Goal: Task Accomplishment & Management: Use online tool/utility

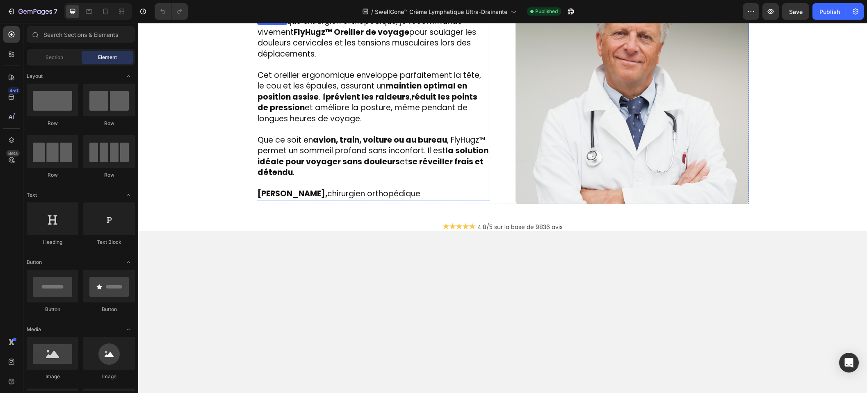
scroll to position [1390, 0]
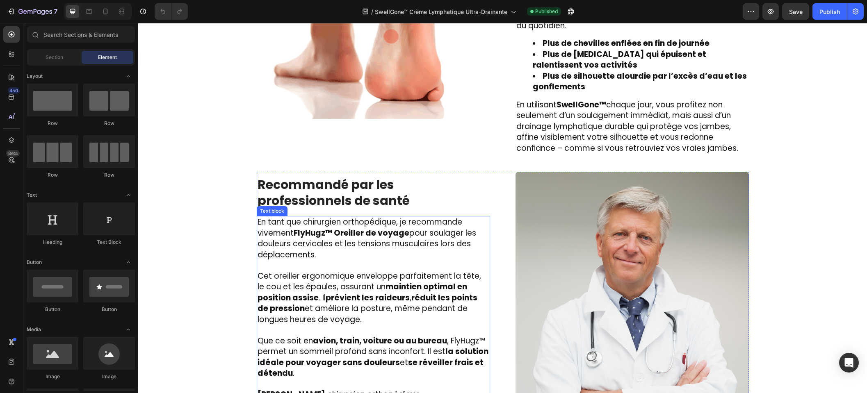
click at [415, 223] on span "En tant que chirurgien orthopédique, je recommande vivement FlyHugz™ Oreiller d…" at bounding box center [367, 239] width 219 height 44
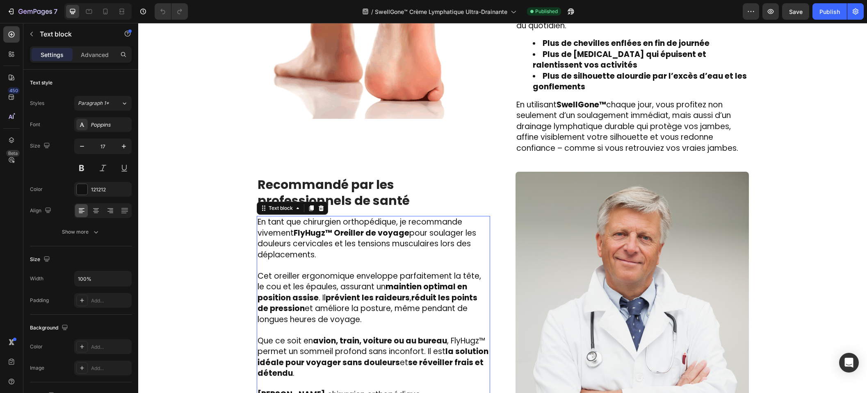
click at [385, 228] on span "En tant que chirurgien orthopédique, je recommande vivement FlyHugz™ Oreiller d…" at bounding box center [367, 239] width 219 height 44
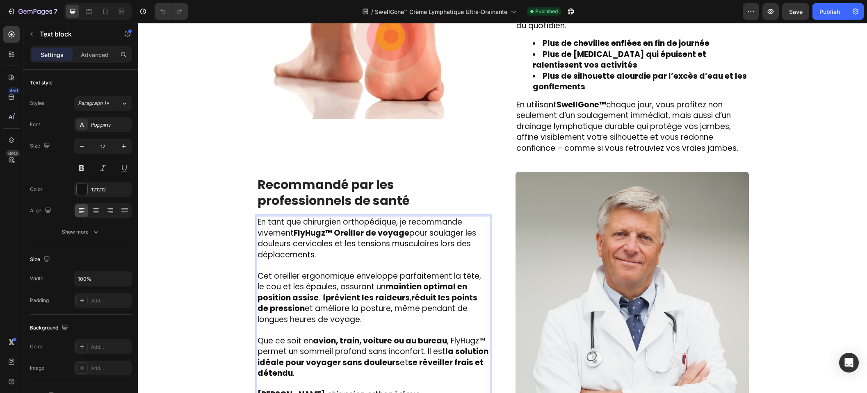
click at [377, 228] on strong "FlyHugz™ Oreiller de voyage" at bounding box center [352, 233] width 116 height 11
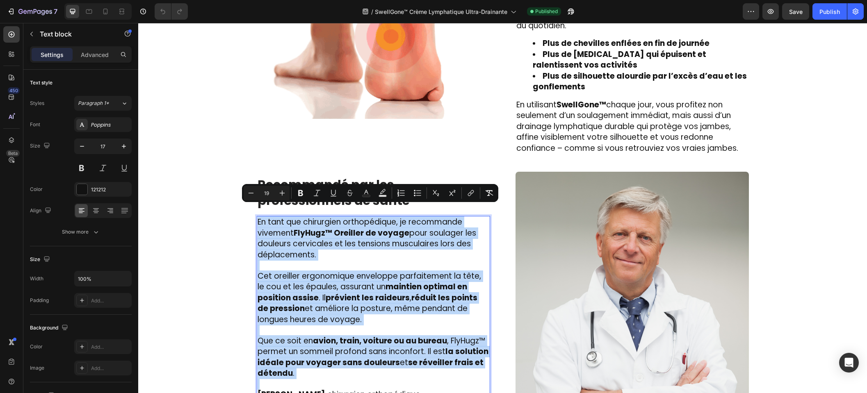
copy div "En tant que chirurgien orthopédique, je recommande vivement FlyHugz™ Oreiller d…"
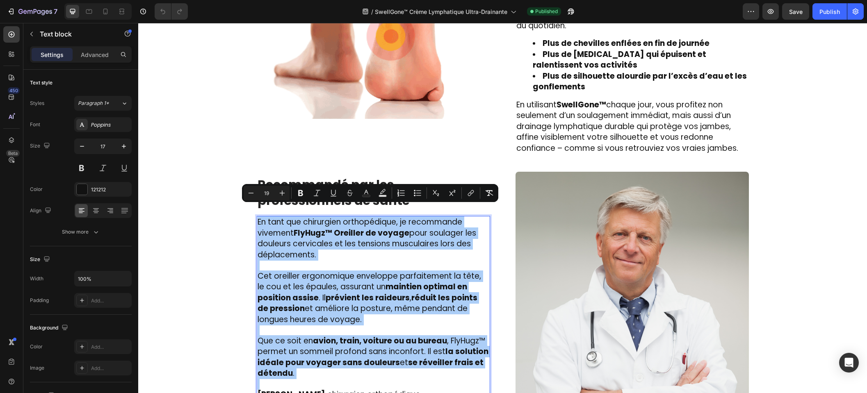
click at [354, 176] on strong "Recommandé par les professionnels de santé" at bounding box center [334, 193] width 152 height 34
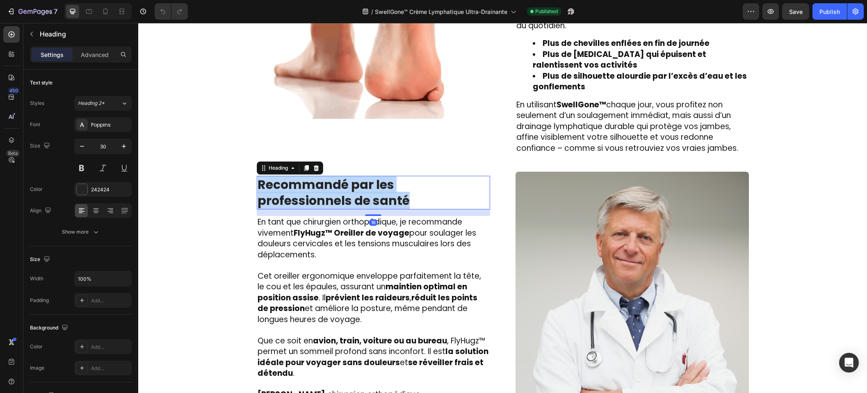
click at [354, 176] on strong "Recommandé par les professionnels de santé" at bounding box center [334, 193] width 152 height 34
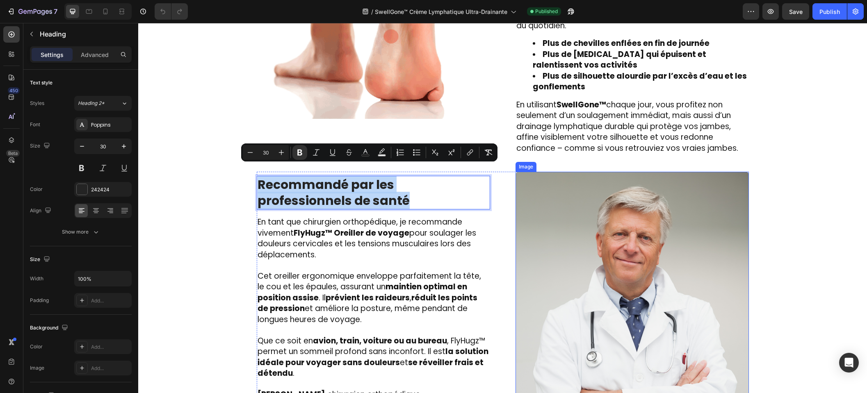
copy strong "Recommandé par les professionnels de santé"
click at [360, 234] on span "En tant que chirurgien orthopédique, je recommande vivement FlyHugz™ Oreiller d…" at bounding box center [367, 239] width 219 height 44
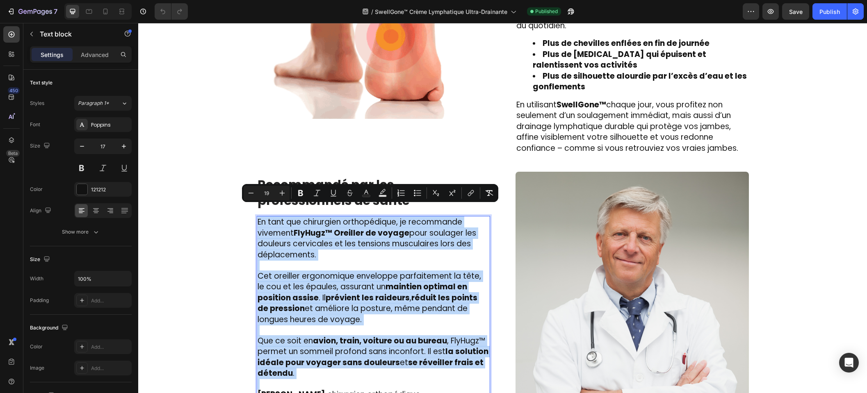
scroll to position [1414, 0]
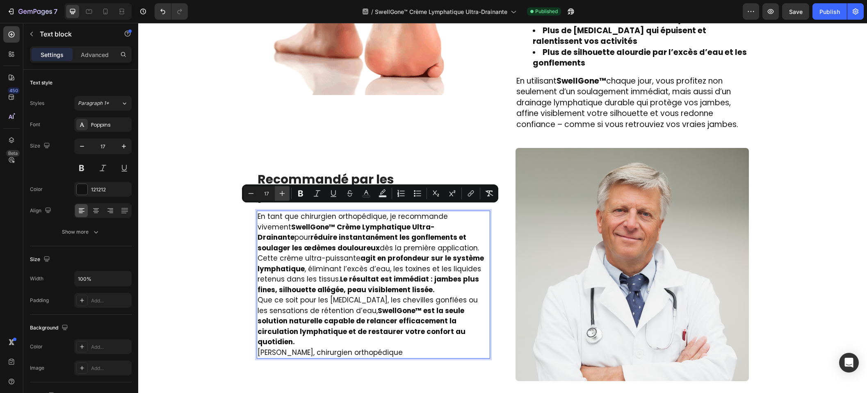
click at [277, 189] on button "Plus" at bounding box center [282, 193] width 15 height 15
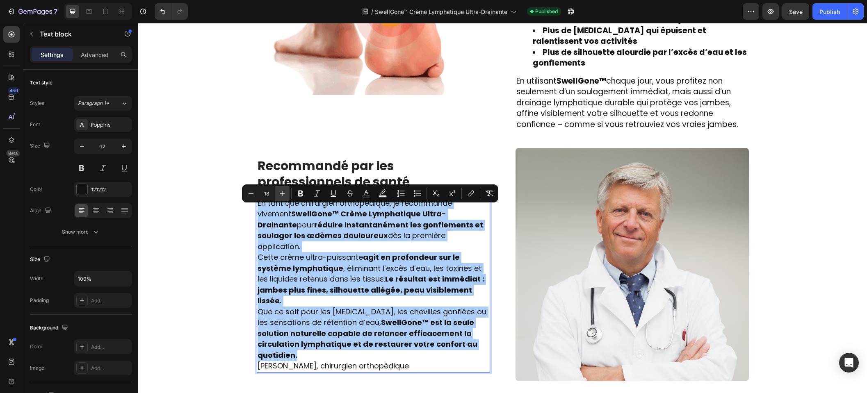
click at [278, 190] on icon "Editor contextual toolbar" at bounding box center [282, 194] width 8 height 8
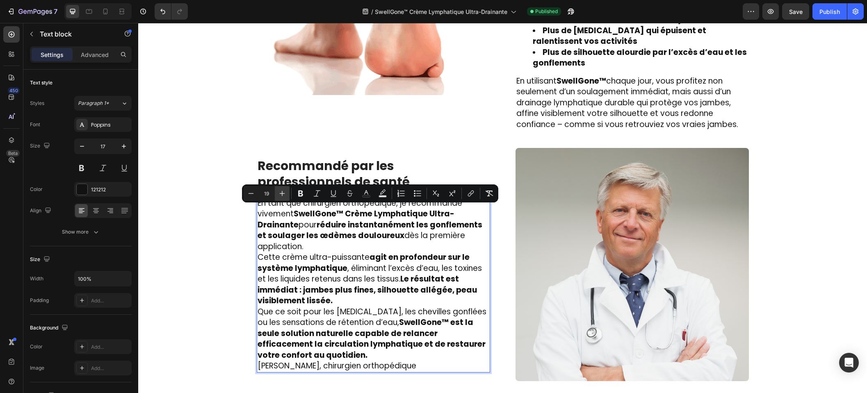
click at [278, 190] on icon "Editor contextual toolbar" at bounding box center [282, 194] width 8 height 8
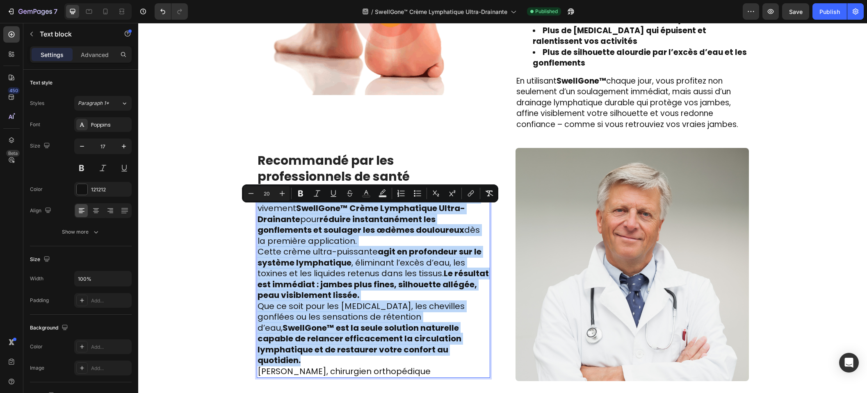
click at [258, 273] on strong "Le résultat est immédiat : jambes plus fines, silhouette allégée, peau visiblem…" at bounding box center [373, 284] width 231 height 33
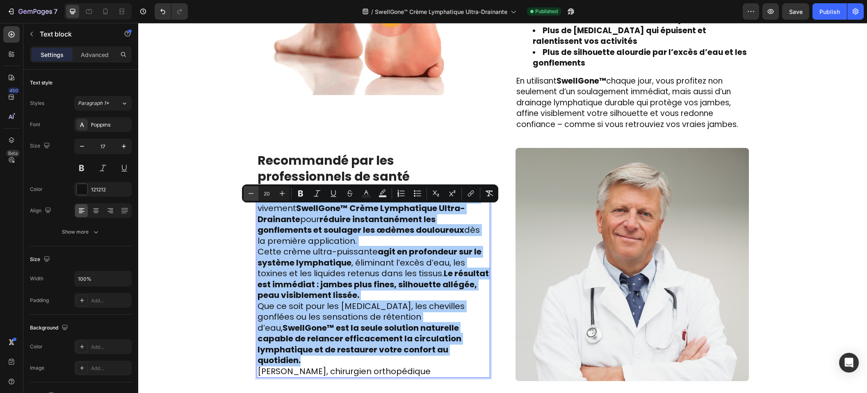
drag, startPoint x: 252, startPoint y: 194, endPoint x: 255, endPoint y: 200, distance: 6.3
click at [252, 194] on icon "Editor contextual toolbar" at bounding box center [251, 194] width 8 height 8
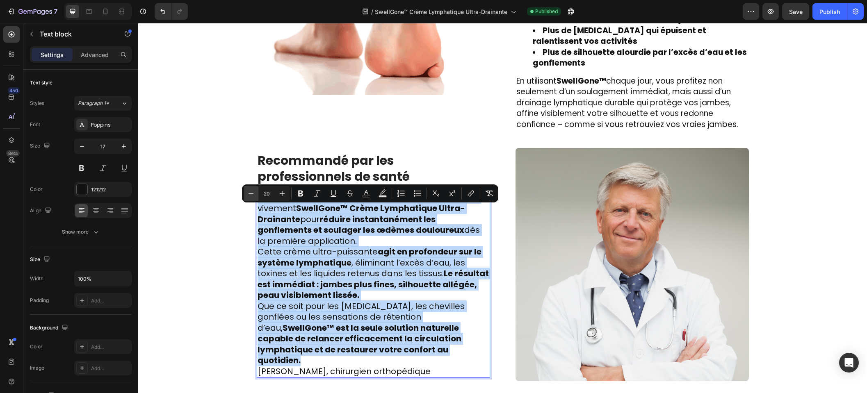
type input "19"
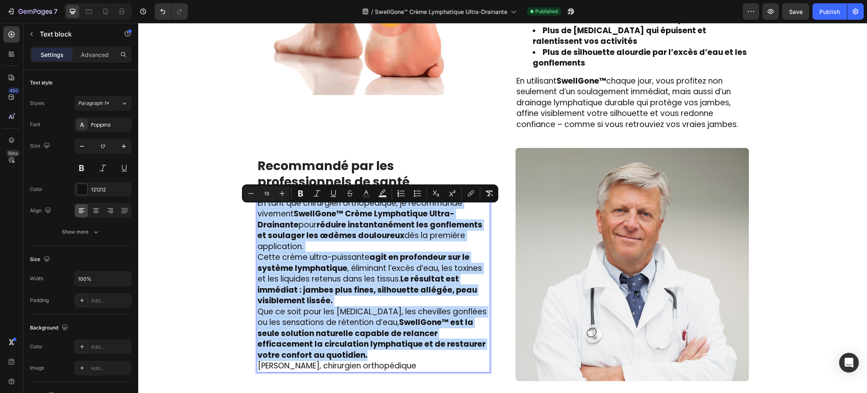
click at [293, 276] on strong "Le résultat est immédiat : jambes plus fines, silhouette allégée, peau visiblem…" at bounding box center [368, 290] width 220 height 33
click at [258, 361] on span "Dr. Laurent Bachelet, chirurgien orthopédique" at bounding box center [337, 366] width 159 height 11
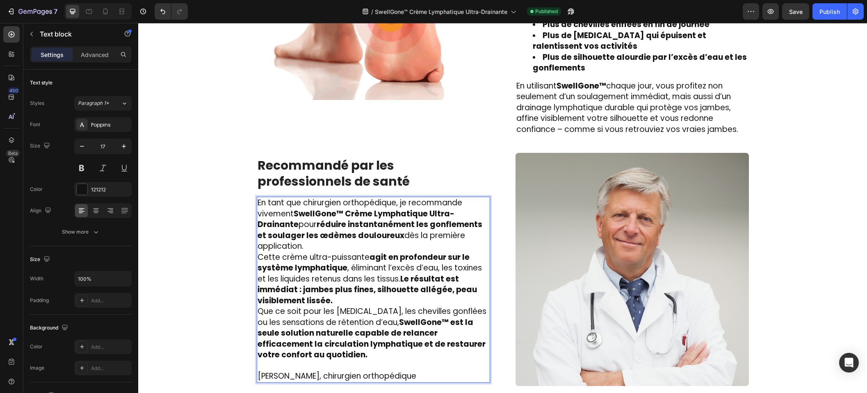
scroll to position [1405, 0]
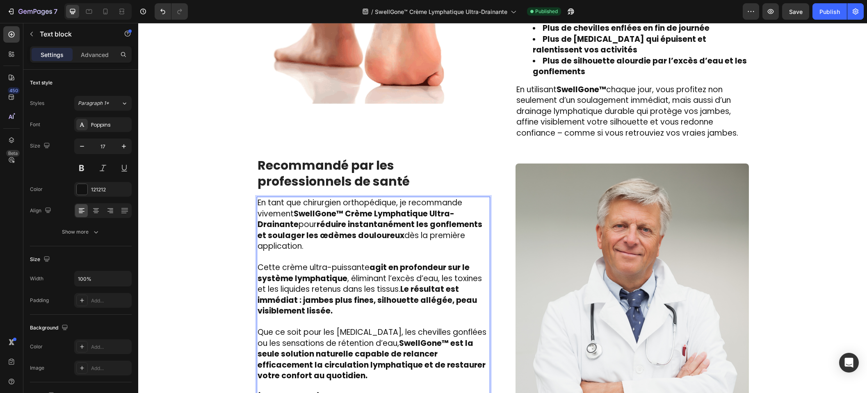
click at [242, 252] on div "Image Des centaines de femmes et d’hommes l’utilisent chaque jour et ont dit ad…" at bounding box center [502, 149] width 717 height 631
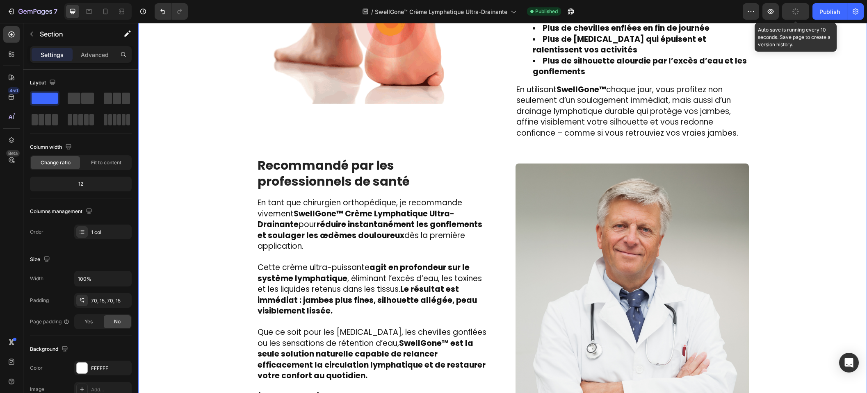
click at [792, 9] on button "button" at bounding box center [795, 11] width 27 height 16
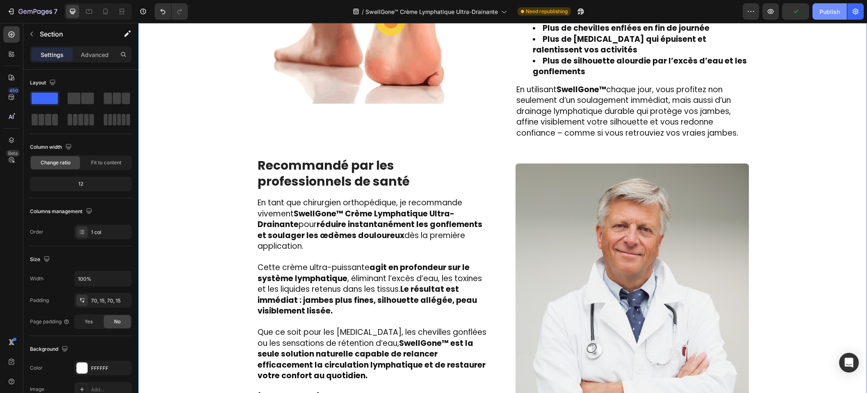
click at [824, 13] on div "Publish" at bounding box center [830, 11] width 21 height 9
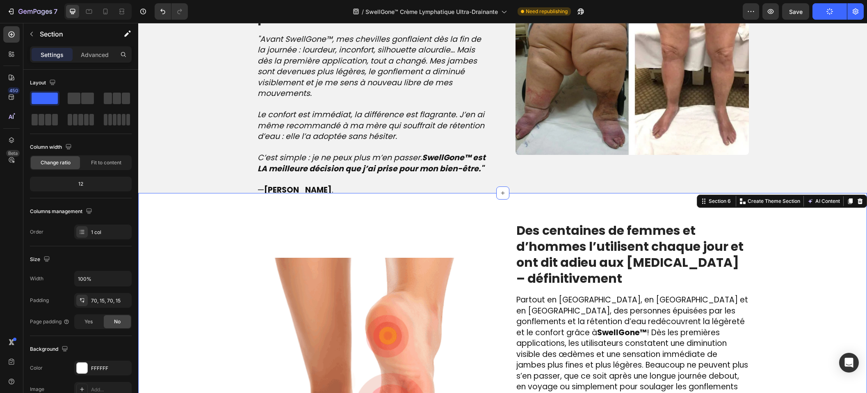
scroll to position [747, 0]
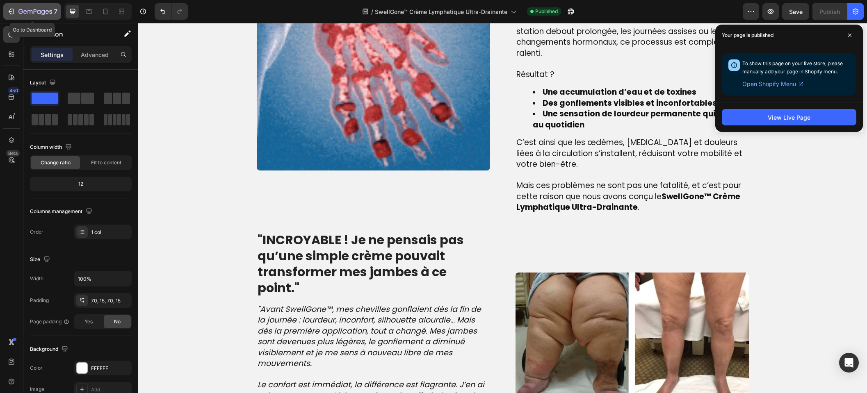
click at [43, 15] on icon "button" at bounding box center [35, 12] width 34 height 7
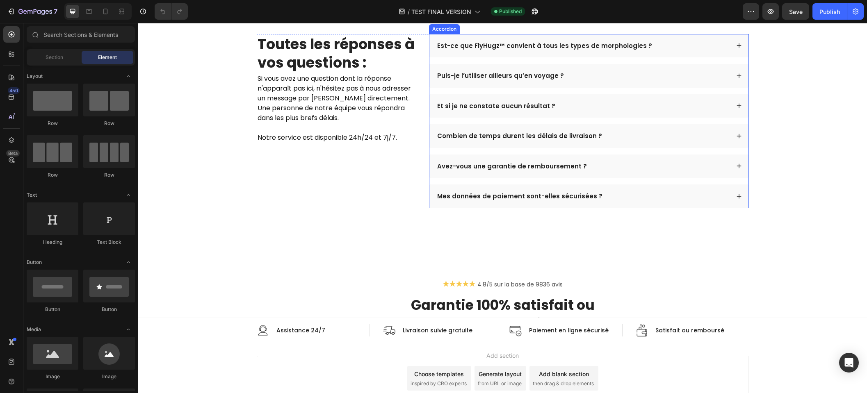
scroll to position [2361, 0]
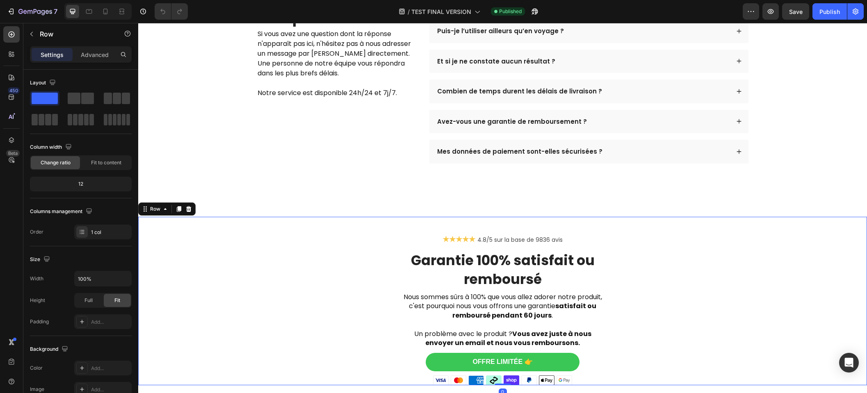
click at [434, 220] on div "★★★★★ 4.8/5 sur la base de 9836 avis Text Block Garantie 100% satisfait ou remb…" at bounding box center [502, 301] width 729 height 169
click at [435, 206] on div "★★★★★ 4.8/5 sur la base de 9836 avis Text Block Garantie 100% satisfait ou remb…" at bounding box center [502, 302] width 729 height 210
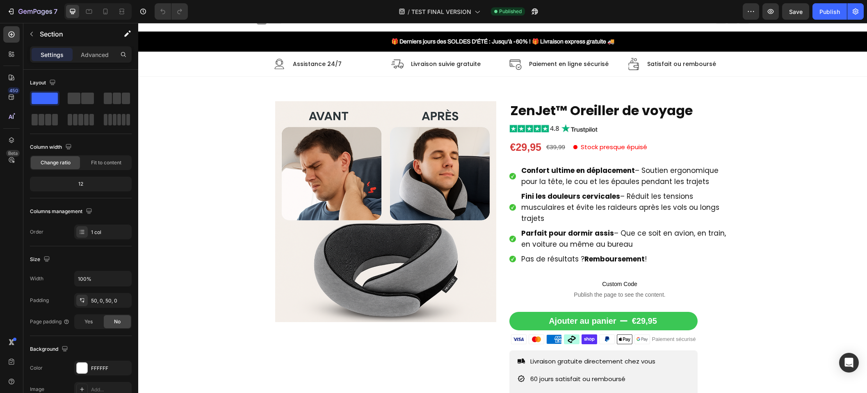
scroll to position [0, 0]
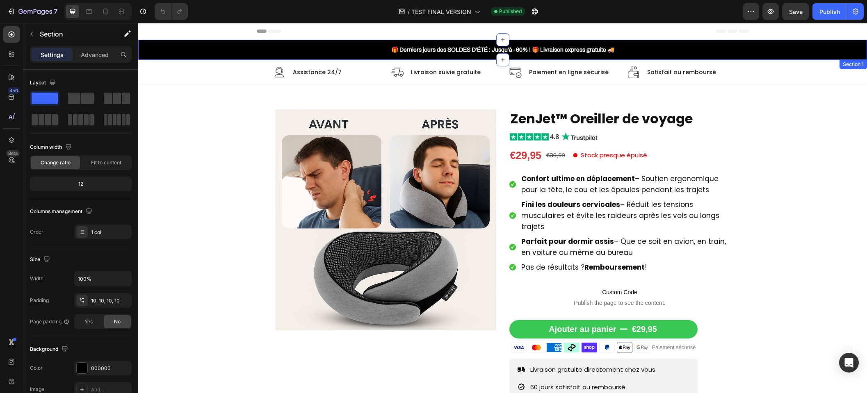
click at [317, 42] on div "🎁 Derniers jours des SOLDES D'ÉTÉ : Jusqu'à -60% ! 🎁 Livraison express gratuite…" at bounding box center [502, 50] width 729 height 20
click at [318, 43] on div "🎁 Derniers jours des SOLDES D'ÉTÉ : Jusqu'à -60% ! 🎁 Livraison express gratuite…" at bounding box center [502, 50] width 729 height 20
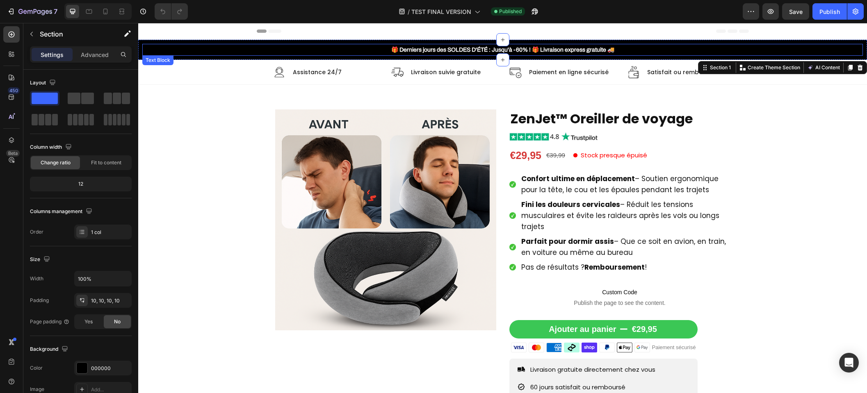
click at [320, 47] on p "🎁 Derniers jours des SOLDES D'ÉTÉ : Jusqu'à -60% ! 🎁 Livraison express gratuite…" at bounding box center [502, 50] width 719 height 10
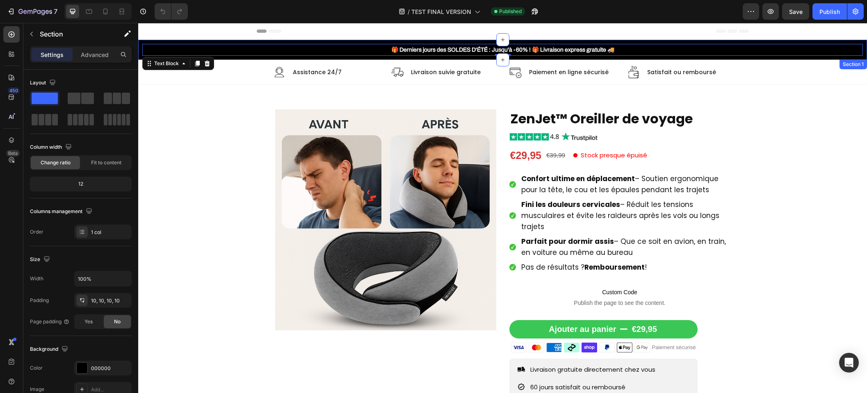
click at [221, 42] on div "🎁 Derniers jours des SOLDES D'ÉTÉ : Jusqu'à -60% ! 🎁 Livraison express gratuite…" at bounding box center [502, 50] width 729 height 20
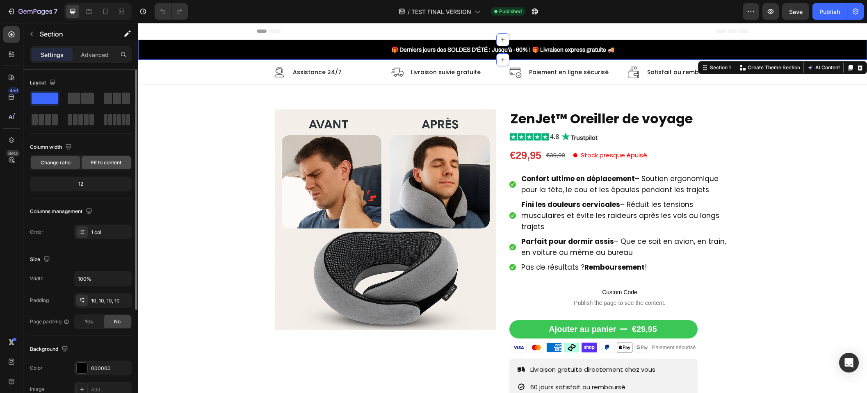
click at [102, 162] on span "Fit to content" at bounding box center [106, 162] width 30 height 7
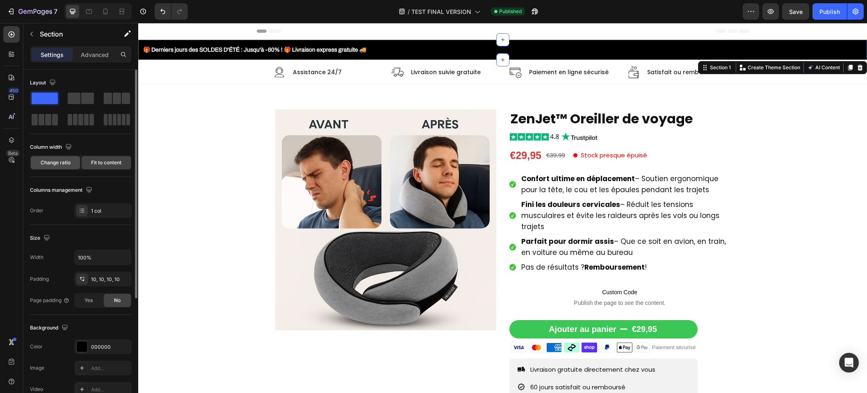
click at [67, 161] on span "Change ratio" at bounding box center [56, 162] width 30 height 7
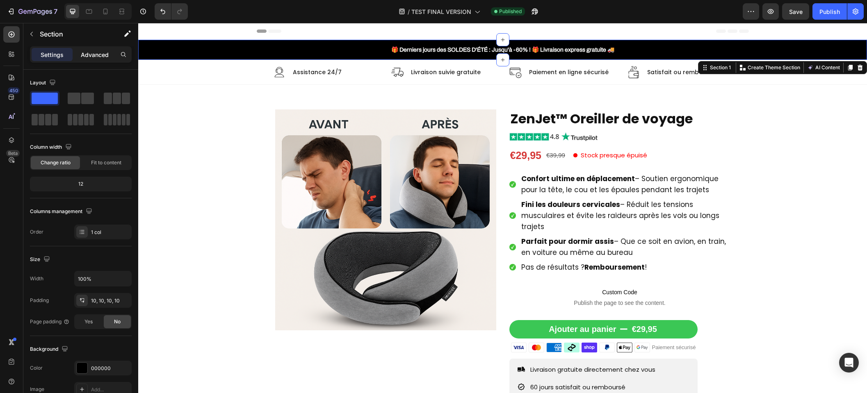
click at [94, 60] on div "Advanced" at bounding box center [94, 54] width 41 height 13
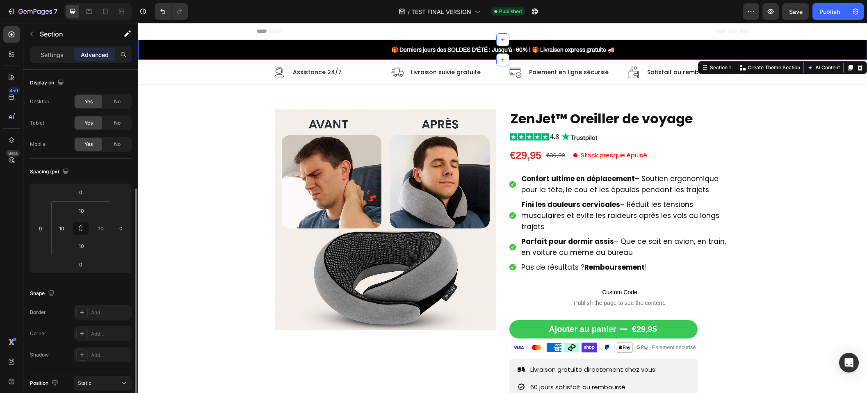
scroll to position [188, 0]
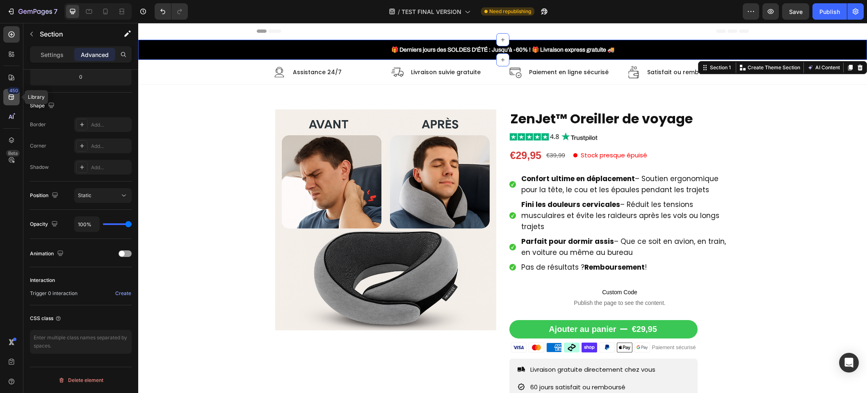
click at [11, 96] on icon at bounding box center [11, 97] width 5 height 5
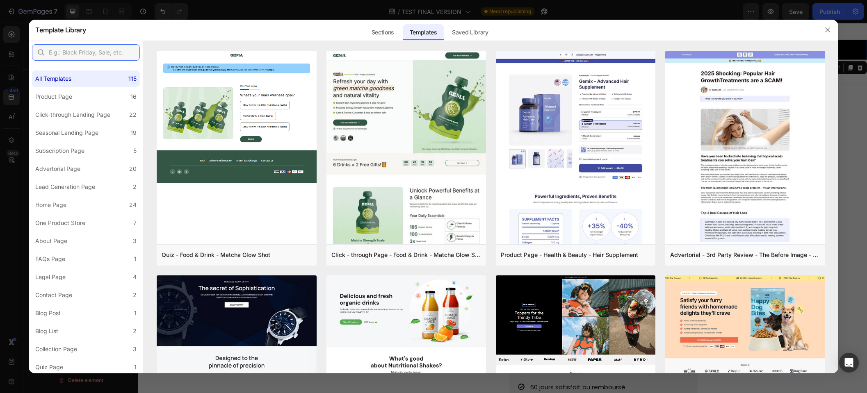
click at [95, 55] on input "text" at bounding box center [86, 52] width 108 height 16
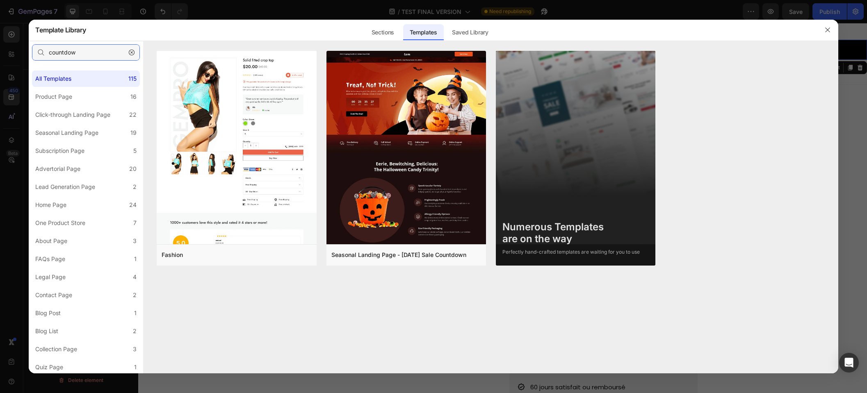
type input "countdown"
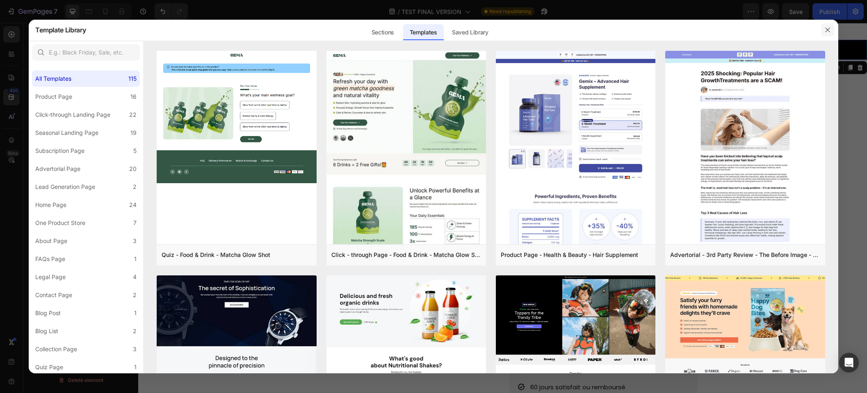
click at [824, 24] on button "button" at bounding box center [827, 29] width 13 height 13
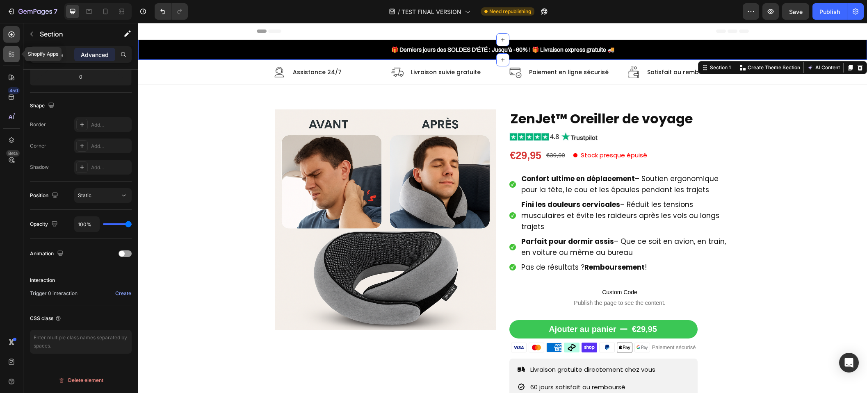
click at [10, 57] on icon at bounding box center [10, 56] width 2 height 2
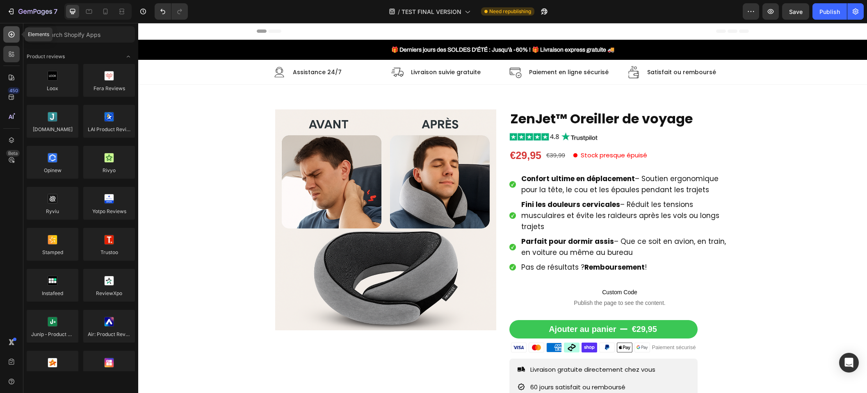
click at [9, 36] on icon at bounding box center [12, 35] width 6 height 6
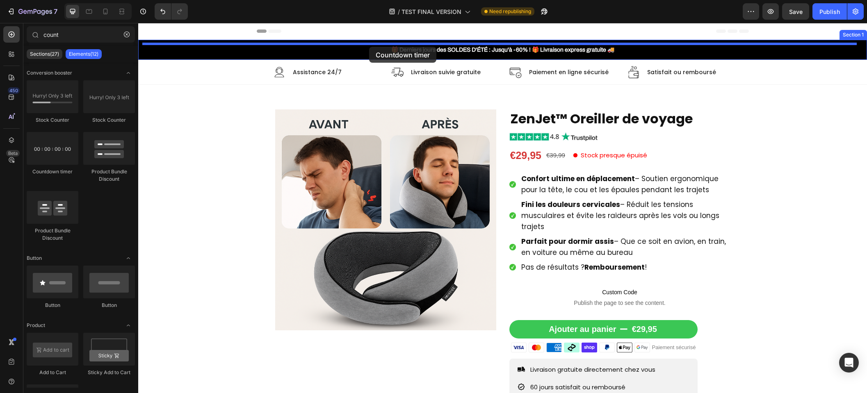
drag, startPoint x: 187, startPoint y: 178, endPoint x: 369, endPoint y: 48, distance: 223.6
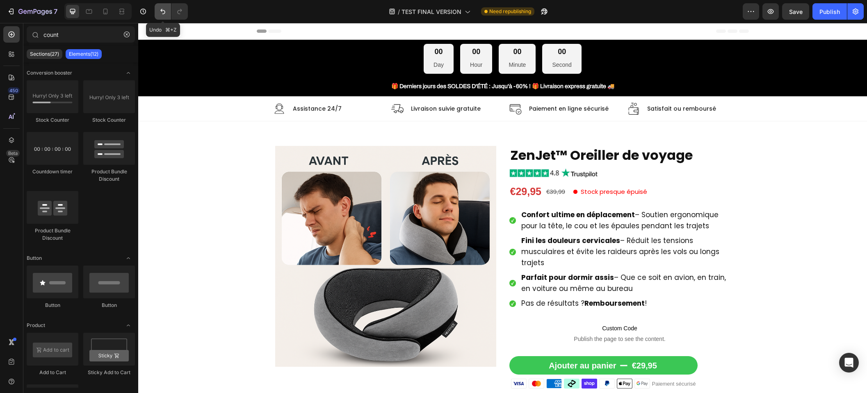
click at [166, 11] on icon "Undo/Redo" at bounding box center [163, 11] width 8 height 8
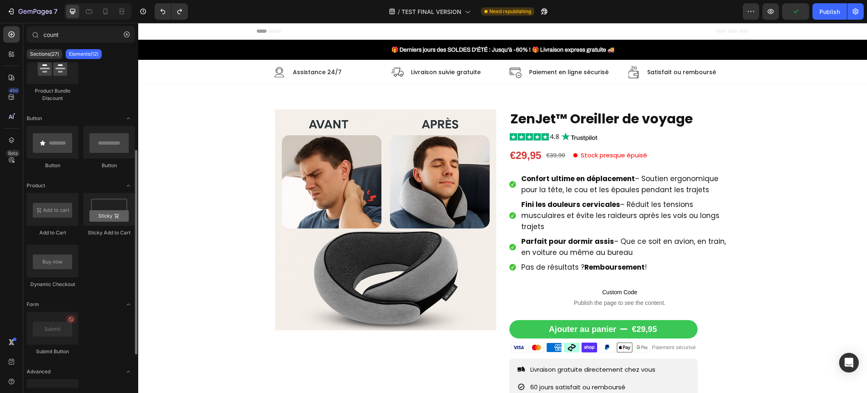
scroll to position [0, 0]
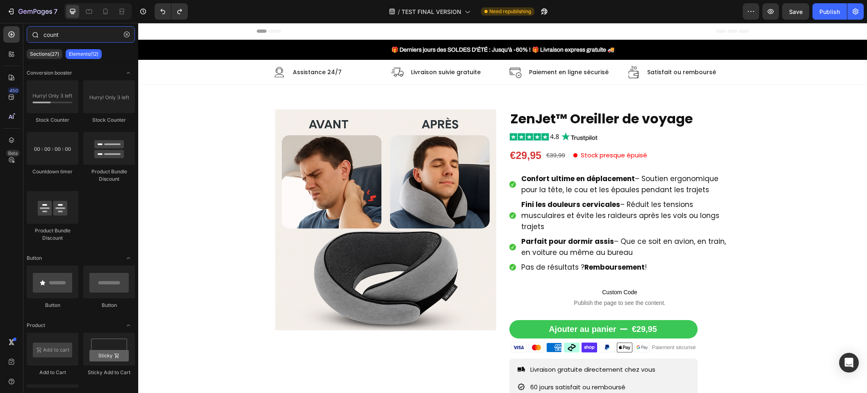
click at [52, 33] on input "count" at bounding box center [81, 34] width 108 height 16
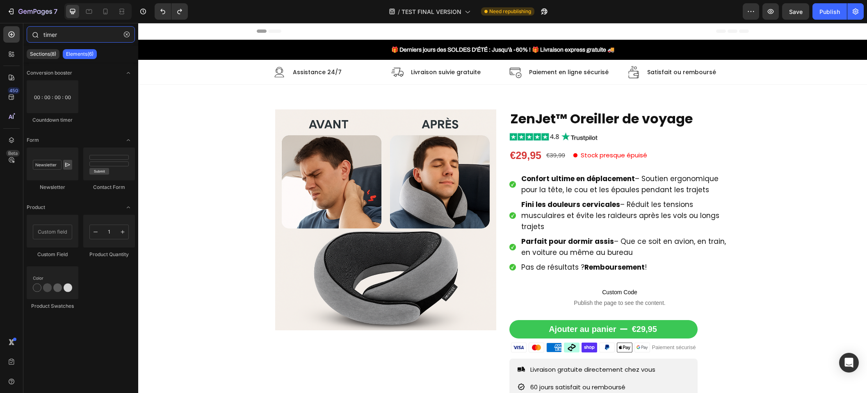
click at [47, 37] on input "timer" at bounding box center [81, 34] width 108 height 16
type input "timer"
click at [53, 96] on div at bounding box center [53, 96] width 52 height 33
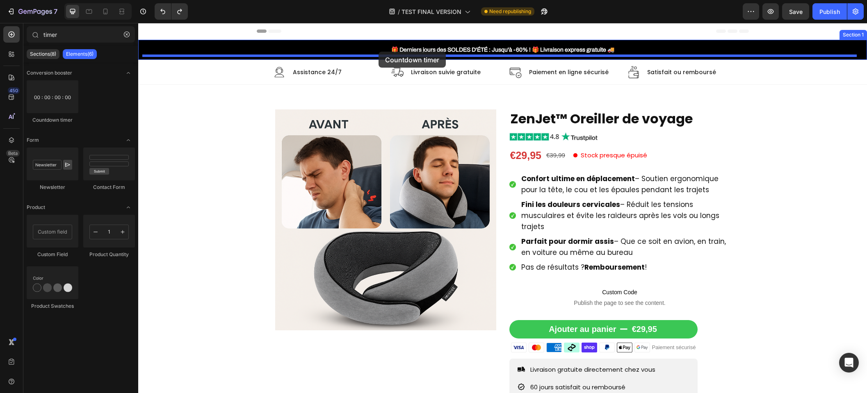
drag, startPoint x: 191, startPoint y: 119, endPoint x: 379, endPoint y: 52, distance: 199.1
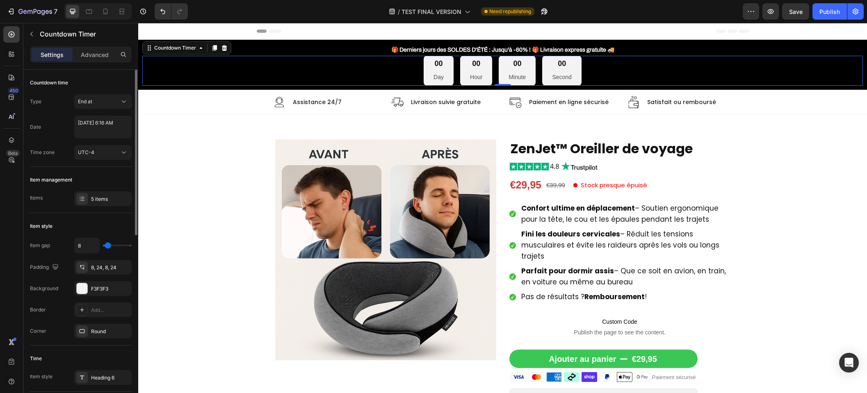
type input "6"
type input "5"
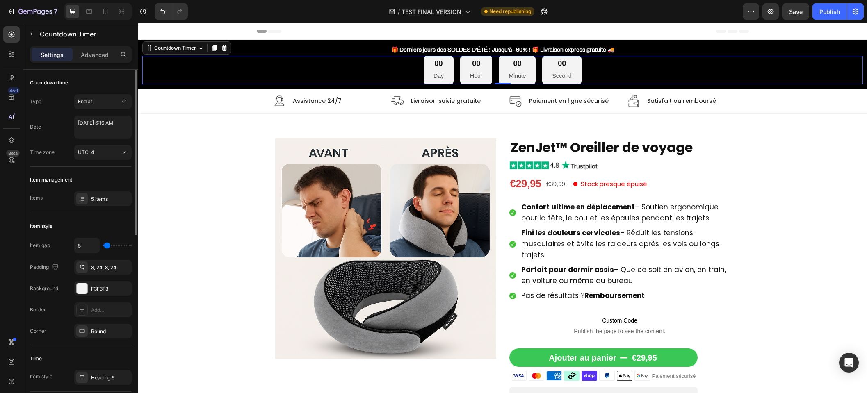
type input "2"
type input "0"
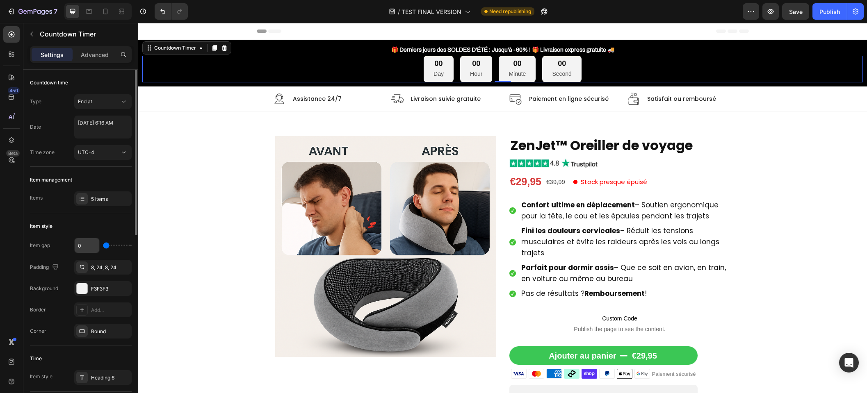
drag, startPoint x: 106, startPoint y: 244, endPoint x: 97, endPoint y: 245, distance: 9.5
type input "0"
click at [103, 245] on input "range" at bounding box center [117, 246] width 29 height 2
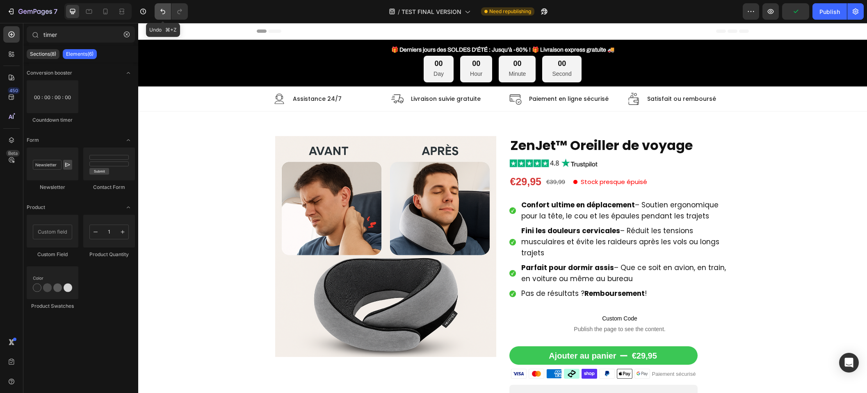
click at [160, 13] on icon "Undo/Redo" at bounding box center [163, 11] width 8 height 8
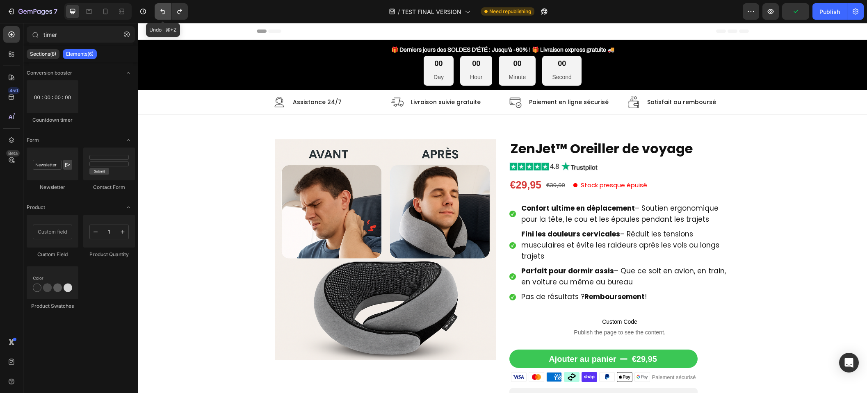
click at [159, 13] on icon "Undo/Redo" at bounding box center [163, 11] width 8 height 8
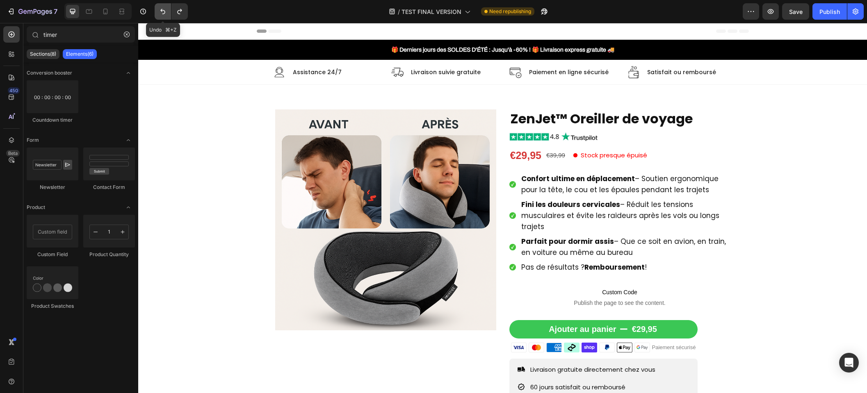
click at [159, 13] on icon "Undo/Redo" at bounding box center [163, 11] width 8 height 8
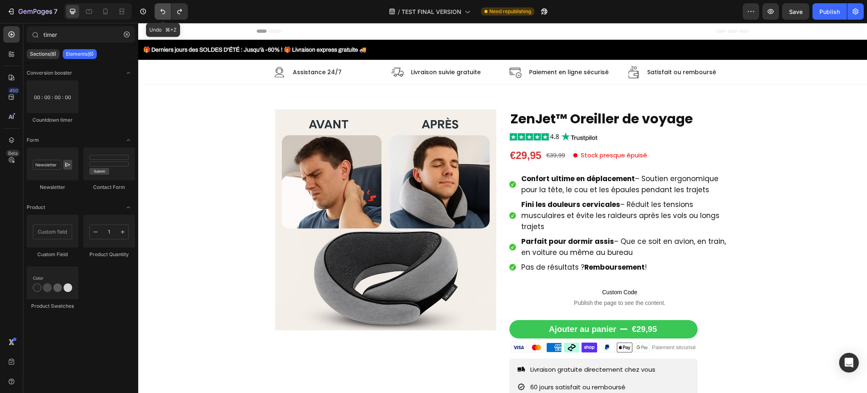
click at [159, 13] on icon "Undo/Redo" at bounding box center [163, 11] width 8 height 8
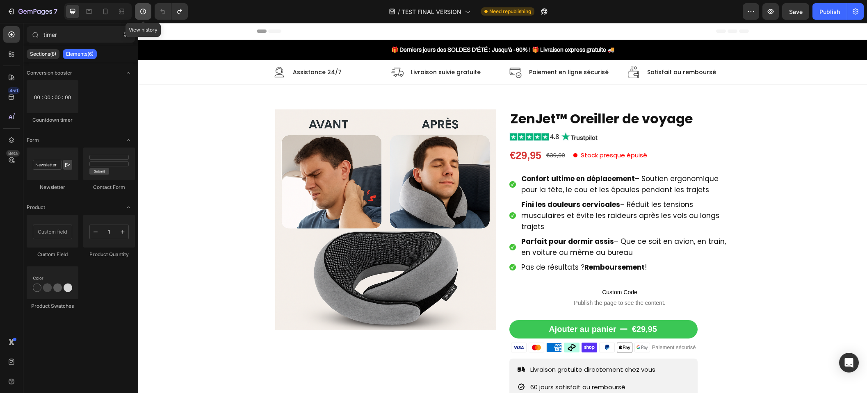
click at [144, 11] on icon "button" at bounding box center [143, 11] width 8 height 8
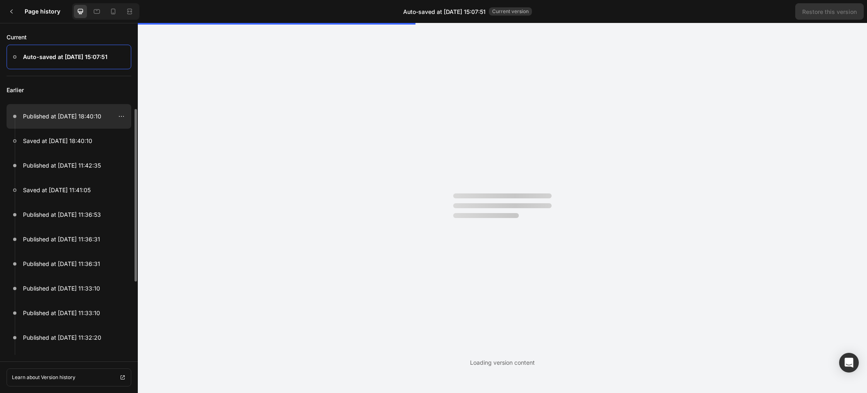
click at [66, 114] on p "Published at [DATE] 18:40:10" at bounding box center [62, 117] width 78 height 10
click at [124, 115] on icon at bounding box center [121, 116] width 7 height 7
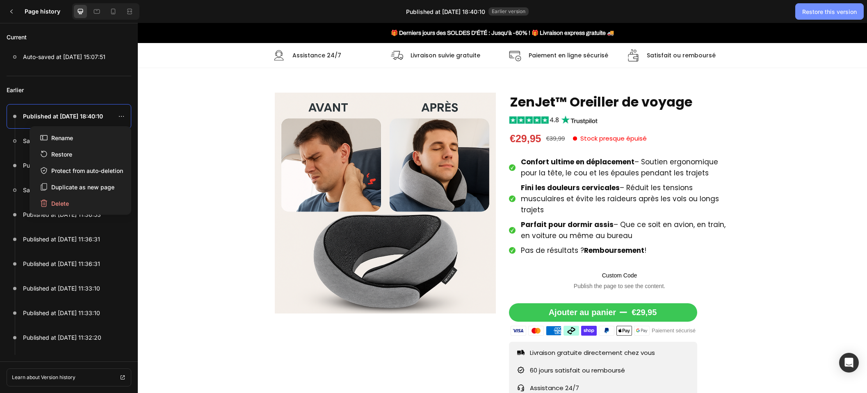
click at [804, 16] on button "Restore this version" at bounding box center [830, 11] width 69 height 16
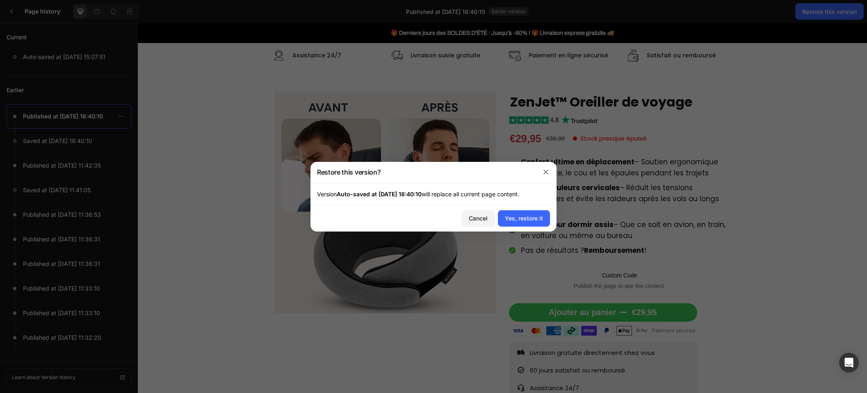
drag, startPoint x: 515, startPoint y: 220, endPoint x: 864, endPoint y: 1, distance: 411.9
click at [515, 220] on div "Yes, restore it" at bounding box center [524, 218] width 38 height 9
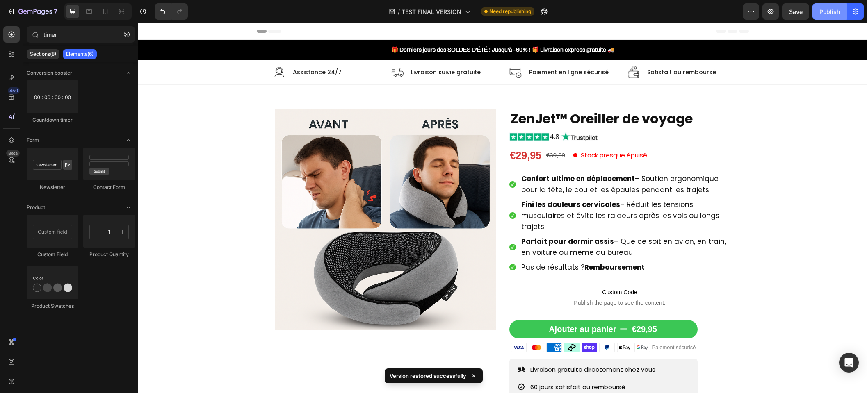
click at [833, 9] on div "Publish" at bounding box center [830, 11] width 21 height 9
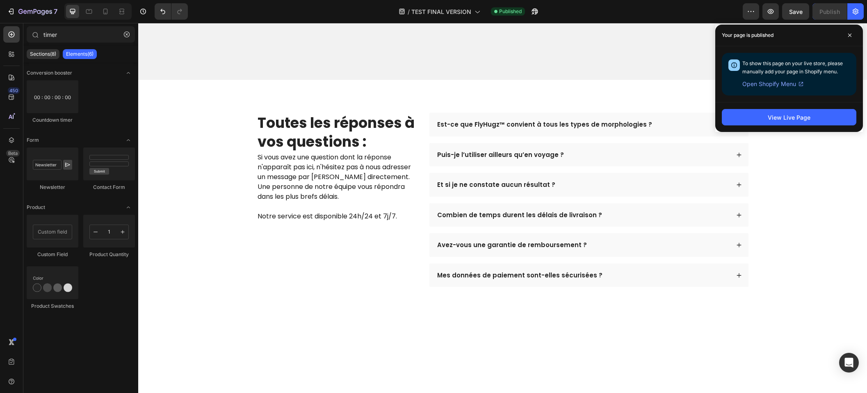
scroll to position [2560, 0]
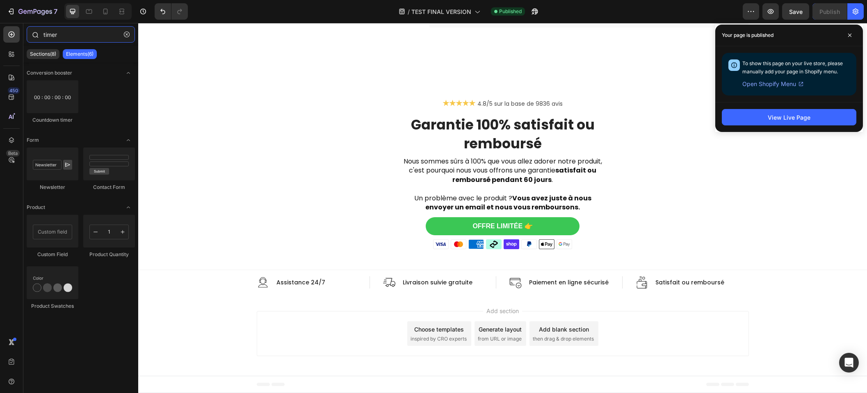
click at [69, 37] on input "timer" at bounding box center [81, 34] width 108 height 16
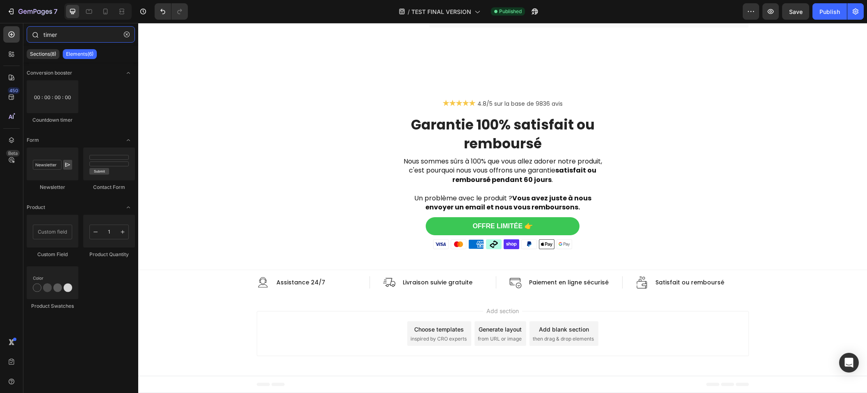
click at [69, 37] on input "timer" at bounding box center [81, 34] width 108 height 16
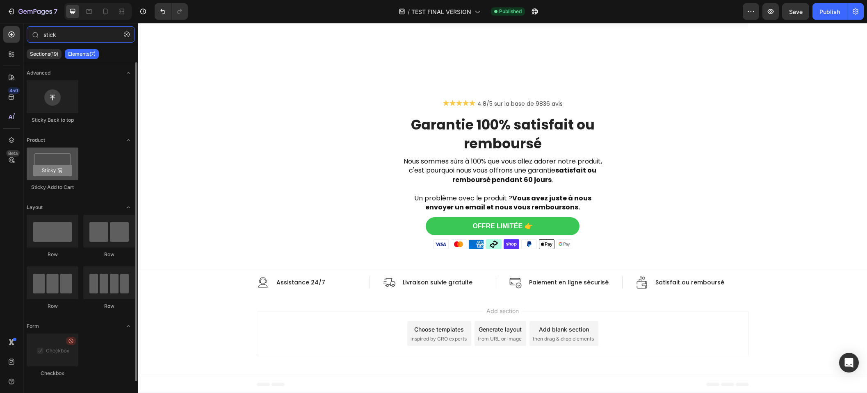
type input "stick"
click at [57, 167] on div at bounding box center [53, 164] width 52 height 33
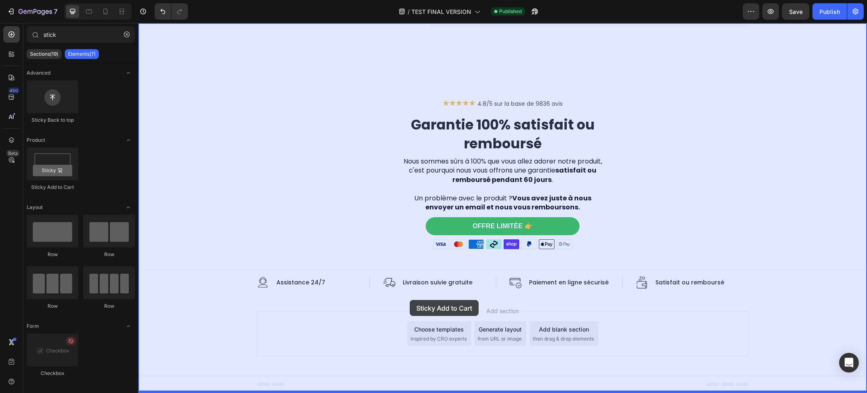
drag, startPoint x: 196, startPoint y: 190, endPoint x: 410, endPoint y: 300, distance: 240.8
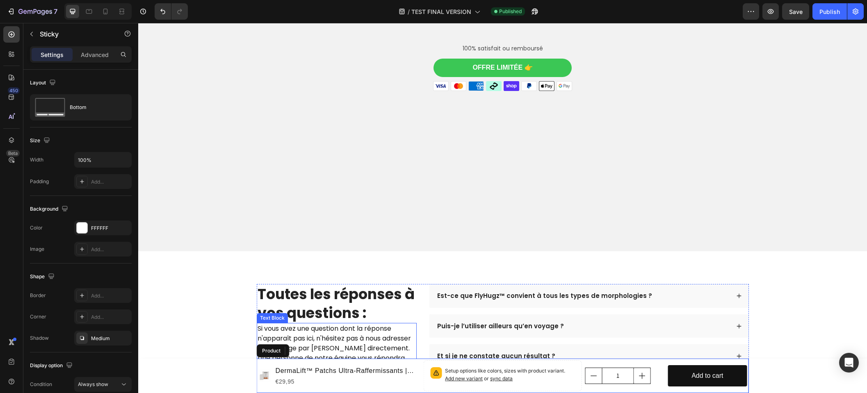
scroll to position [2123, 0]
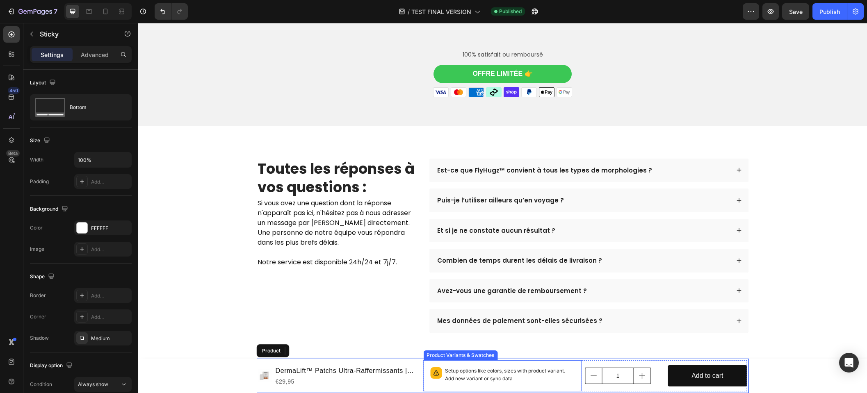
click at [511, 371] on p "Setup options like colors, sizes with product variant. Add new variant or sync …" at bounding box center [510, 376] width 130 height 16
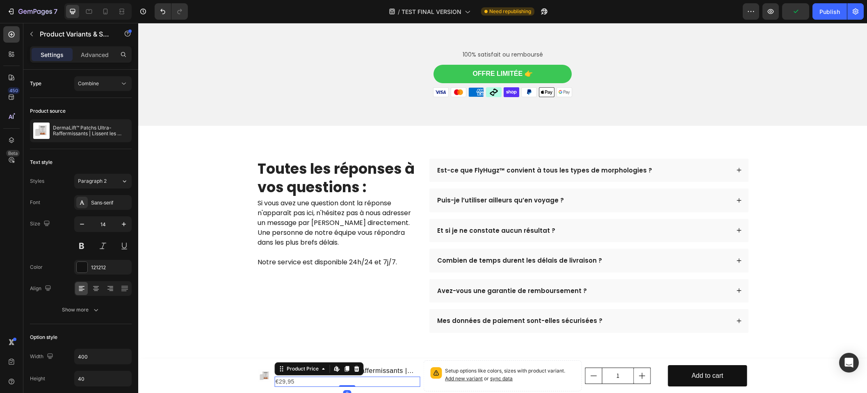
click at [358, 383] on div "€29,95" at bounding box center [348, 382] width 146 height 10
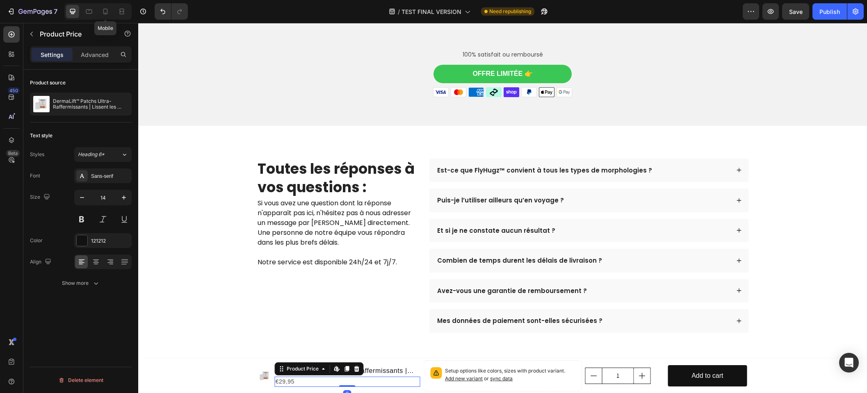
drag, startPoint x: 105, startPoint y: 8, endPoint x: 203, endPoint y: 37, distance: 102.0
click at [105, 7] on icon at bounding box center [105, 11] width 8 height 8
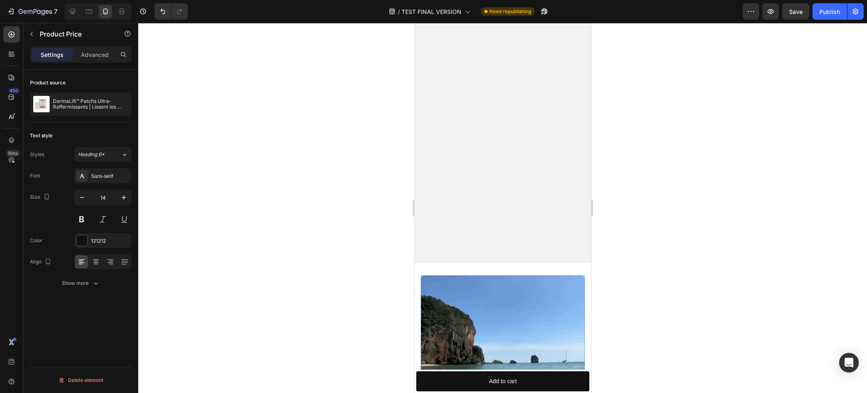
scroll to position [441, 0]
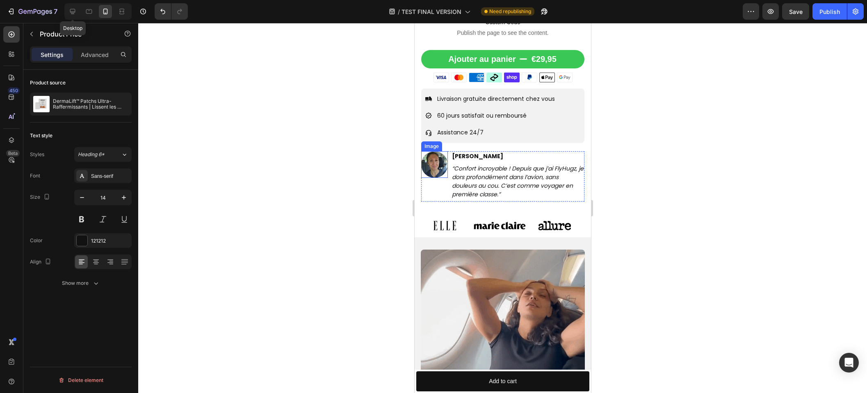
drag, startPoint x: 74, startPoint y: 10, endPoint x: 79, endPoint y: 21, distance: 12.5
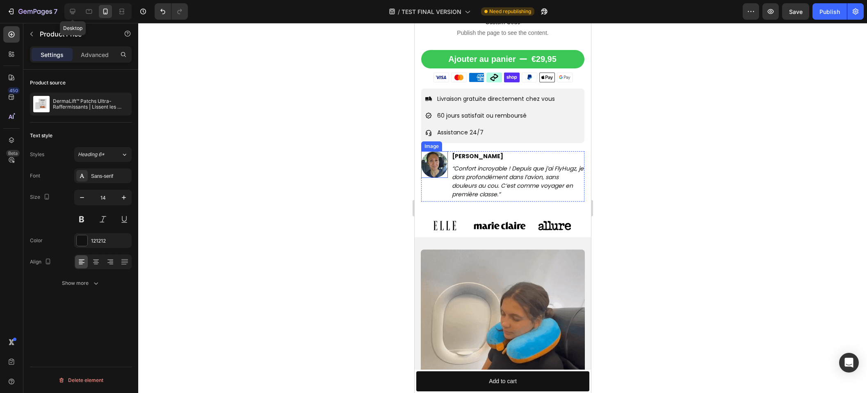
click at [74, 10] on icon at bounding box center [73, 11] width 8 height 8
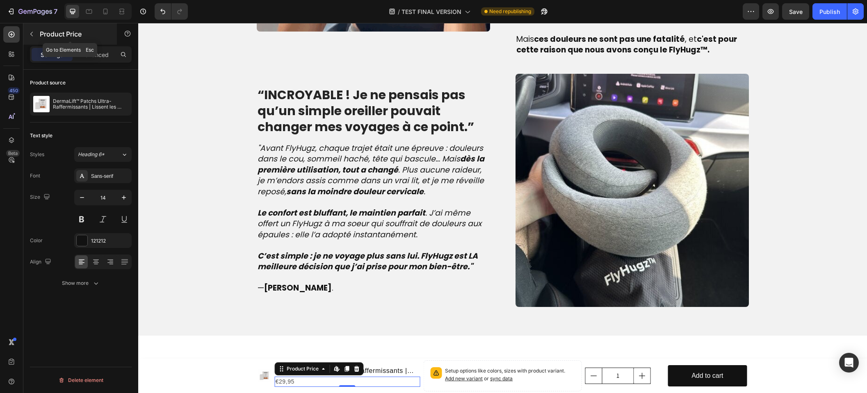
scroll to position [794, 0]
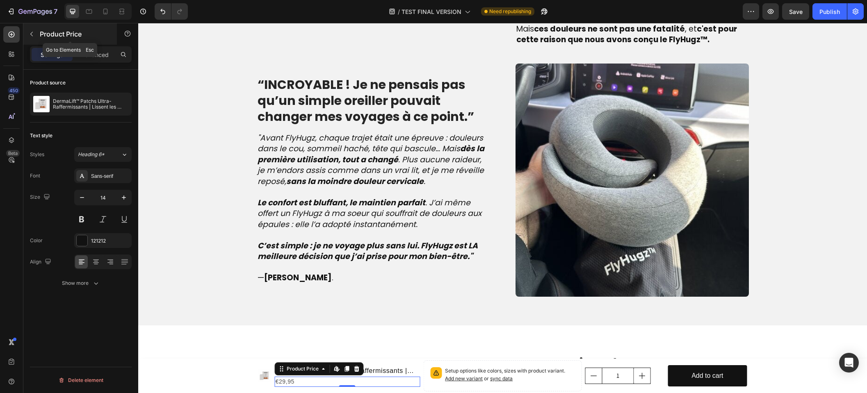
click at [33, 36] on icon "button" at bounding box center [31, 34] width 7 height 7
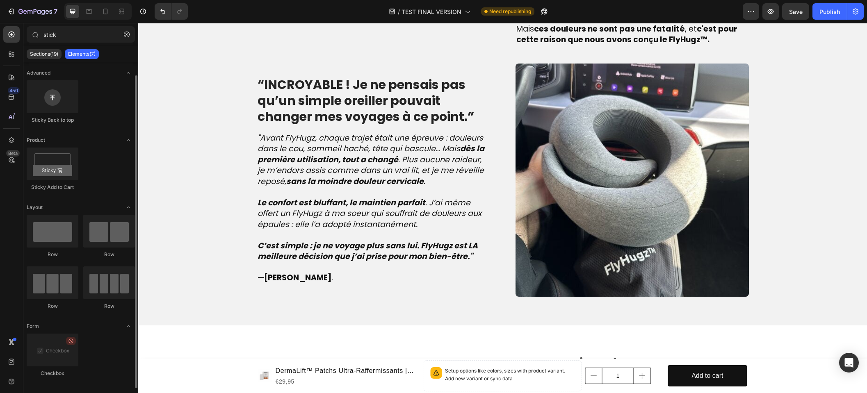
scroll to position [7, 0]
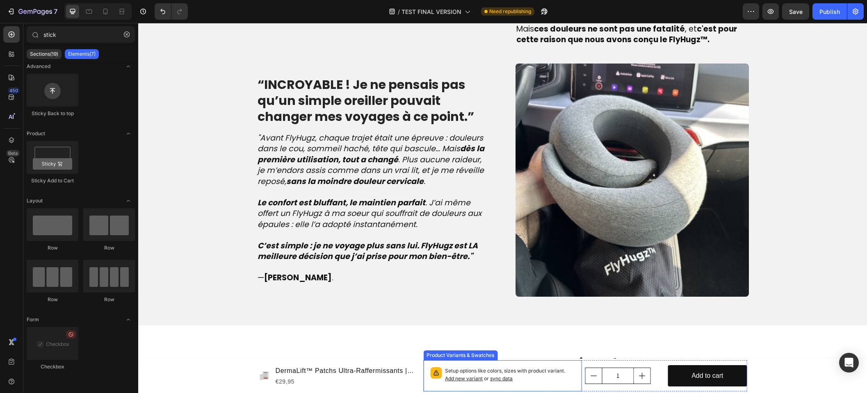
click at [441, 380] on div "Setup options like colors, sizes with product variant. Add new variant or sync …" at bounding box center [502, 376] width 151 height 24
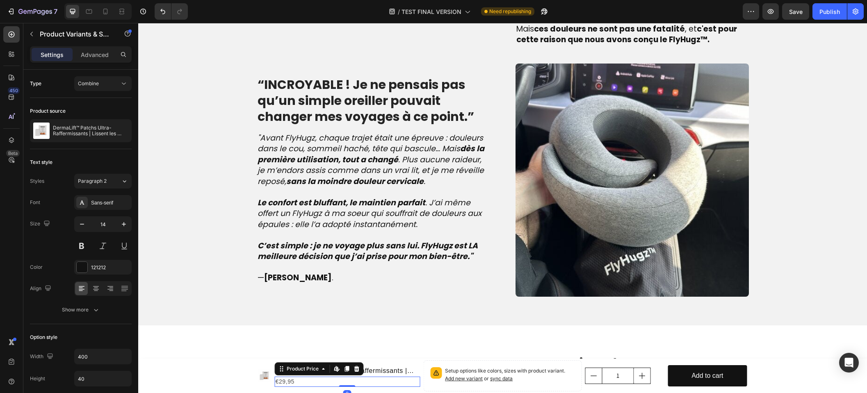
click at [389, 384] on div "€29,95" at bounding box center [348, 382] width 146 height 10
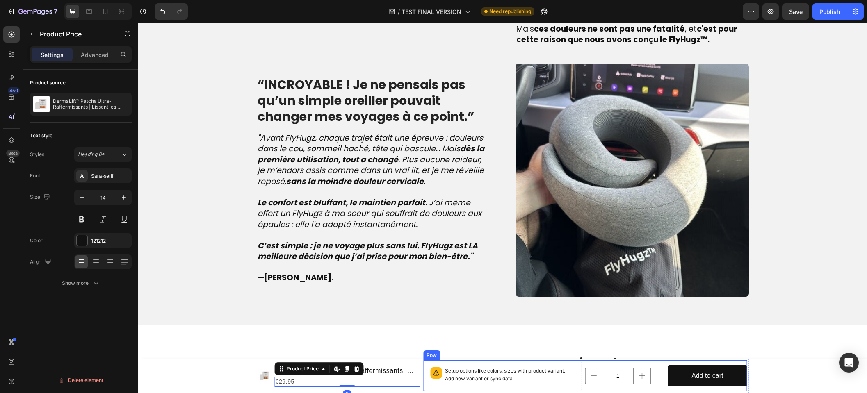
click at [654, 364] on div "1 Product Quantity" at bounding box center [625, 376] width 79 height 31
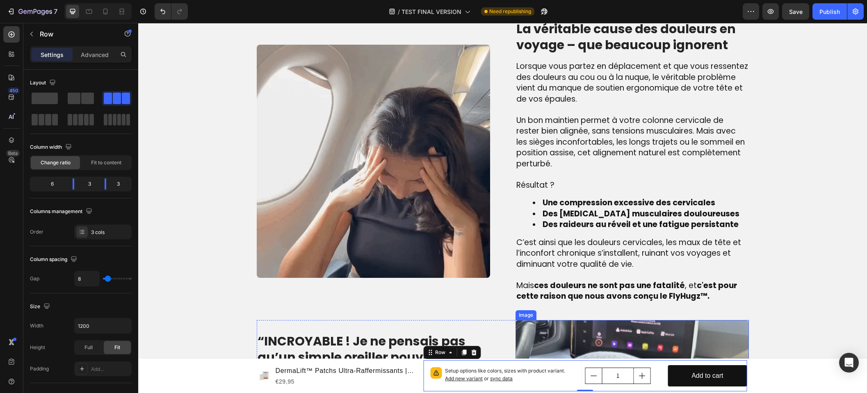
scroll to position [8, 0]
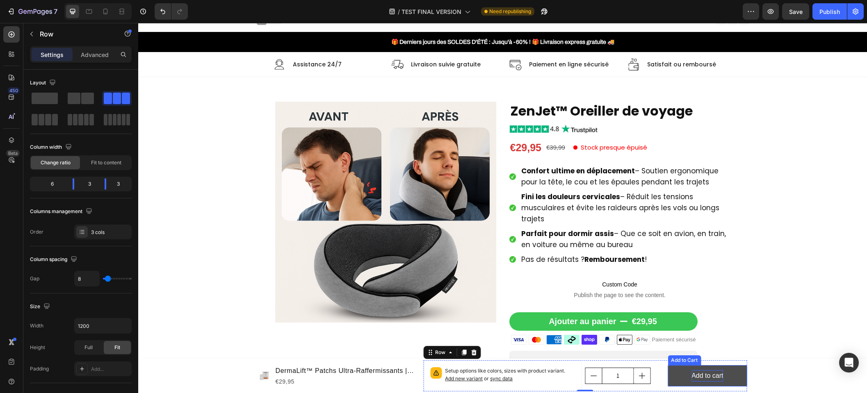
click at [704, 372] on div "Add to cart" at bounding box center [708, 377] width 32 height 12
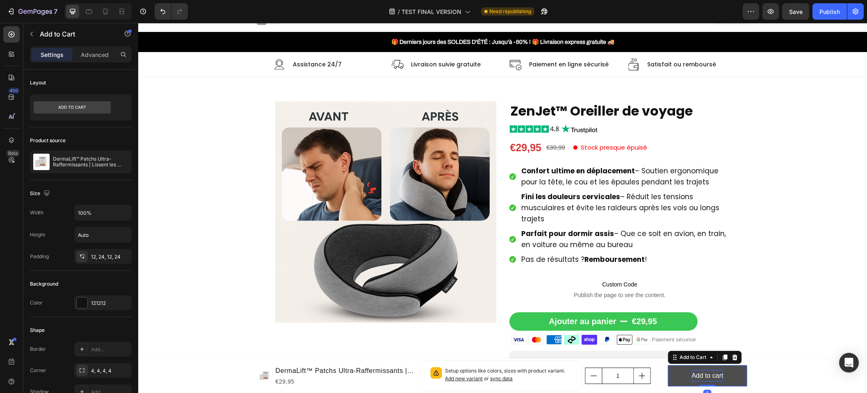
click at [705, 373] on div "Add to cart" at bounding box center [708, 377] width 32 height 12
click at [705, 373] on p "Add to cart" at bounding box center [708, 377] width 32 height 12
click at [695, 377] on p "COMMANDEZ MAINTENANT" at bounding box center [707, 375] width 59 height 24
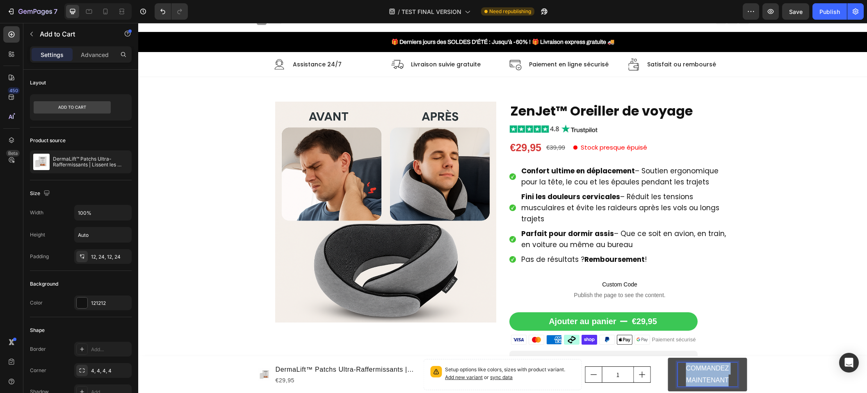
click at [695, 377] on p "COMMANDEZ MAINTENANT" at bounding box center [707, 375] width 59 height 24
click at [668, 366] on button "Commandez" at bounding box center [707, 377] width 79 height 22
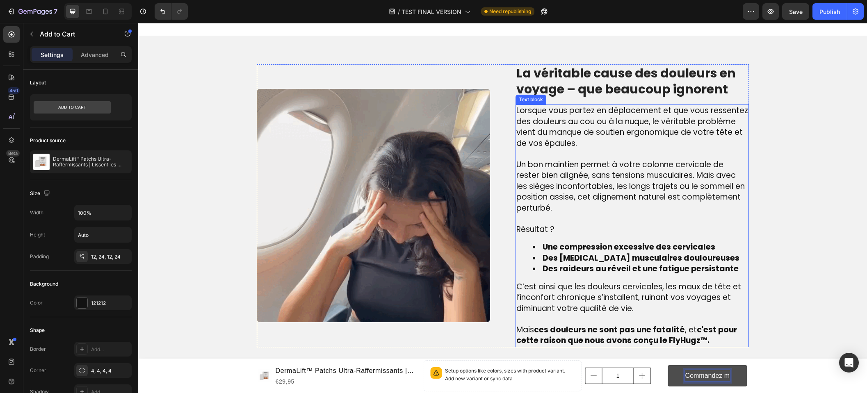
scroll to position [396, 0]
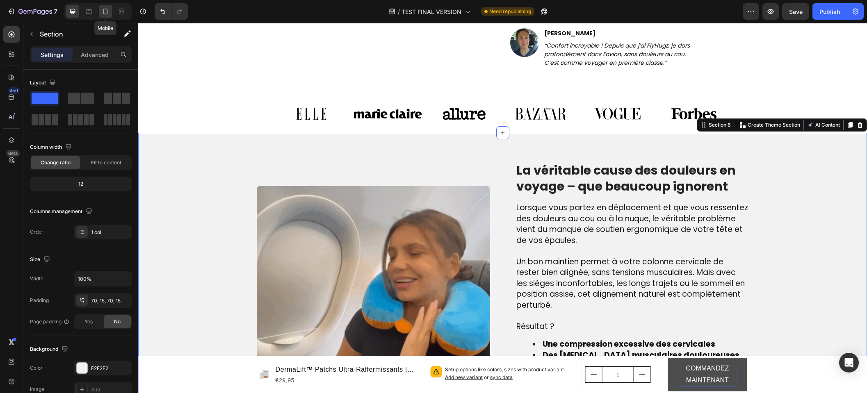
click at [107, 10] on icon at bounding box center [105, 11] width 8 height 8
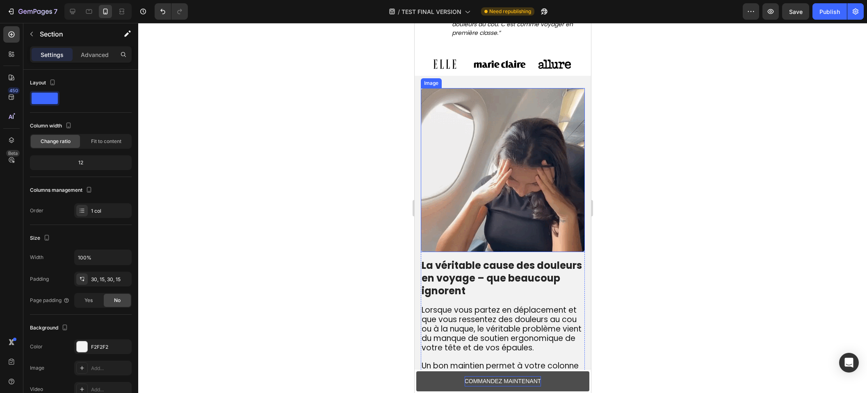
scroll to position [629, 0]
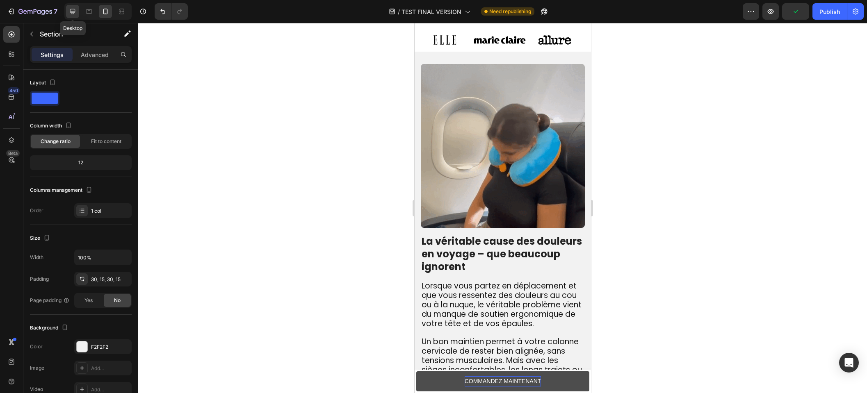
click at [68, 12] on div at bounding box center [72, 11] width 13 height 13
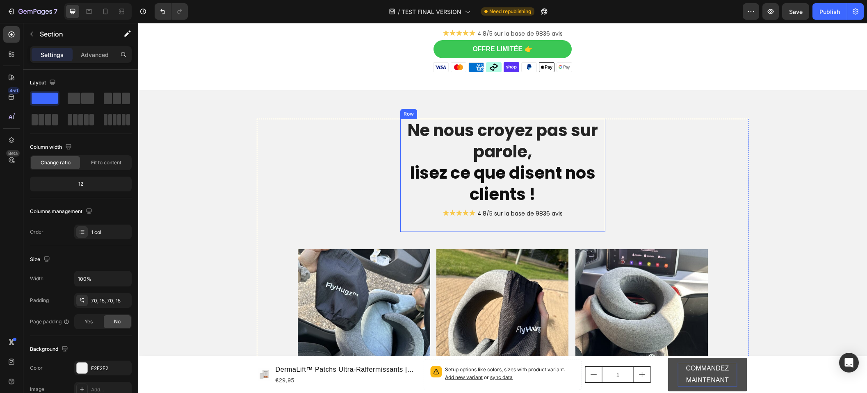
scroll to position [1884, 0]
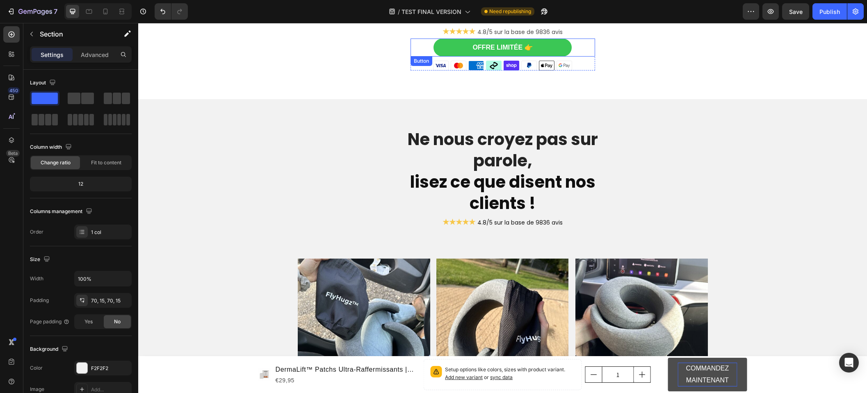
click at [436, 39] on link "OFFRE LIMITÉE 👉" at bounding box center [503, 48] width 139 height 18
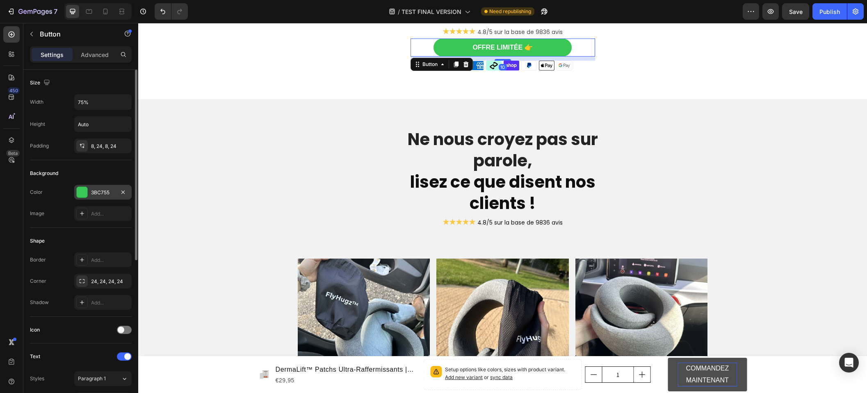
click at [94, 192] on div "3BC755" at bounding box center [103, 192] width 24 height 7
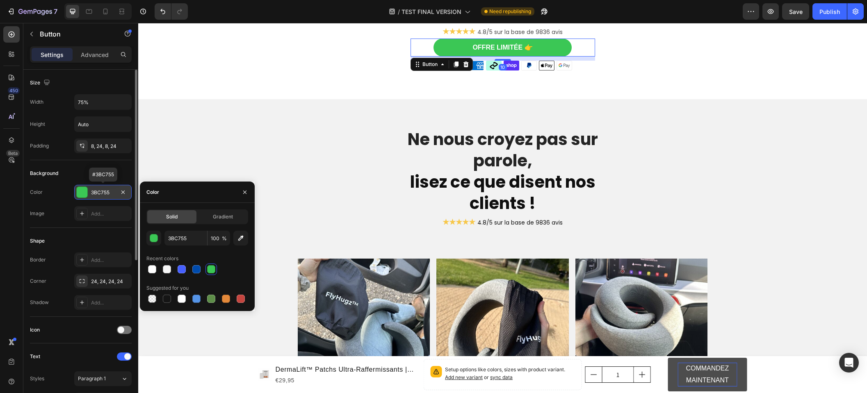
click at [96, 192] on div "3BC755" at bounding box center [103, 192] width 24 height 7
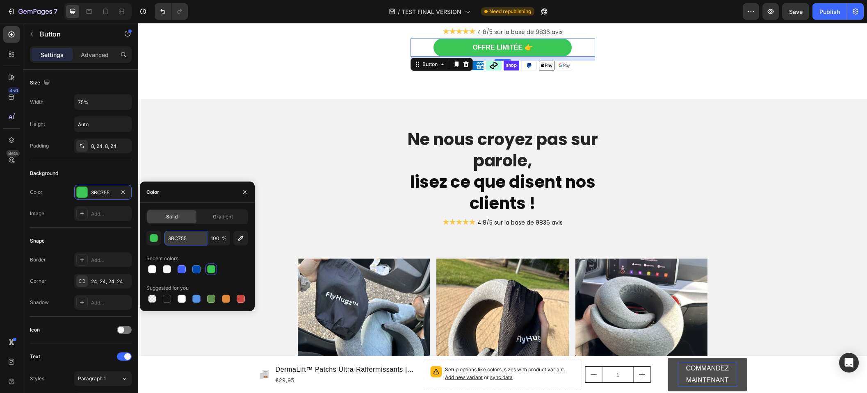
click at [180, 235] on input "3BC755" at bounding box center [186, 238] width 43 height 15
click at [682, 373] on p "COMMANDEZ MAINTENANT" at bounding box center [707, 375] width 59 height 24
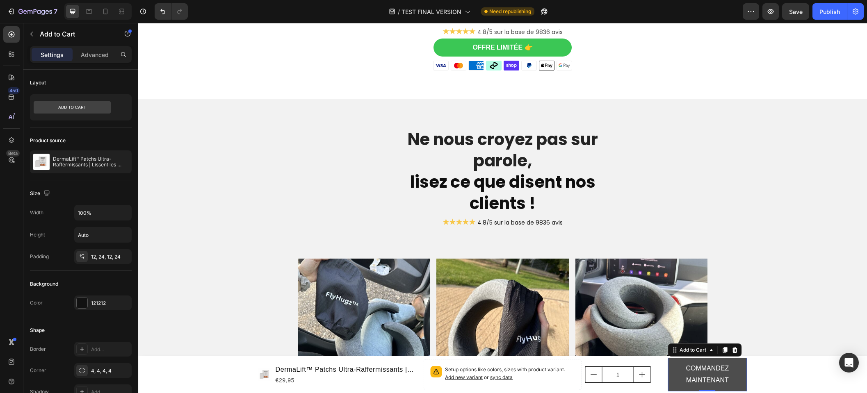
click at [671, 377] on button "COMMANDEZ MAINTENANT" at bounding box center [707, 375] width 79 height 34
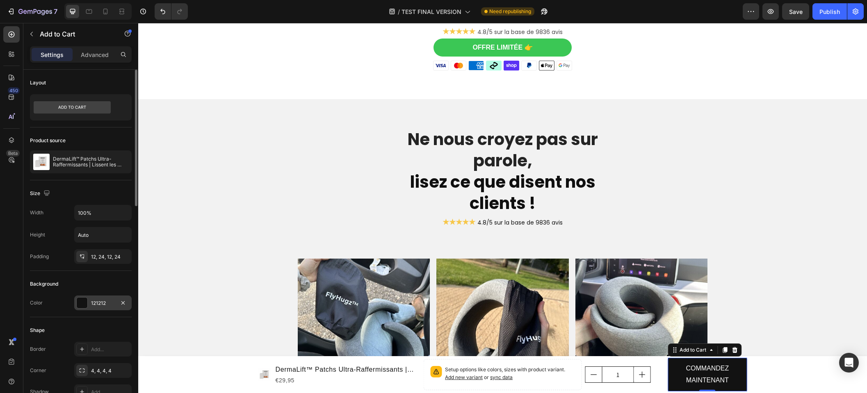
click at [101, 304] on div "121212" at bounding box center [103, 303] width 24 height 7
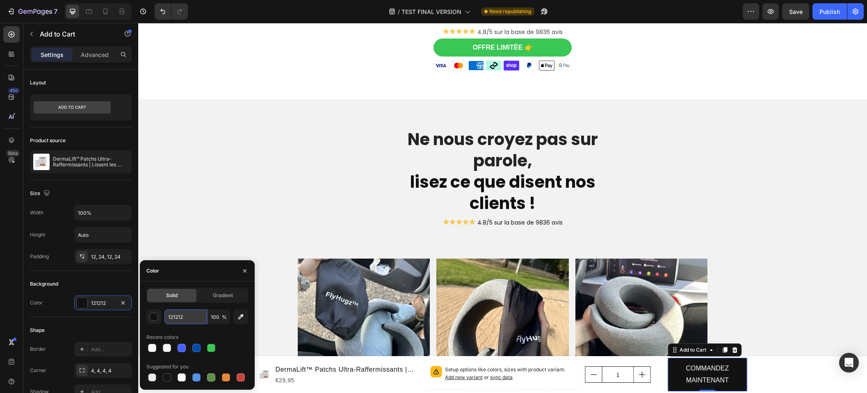
click at [183, 315] on input "121212" at bounding box center [186, 317] width 43 height 15
paste input "3BC755"
type input "3BC755"
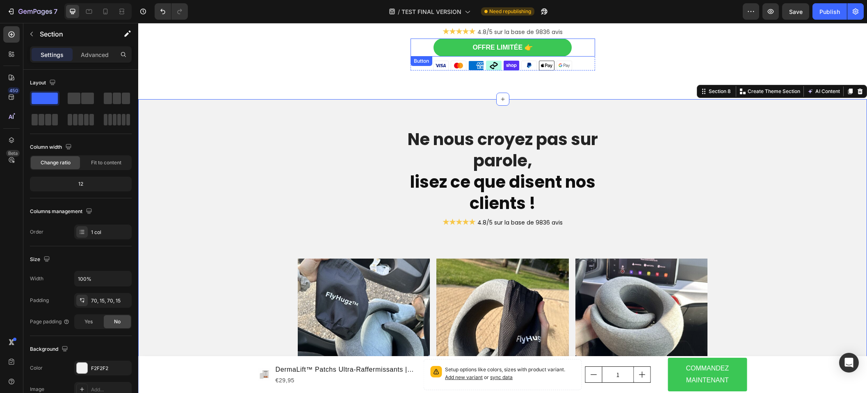
click at [448, 39] on link "OFFRE LIMITÉE 👉" at bounding box center [503, 48] width 139 height 18
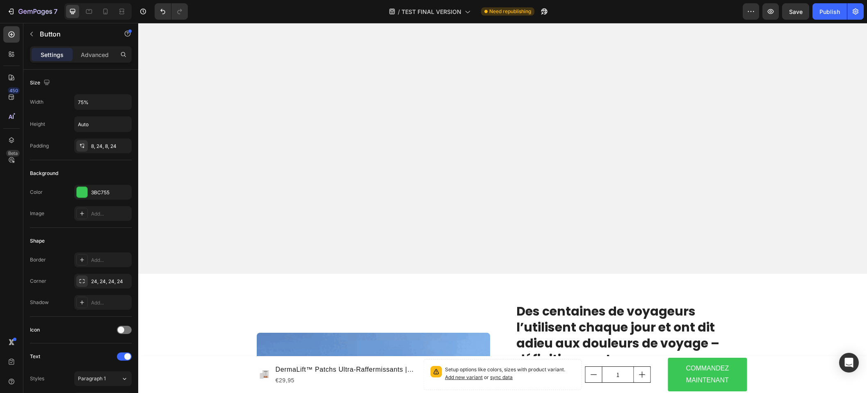
scroll to position [785, 0]
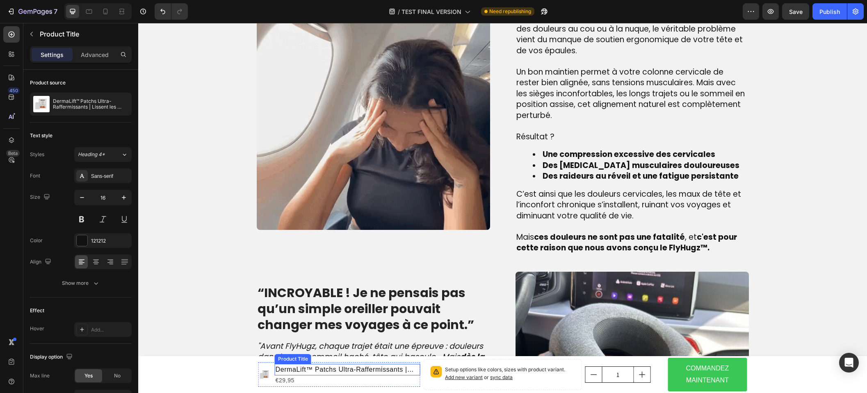
click at [372, 369] on h1 "DermaLift™ Patchs Ultra-Raffermissants | Lissent les rides profondes et retende…" at bounding box center [348, 369] width 146 height 11
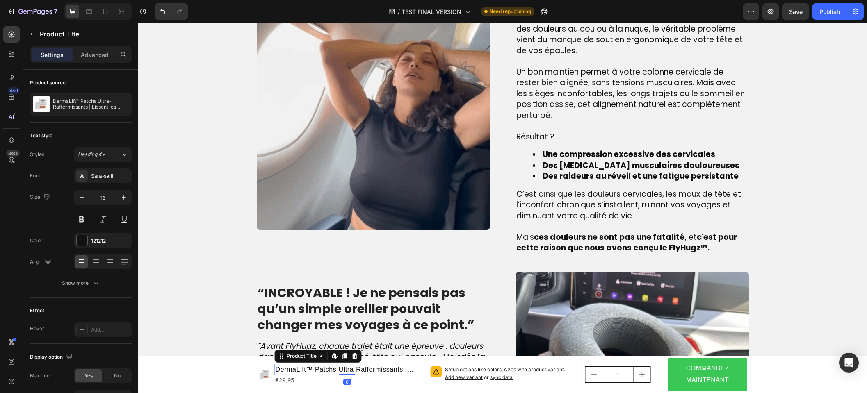
click at [372, 369] on h1 "DermaLift™ Patchs Ultra-Raffermissants | Lissent les rides profondes et retende…" at bounding box center [348, 369] width 146 height 11
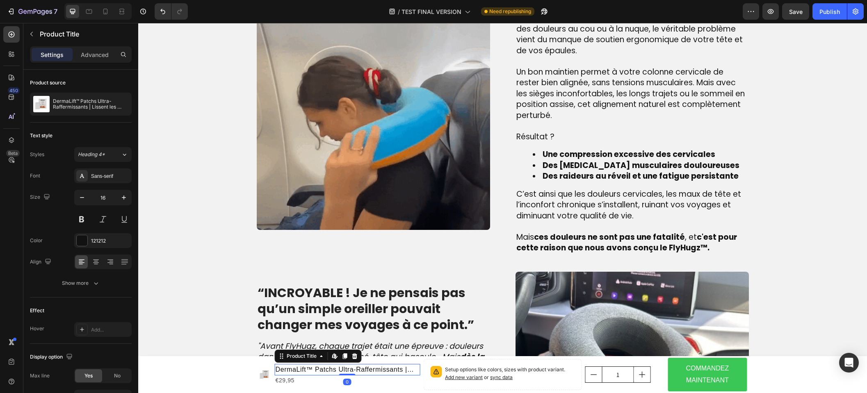
click at [372, 369] on h1 "DermaLift™ Patchs Ultra-Raffermissants | Lissent les rides profondes et retende…" at bounding box center [348, 369] width 146 height 11
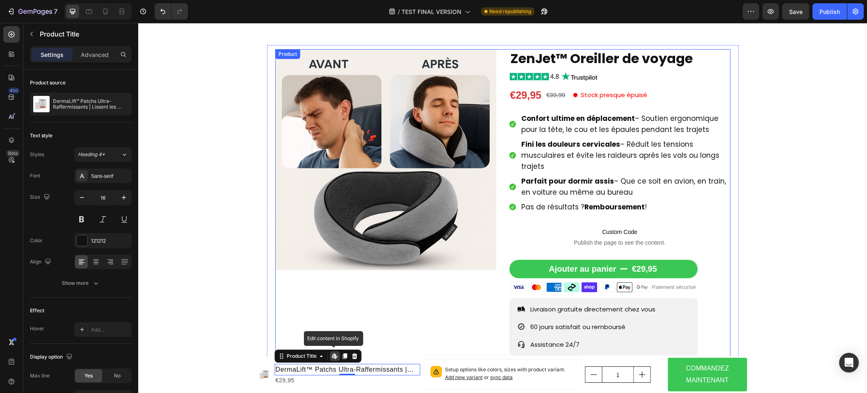
scroll to position [0, 0]
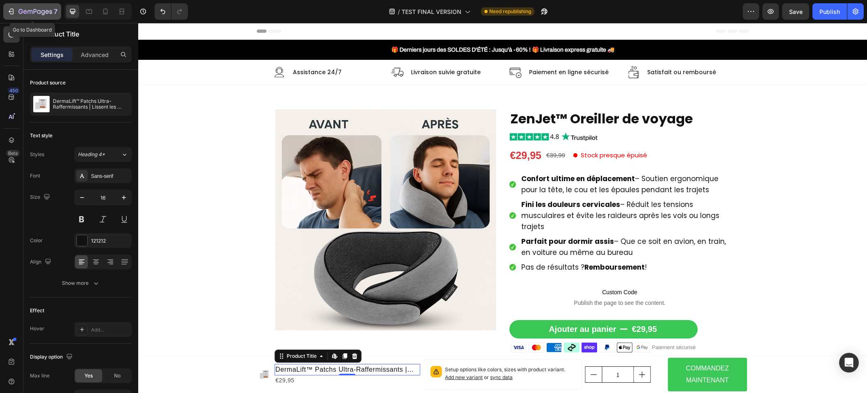
click at [37, 15] on icon "button" at bounding box center [35, 12] width 34 height 7
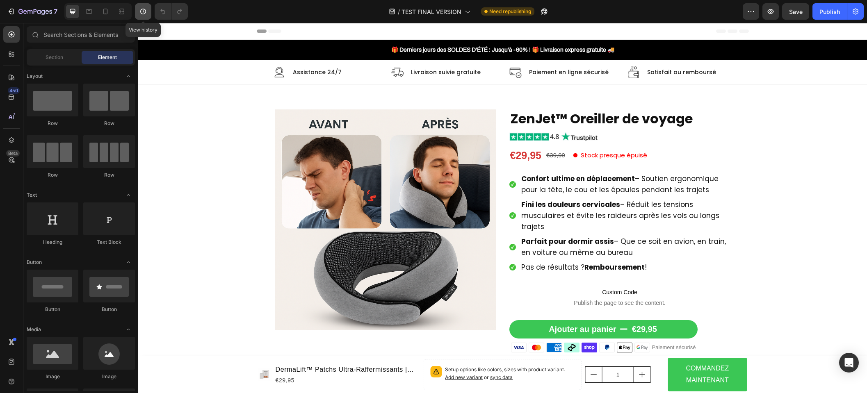
click at [140, 6] on button "button" at bounding box center [143, 11] width 16 height 16
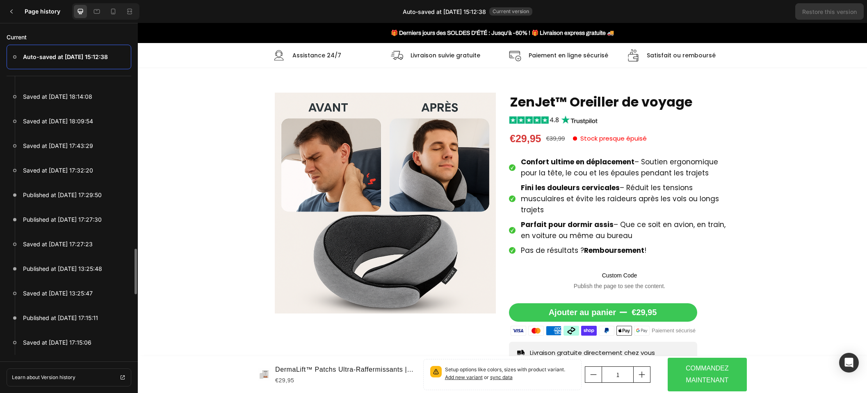
scroll to position [1120, 0]
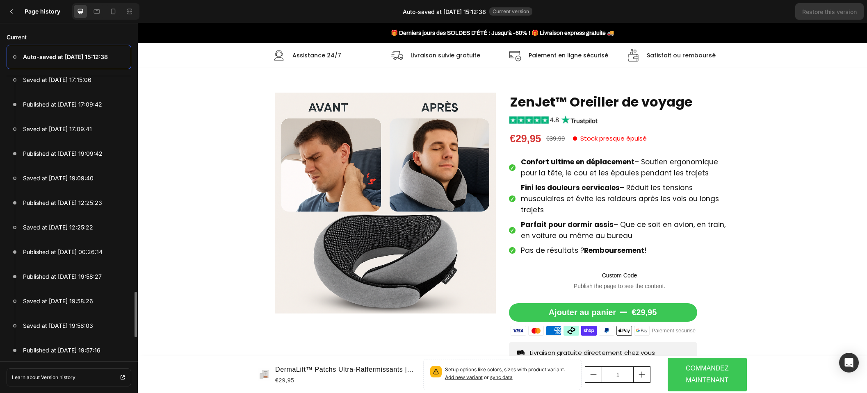
click at [5, 10] on div at bounding box center [11, 11] width 16 height 16
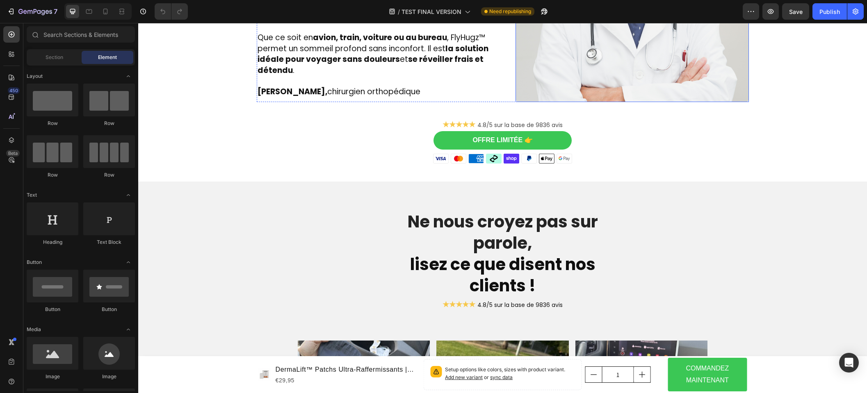
scroll to position [1649, 0]
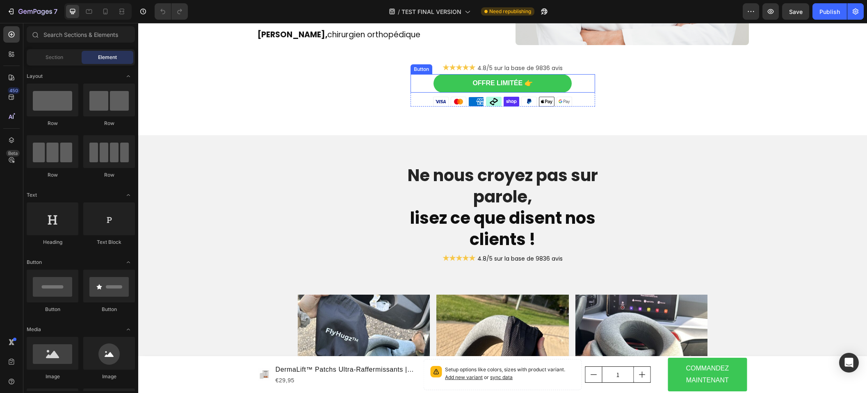
click at [447, 76] on link "OFFRE LIMITÉE 👉" at bounding box center [503, 83] width 139 height 18
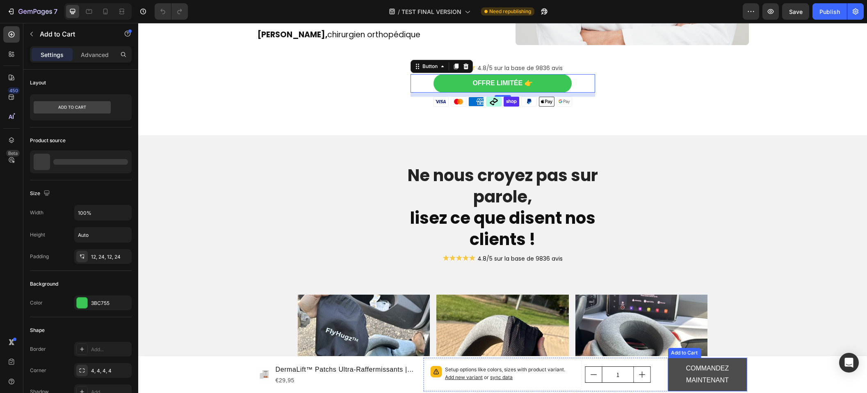
click at [669, 367] on button "COMMANDEZ MAINTENANT" at bounding box center [707, 375] width 79 height 34
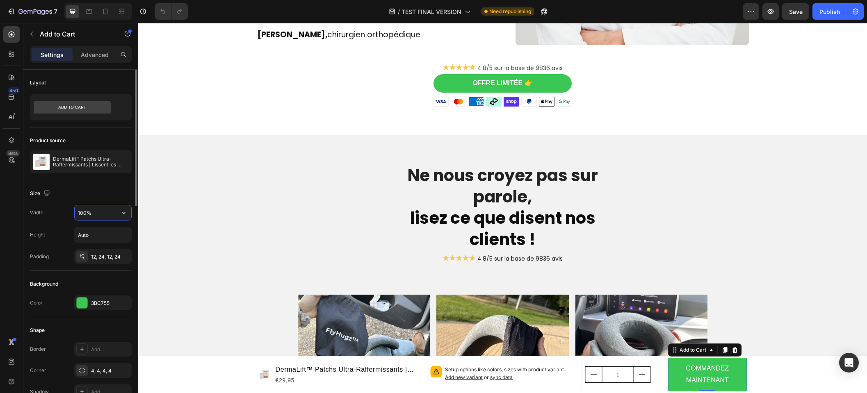
click at [106, 211] on input "100%" at bounding box center [103, 213] width 57 height 15
click at [121, 214] on icon "button" at bounding box center [124, 213] width 8 height 8
click at [104, 231] on p "Fit content Auto" at bounding box center [101, 233] width 47 height 7
click at [100, 217] on input "Auto" at bounding box center [103, 213] width 57 height 15
click at [115, 213] on input "Auto" at bounding box center [103, 213] width 57 height 15
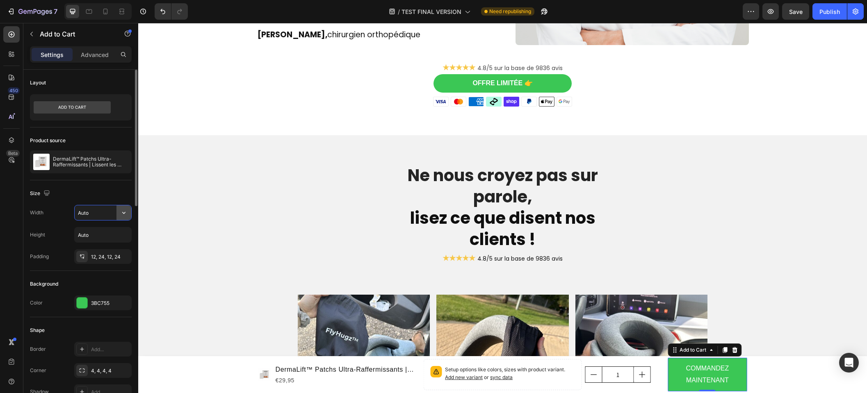
click at [121, 213] on icon "button" at bounding box center [124, 213] width 8 height 8
click at [98, 246] on p "Full 100%" at bounding box center [101, 249] width 47 height 7
type input "100%"
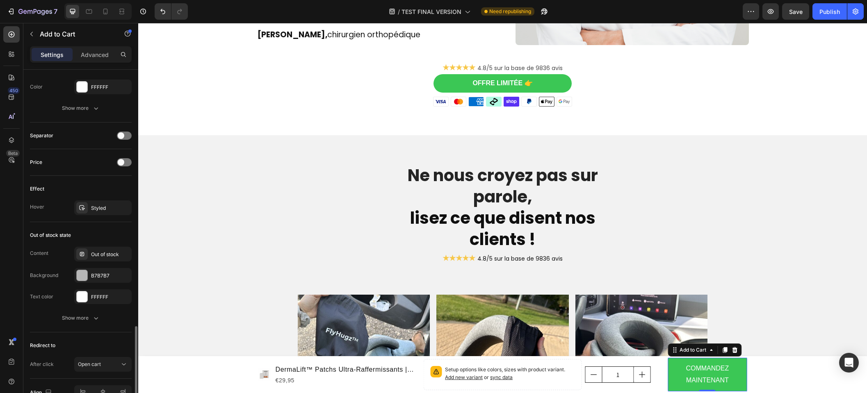
scroll to position [532, 0]
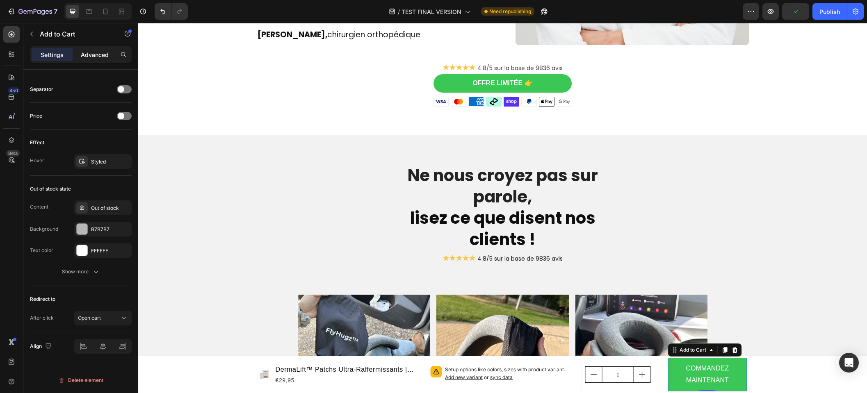
click at [100, 57] on p "Advanced" at bounding box center [95, 54] width 28 height 9
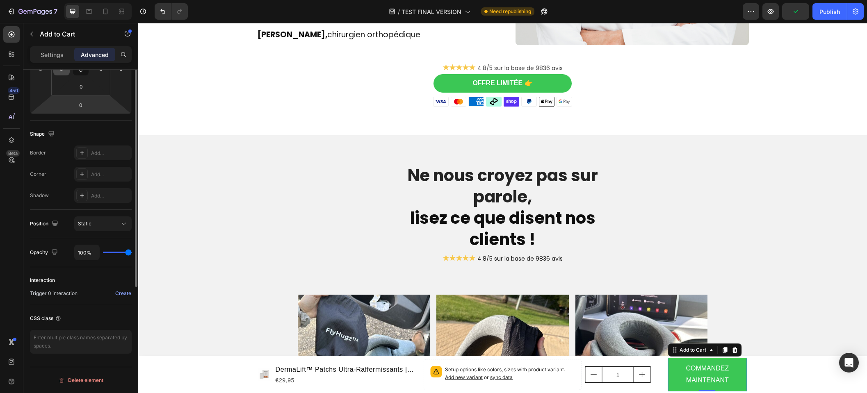
scroll to position [0, 0]
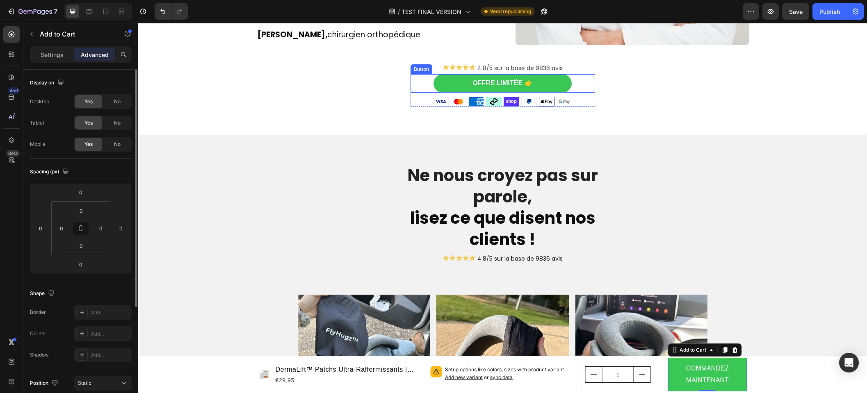
click at [439, 74] on link "OFFRE LIMITÉE 👉" at bounding box center [503, 83] width 139 height 18
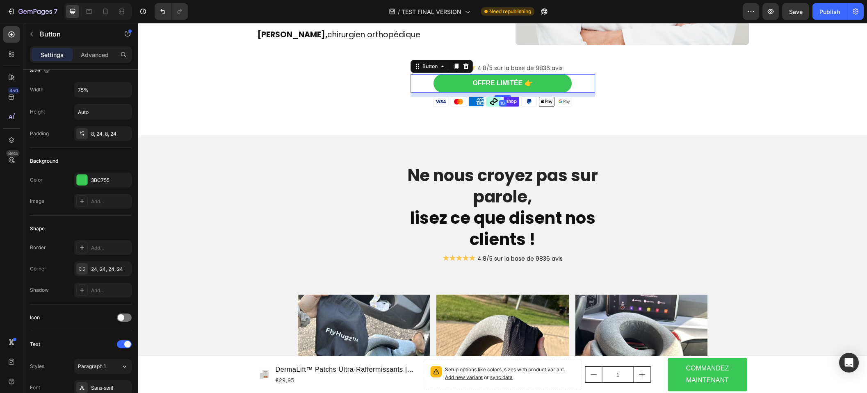
scroll to position [225, 0]
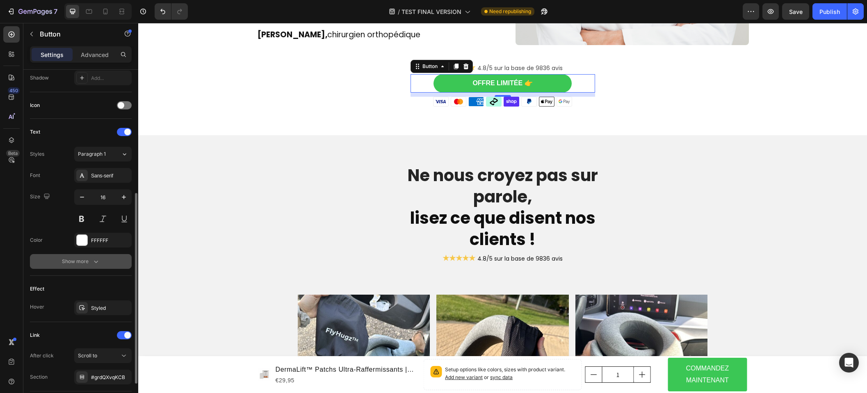
click at [67, 266] on button "Show more" at bounding box center [81, 261] width 102 height 15
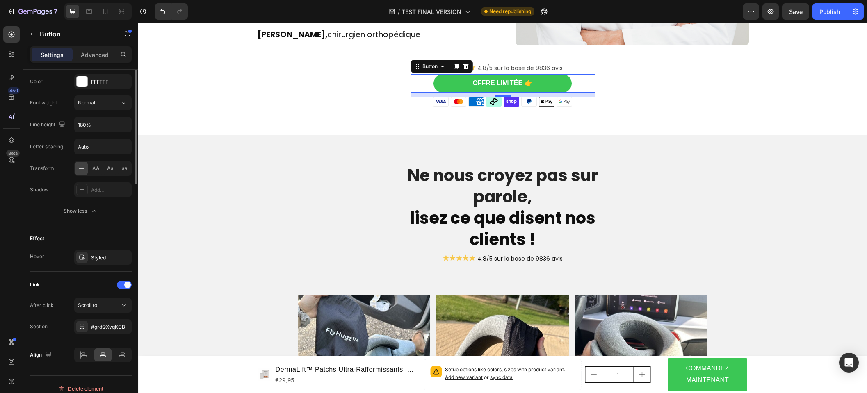
scroll to position [392, 0]
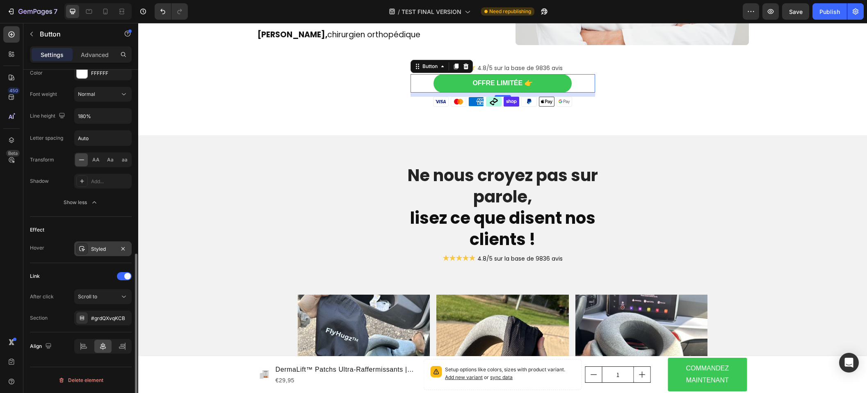
click at [103, 252] on div "Styled" at bounding box center [103, 249] width 24 height 7
click at [48, 258] on div "Effect Hover Styled" at bounding box center [81, 240] width 102 height 46
click at [104, 48] on div "Advanced" at bounding box center [94, 54] width 41 height 13
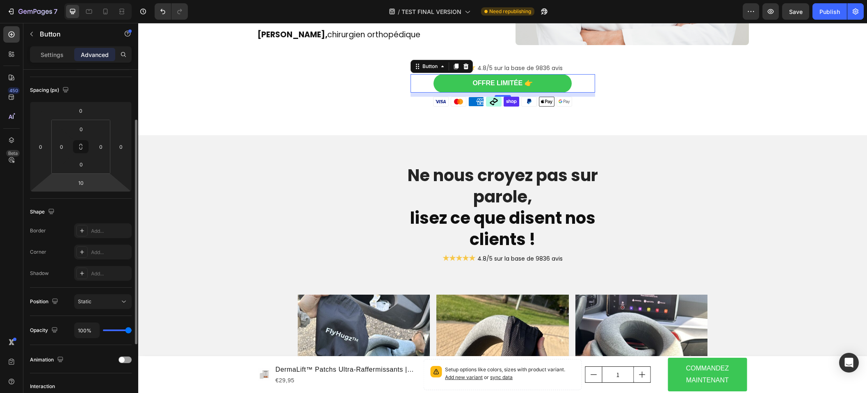
scroll to position [0, 0]
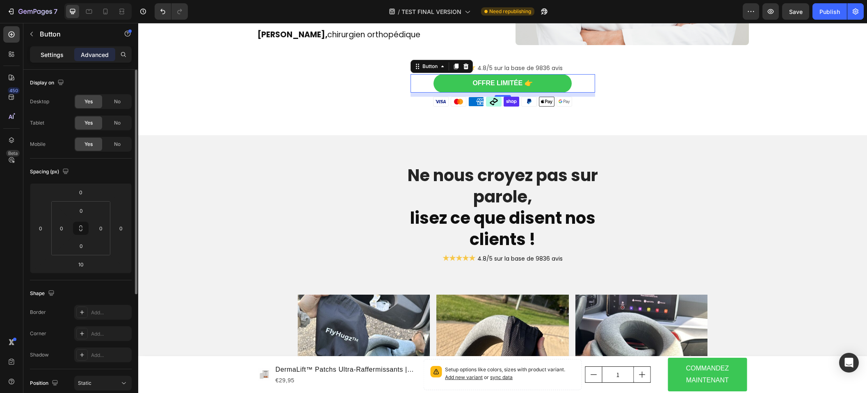
click at [54, 50] on p "Settings" at bounding box center [52, 54] width 23 height 9
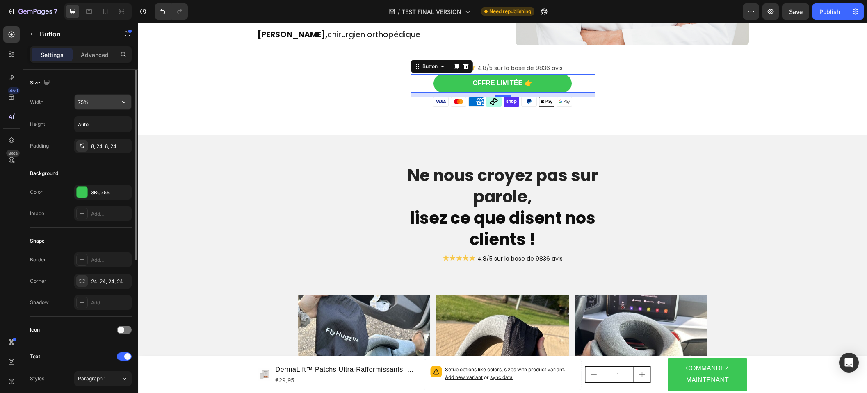
click at [99, 103] on input "75%" at bounding box center [103, 102] width 57 height 15
click at [117, 103] on button "button" at bounding box center [124, 102] width 15 height 15
click at [113, 82] on div "Size" at bounding box center [81, 82] width 102 height 13
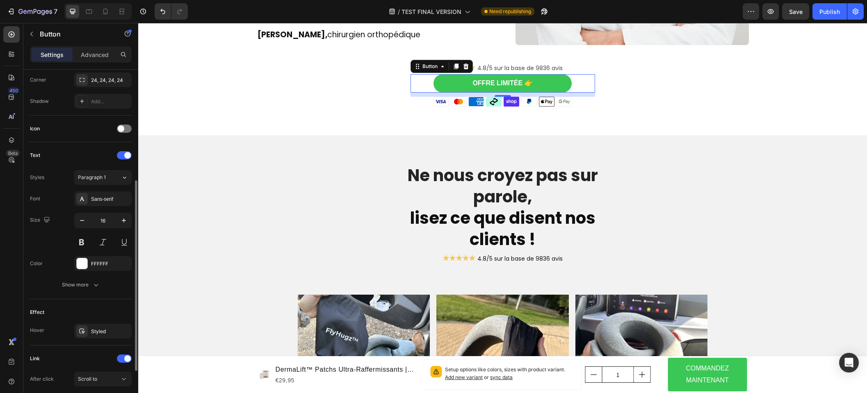
scroll to position [126, 0]
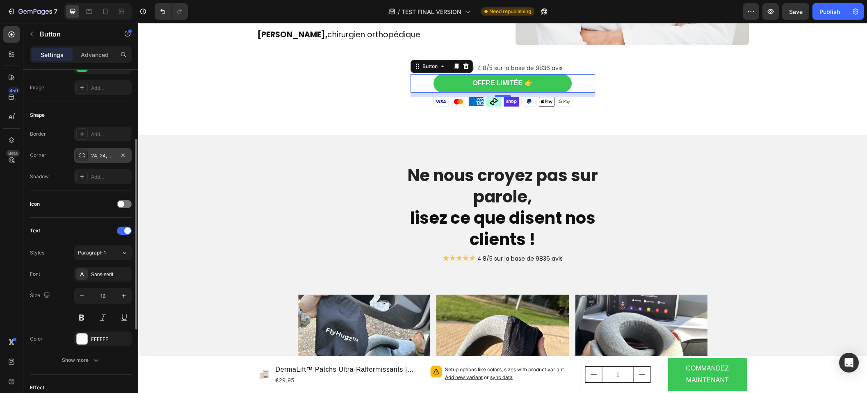
click at [97, 151] on div "24, 24, 24, 24" at bounding box center [102, 155] width 57 height 15
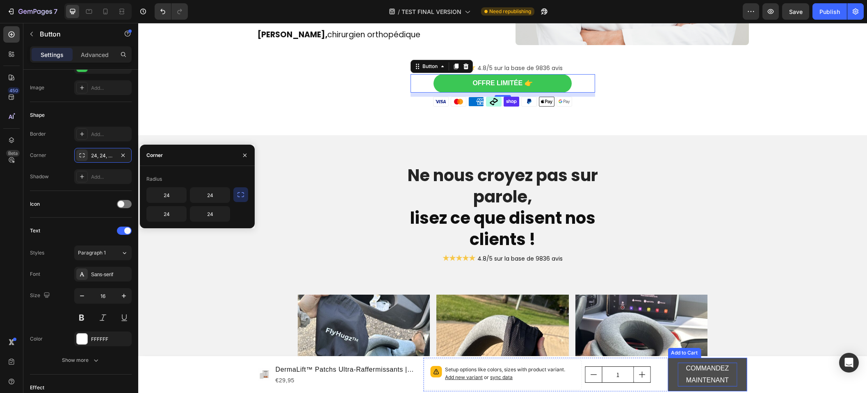
click at [678, 371] on div "COMMANDEZ MAINTENANT" at bounding box center [707, 375] width 59 height 24
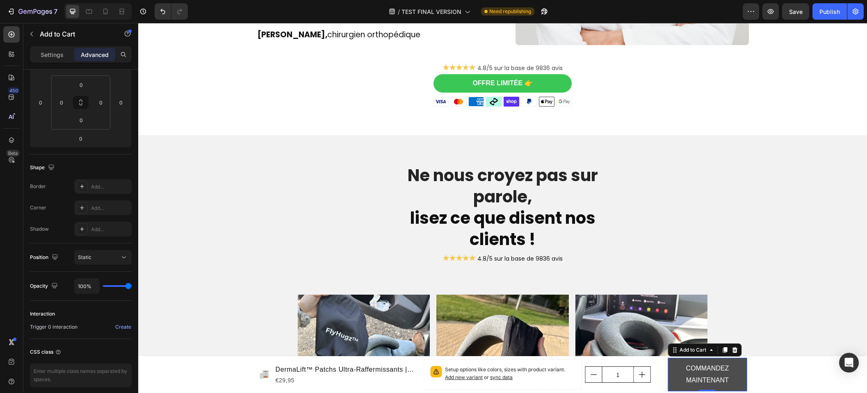
scroll to position [0, 0]
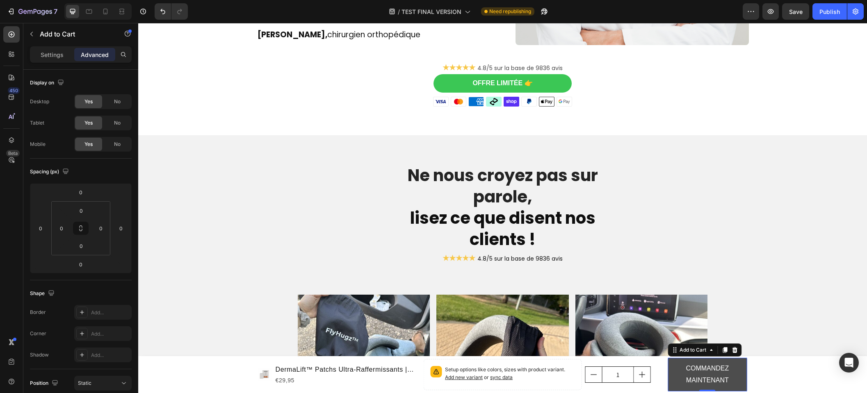
drag, startPoint x: 670, startPoint y: 369, endPoint x: 656, endPoint y: 352, distance: 22.5
click at [670, 369] on button "COMMANDEZ MAINTENANT" at bounding box center [707, 375] width 79 height 34
click at [51, 55] on p "Settings" at bounding box center [52, 54] width 23 height 9
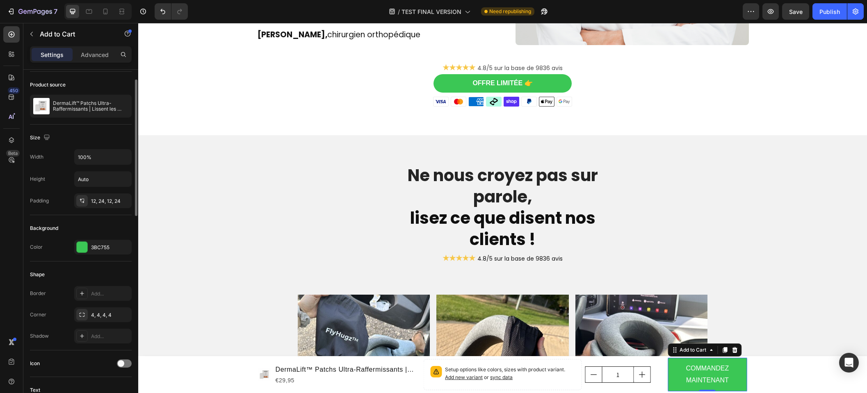
scroll to position [158, 0]
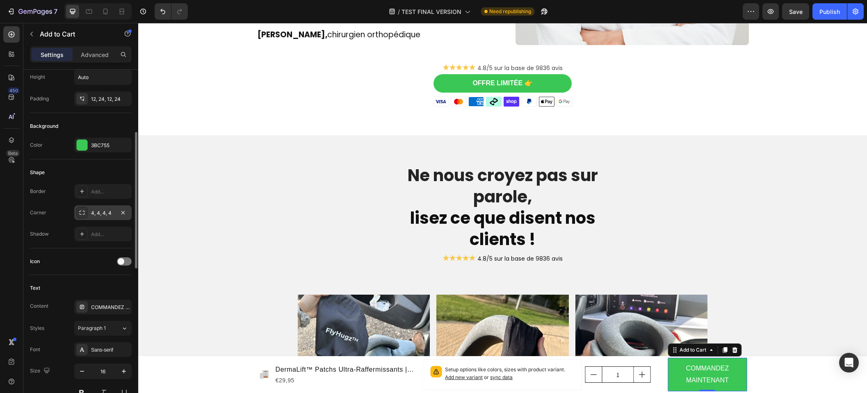
click at [86, 206] on div "4, 4, 4, 4" at bounding box center [102, 213] width 57 height 15
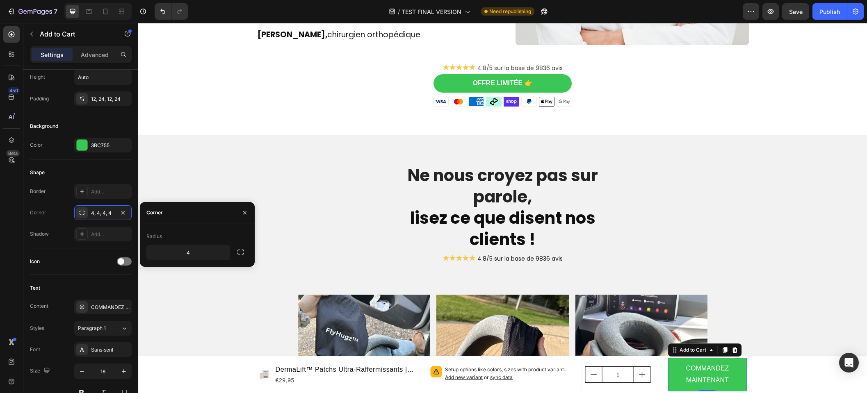
click at [182, 243] on div "Radius 4" at bounding box center [197, 245] width 102 height 30
click at [190, 251] on input "4" at bounding box center [188, 252] width 83 height 15
type input "24"
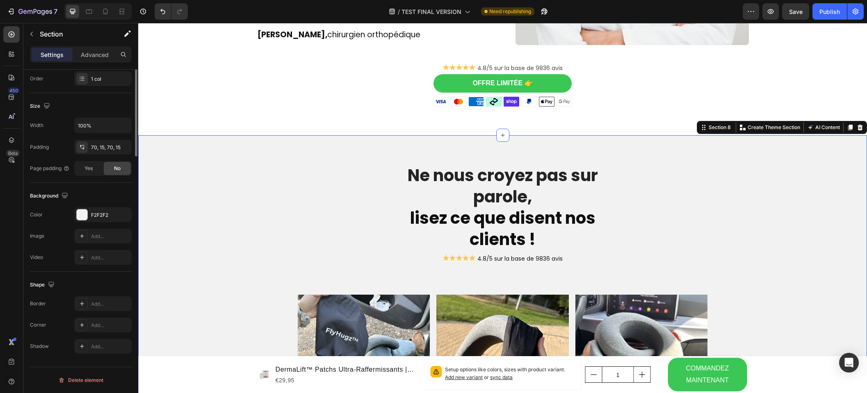
scroll to position [0, 0]
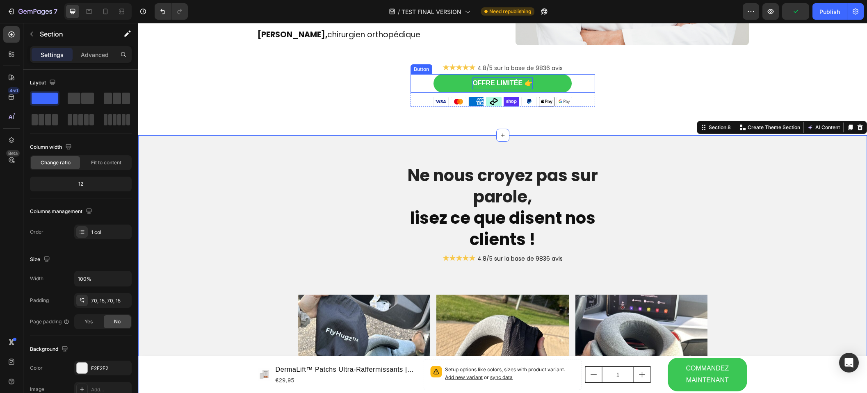
click at [517, 78] on p "OFFRE LIMITÉE 👉" at bounding box center [503, 84] width 60 height 12
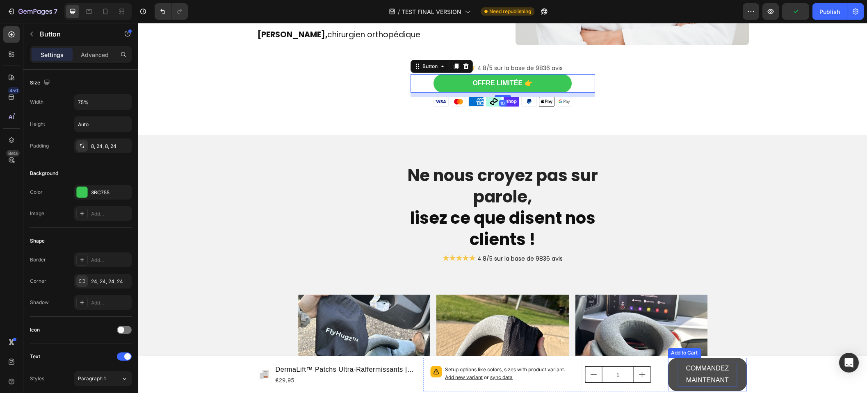
click at [707, 364] on div "COMMANDEZ MAINTENANT" at bounding box center [707, 375] width 59 height 24
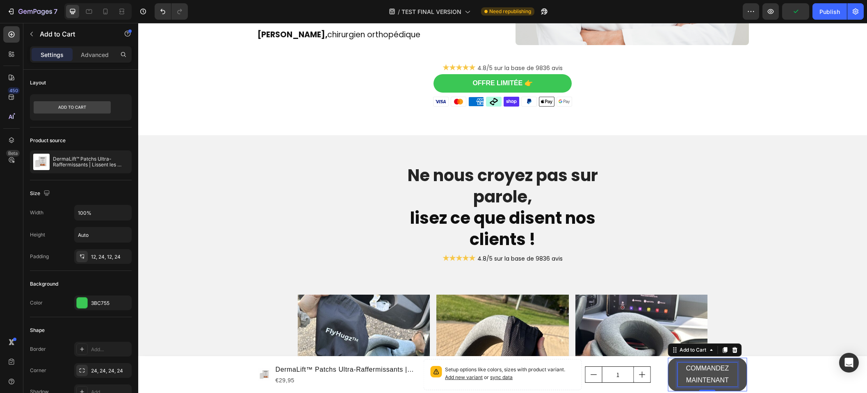
click at [705, 373] on div "COMMANDEZ MAINTENANT" at bounding box center [707, 375] width 59 height 24
click at [705, 373] on p "COMMANDEZ MAINTENANT" at bounding box center [707, 375] width 59 height 24
click at [700, 373] on div at bounding box center [700, 373] width 0 height 0
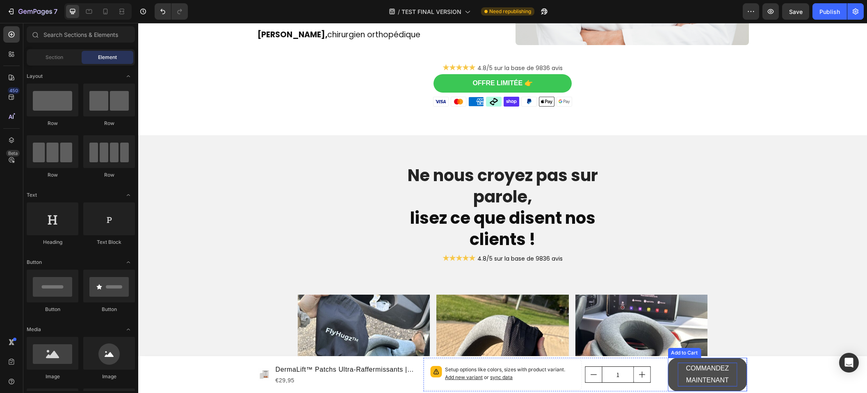
click at [702, 372] on p "COMMANDEZ MAINTENANT" at bounding box center [707, 375] width 59 height 24
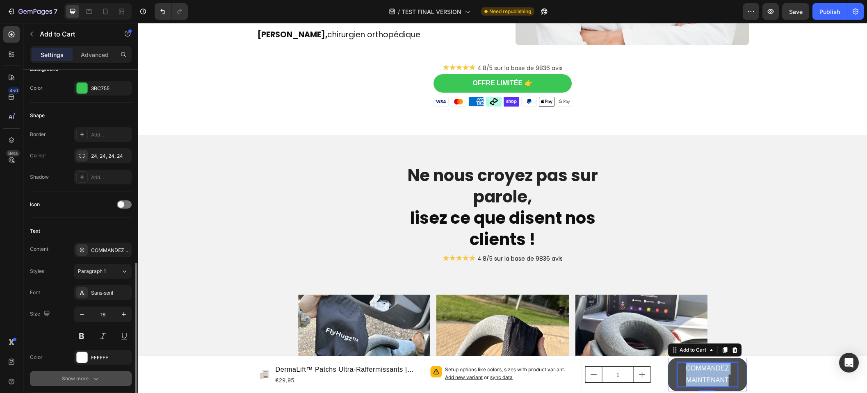
scroll to position [293, 0]
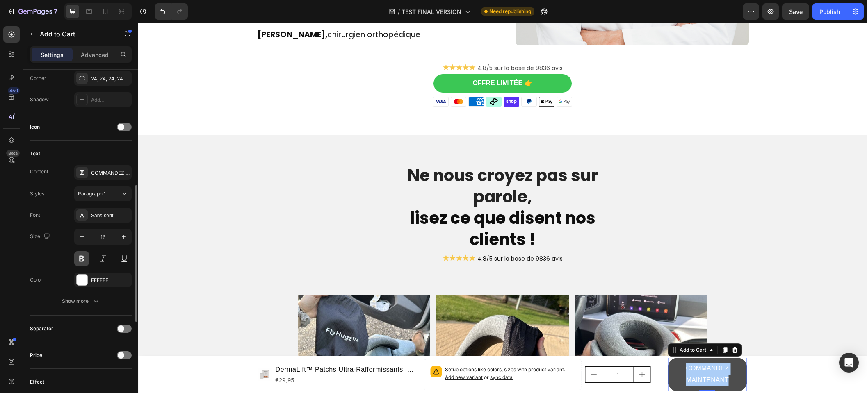
click at [78, 257] on button at bounding box center [81, 259] width 15 height 15
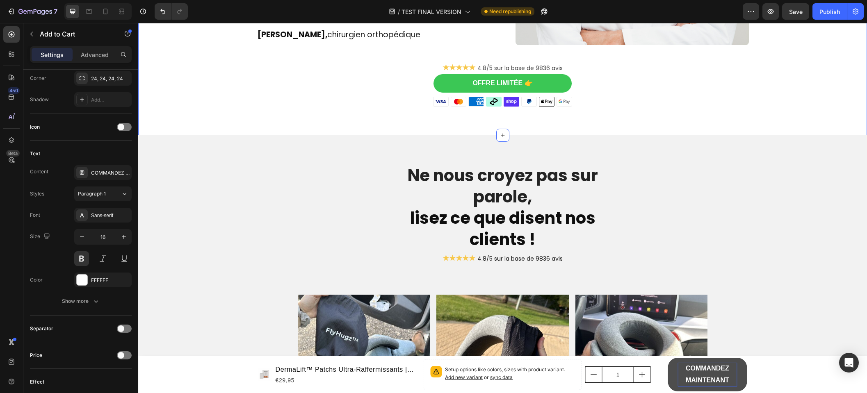
scroll to position [0, 0]
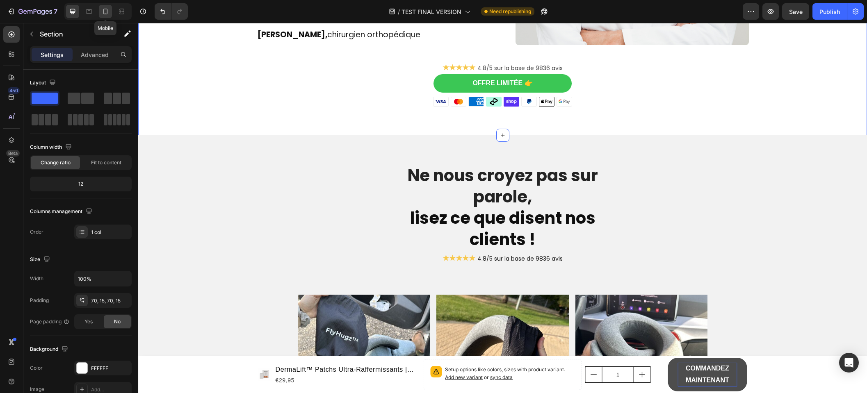
click at [109, 13] on icon at bounding box center [105, 11] width 8 height 8
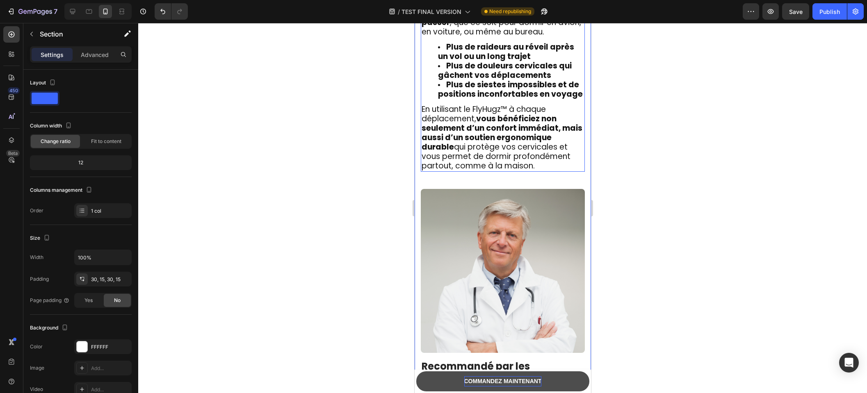
scroll to position [1564, 0]
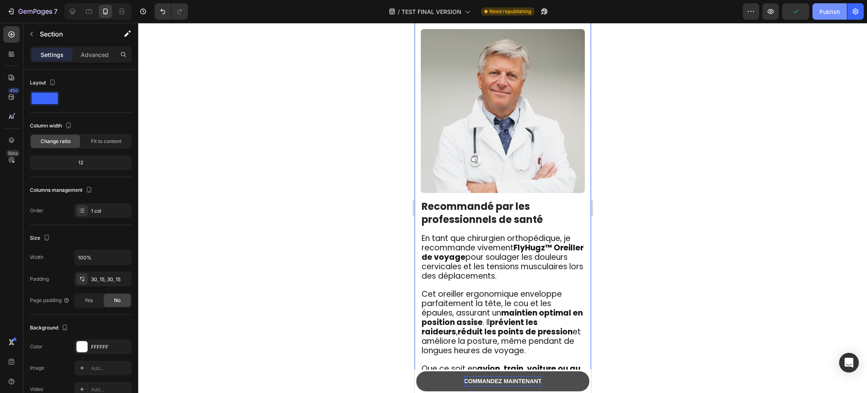
click at [818, 11] on button "Publish" at bounding box center [830, 11] width 34 height 16
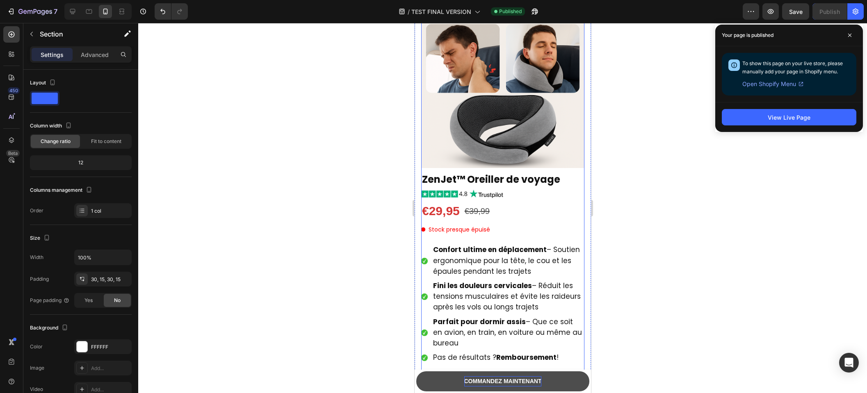
scroll to position [0, 0]
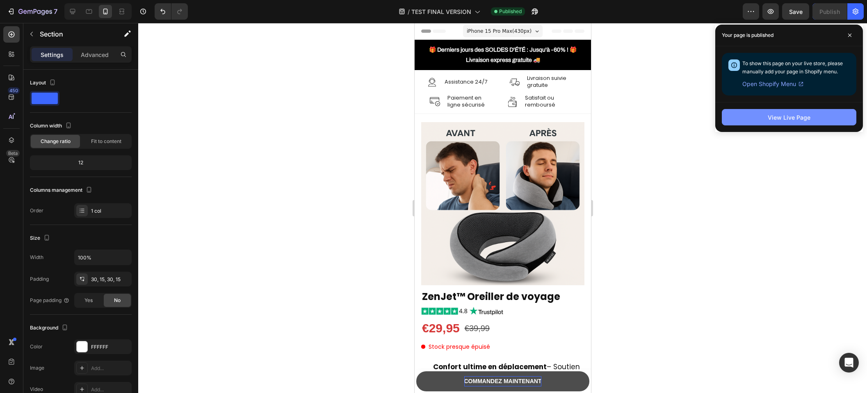
click at [737, 119] on button "View Live Page" at bounding box center [789, 117] width 135 height 16
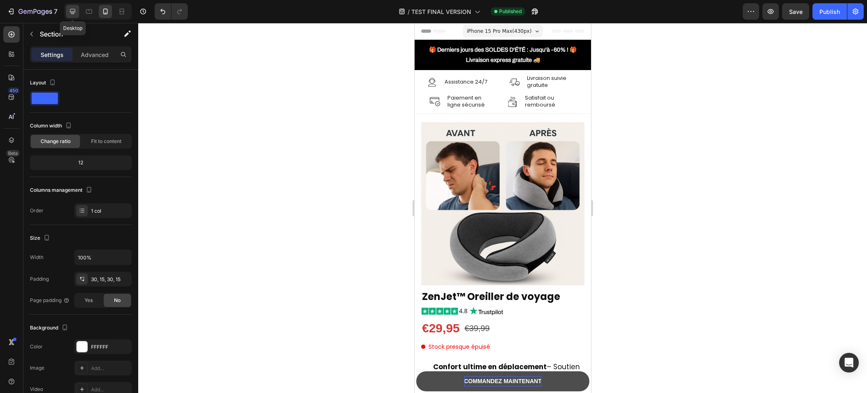
click at [72, 14] on icon at bounding box center [72, 11] width 5 height 5
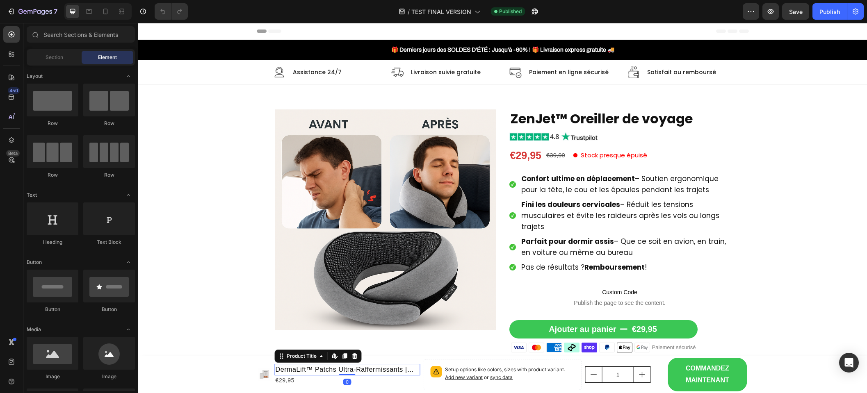
click at [330, 368] on h1 "DermaLift™ Patchs Ultra-Raffermissants | Lissent les rides profondes et retende…" at bounding box center [348, 369] width 146 height 11
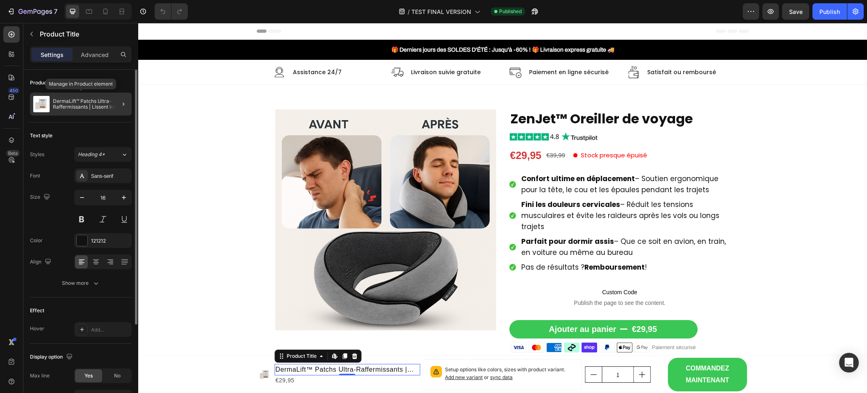
click at [66, 103] on p "DermaLift™ Patchs Ultra-Raffermissants | Lissent les rides profondes et retende…" at bounding box center [90, 103] width 75 height 11
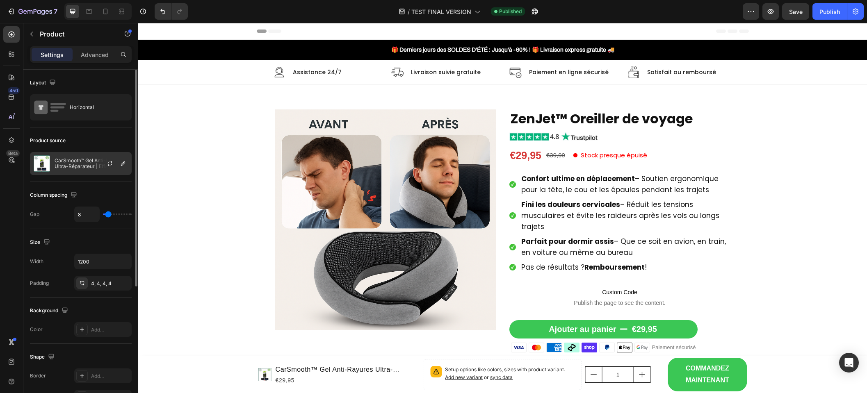
click at [100, 167] on div at bounding box center [113, 164] width 36 height 22
click at [86, 137] on div "Product source" at bounding box center [81, 140] width 102 height 13
click at [89, 174] on div "CarSmooth™ Gel Anti-Rayures Ultra-Réparateur | Efface 99 % des rayures en seule…" at bounding box center [81, 163] width 102 height 23
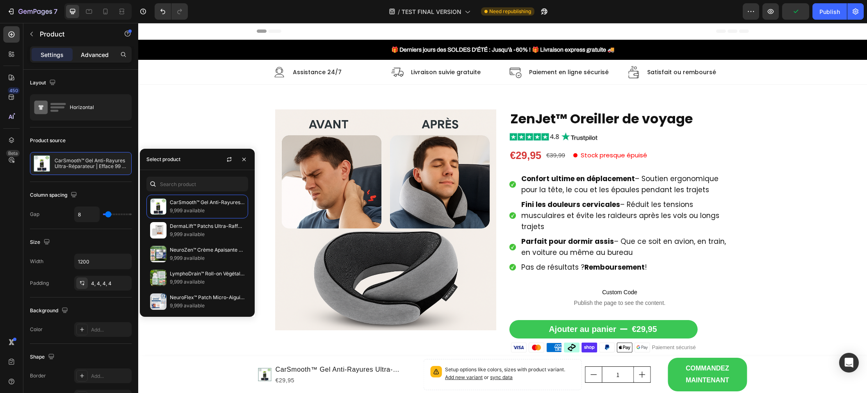
click at [89, 57] on p "Advanced" at bounding box center [95, 54] width 28 height 9
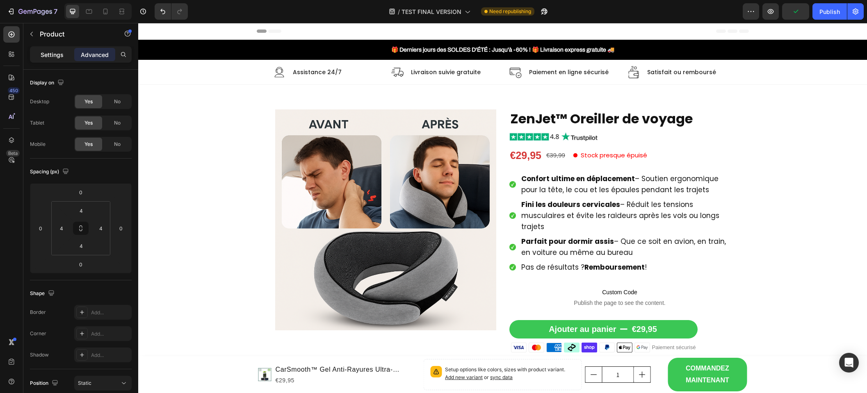
click at [45, 57] on p "Settings" at bounding box center [52, 54] width 23 height 9
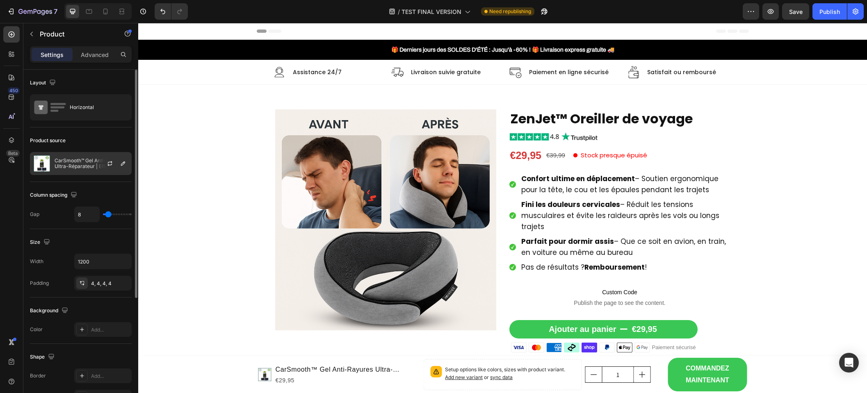
click at [98, 159] on div at bounding box center [113, 164] width 36 height 22
click at [82, 140] on div "Product source" at bounding box center [81, 140] width 102 height 13
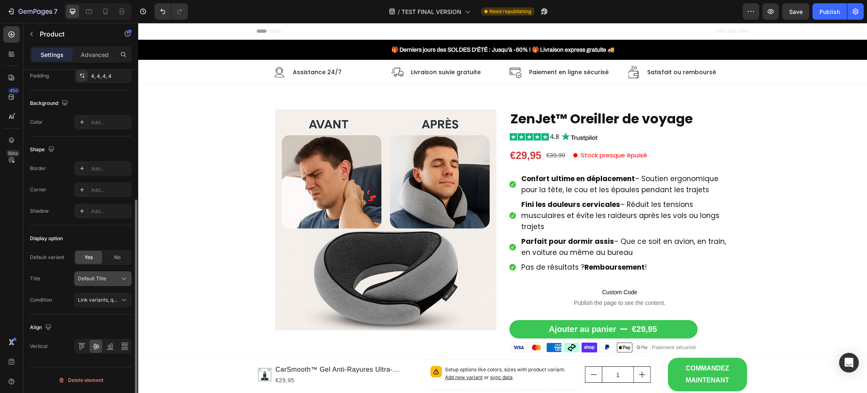
click at [98, 283] on button "Default Title" at bounding box center [102, 279] width 57 height 15
click at [105, 227] on div "Display option Default variant Yes No Title Default Title Default Title Conditi…" at bounding box center [81, 270] width 102 height 89
click at [96, 300] on span "Link variants, quantity <br> between same products" at bounding box center [138, 300] width 121 height 6
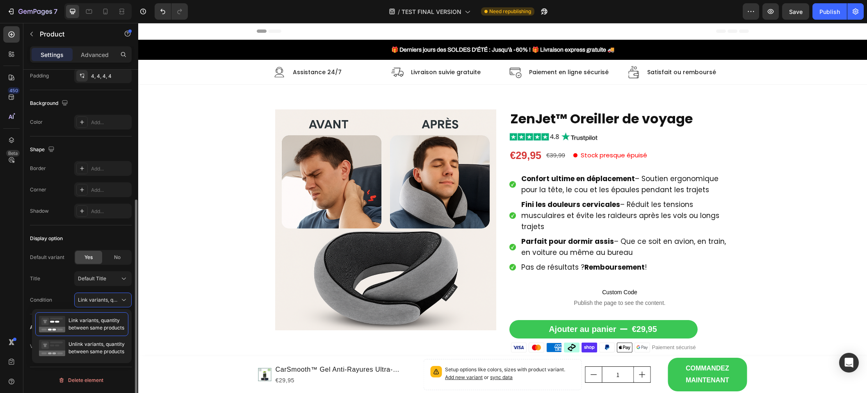
click at [103, 229] on div "Display option Default variant Yes No Title Default Title Condition Link varian…" at bounding box center [81, 270] width 102 height 89
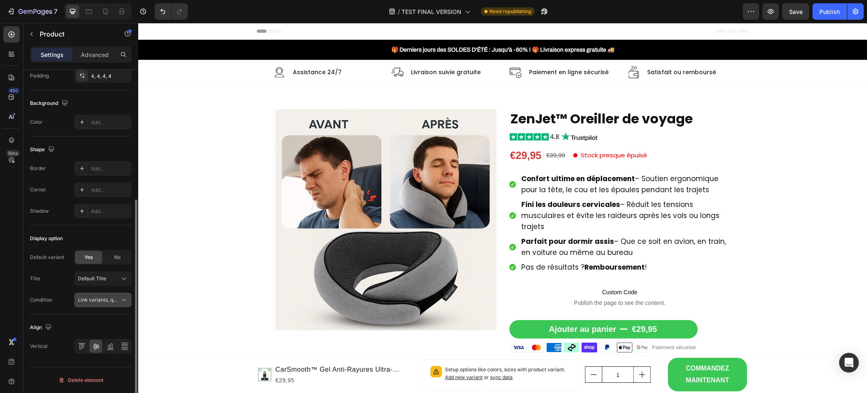
click at [116, 304] on button "Link variants, quantity <br> between same products" at bounding box center [102, 300] width 57 height 15
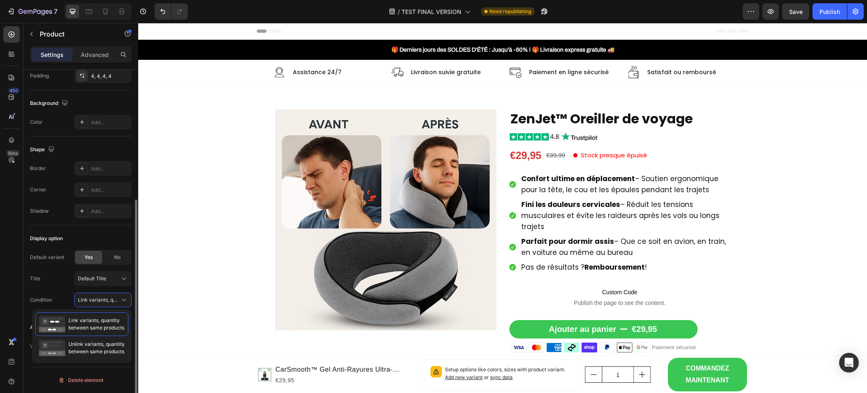
click at [102, 230] on div "Display option Default variant Yes No Title Default Title Condition Link varian…" at bounding box center [81, 270] width 102 height 89
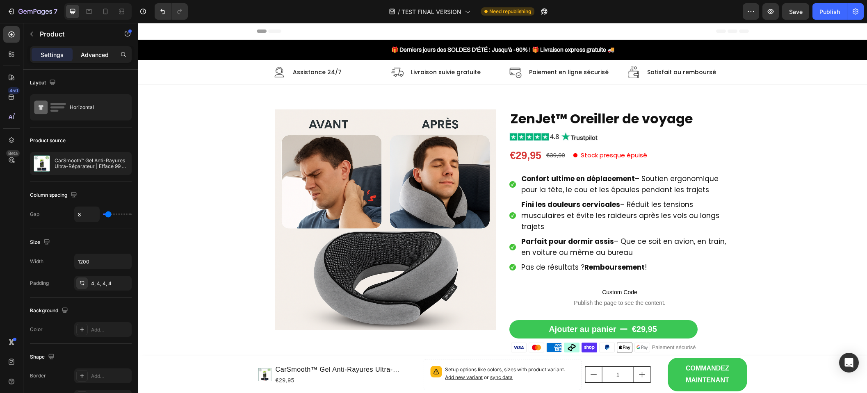
click at [92, 51] on p "Advanced" at bounding box center [95, 54] width 28 height 9
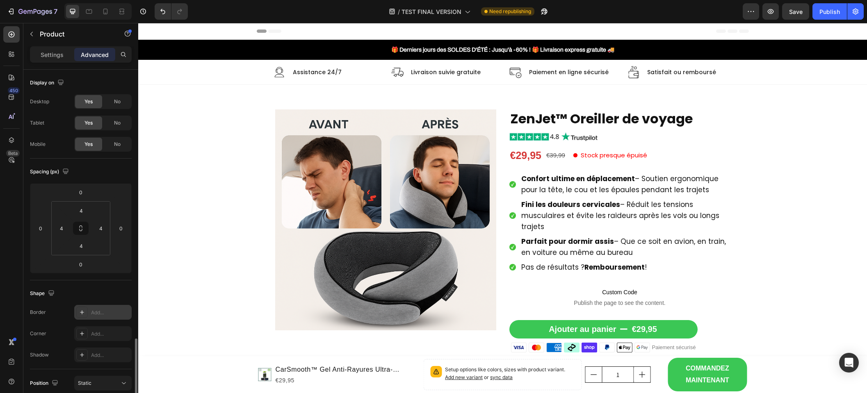
scroll to position [160, 0]
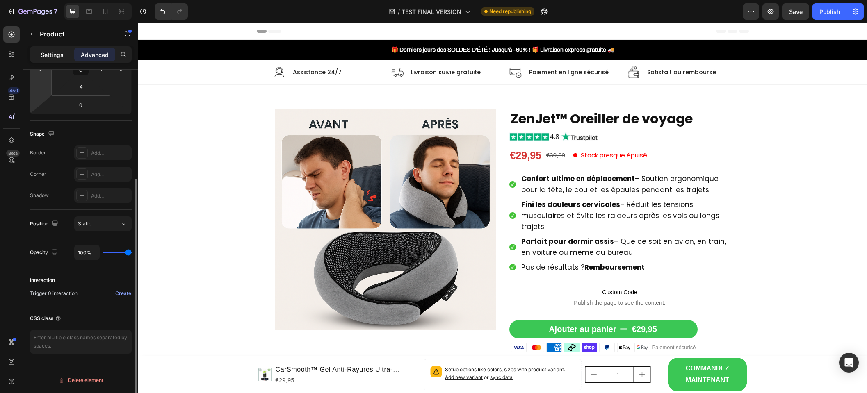
click at [44, 52] on p "Settings" at bounding box center [52, 54] width 23 height 9
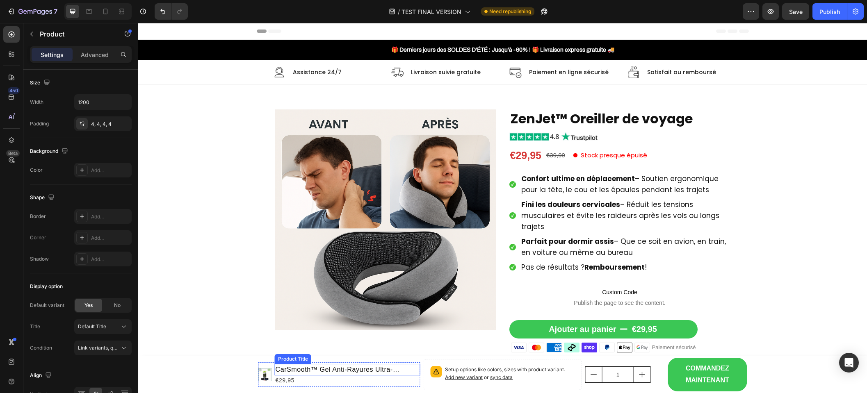
click at [352, 371] on h1 "CarSmooth™ Gel Anti-Rayures Ultra-Réparateur | Efface 99 % des rayures en seule…" at bounding box center [348, 369] width 146 height 11
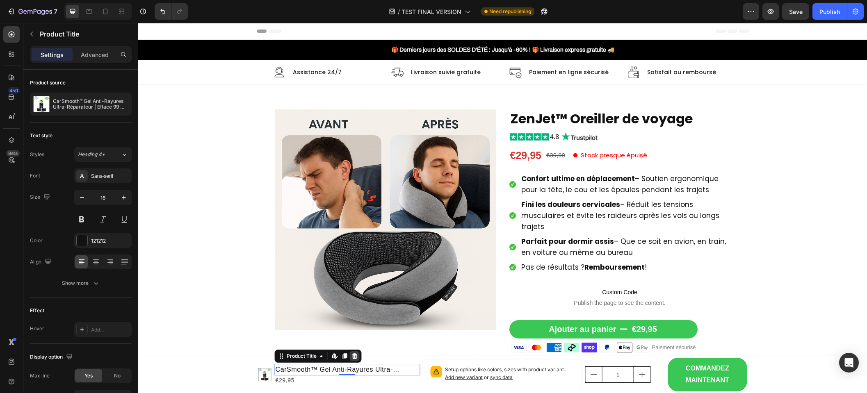
click at [352, 354] on icon at bounding box center [355, 356] width 7 height 7
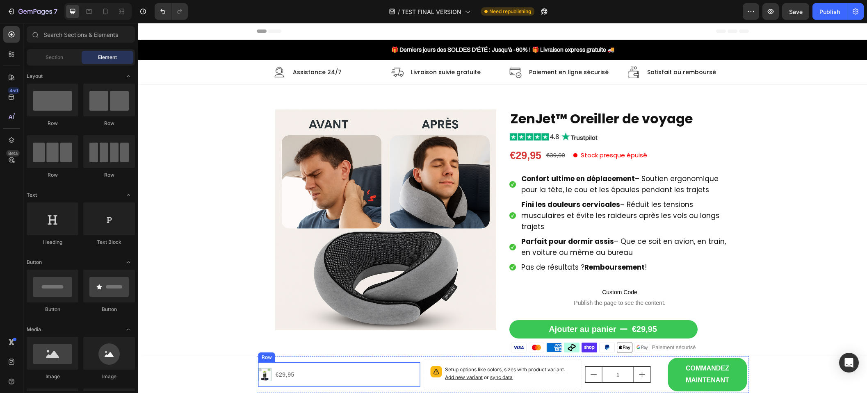
click at [320, 373] on div "Product Images €29,95 Product Price Product Price Row" at bounding box center [339, 375] width 162 height 25
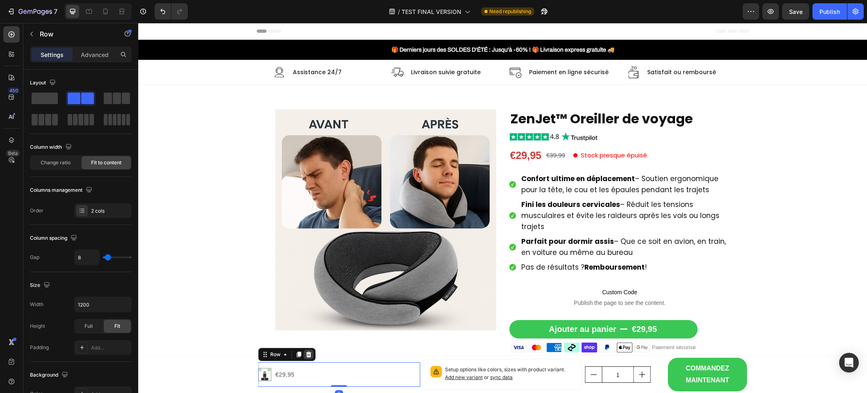
click at [306, 355] on icon at bounding box center [309, 355] width 7 height 7
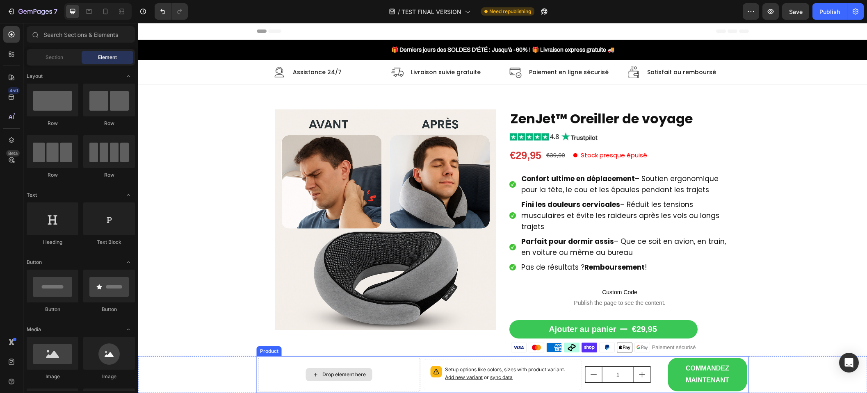
click at [382, 377] on div "Drop element here" at bounding box center [339, 375] width 162 height 34
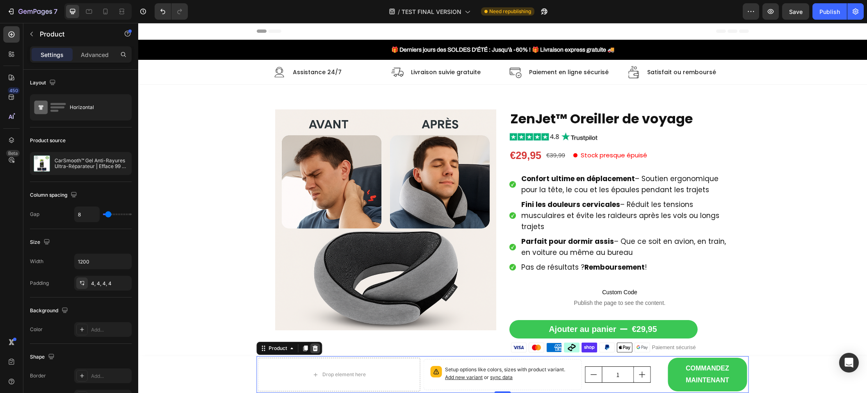
click at [315, 348] on icon at bounding box center [315, 348] width 7 height 7
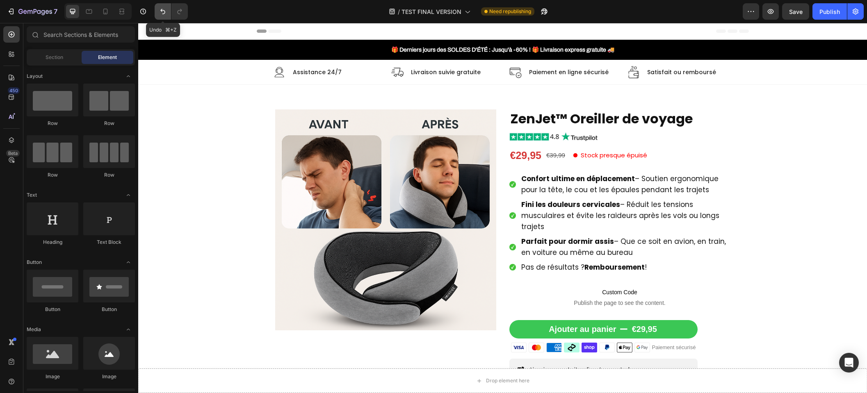
drag, startPoint x: 159, startPoint y: 9, endPoint x: 63, endPoint y: 20, distance: 96.6
click at [159, 9] on icon "Undo/Redo" at bounding box center [163, 11] width 8 height 8
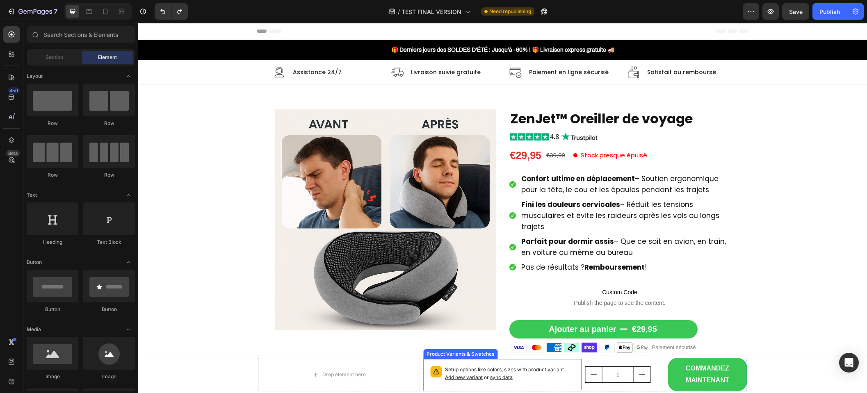
click at [462, 366] on div "Setup options like colors, sizes with product variant. Add new variant or sync …" at bounding box center [502, 375] width 151 height 24
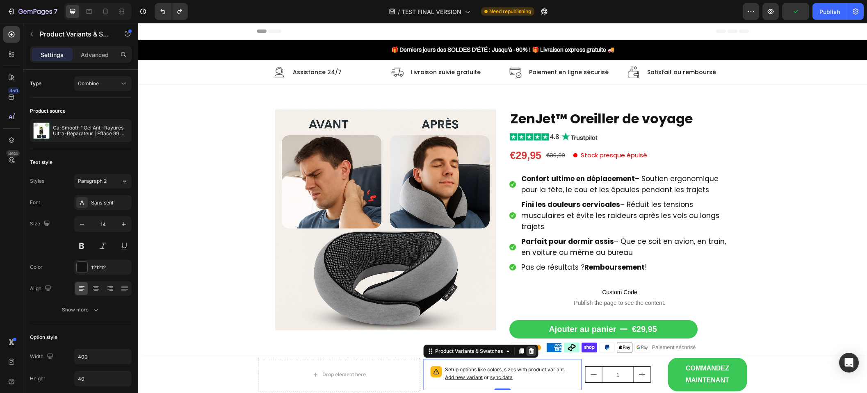
click at [529, 353] on icon at bounding box center [531, 351] width 7 height 7
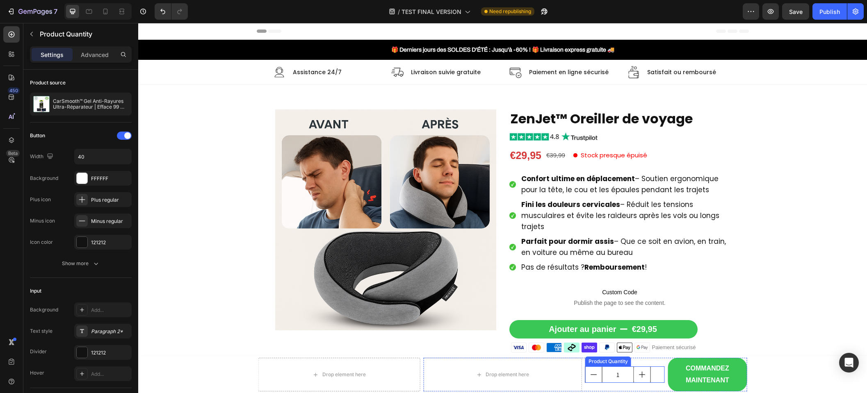
click at [603, 371] on input "1" at bounding box center [618, 375] width 32 height 16
click at [662, 361] on icon at bounding box center [665, 359] width 7 height 7
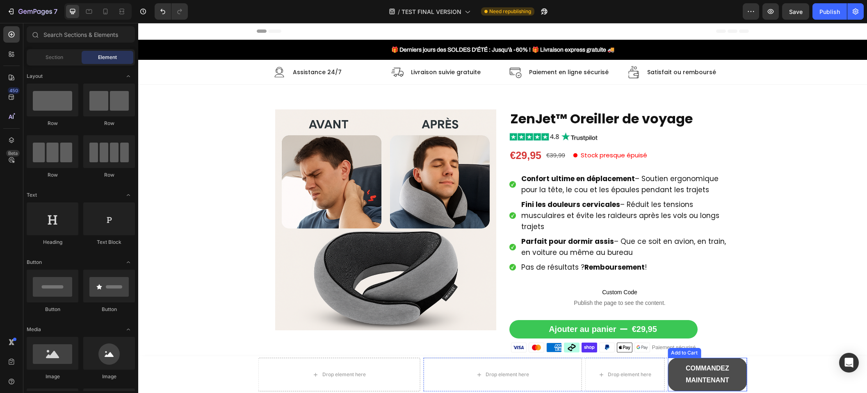
click at [670, 370] on button "COMMANDEZ MAINTENANT" at bounding box center [707, 375] width 79 height 34
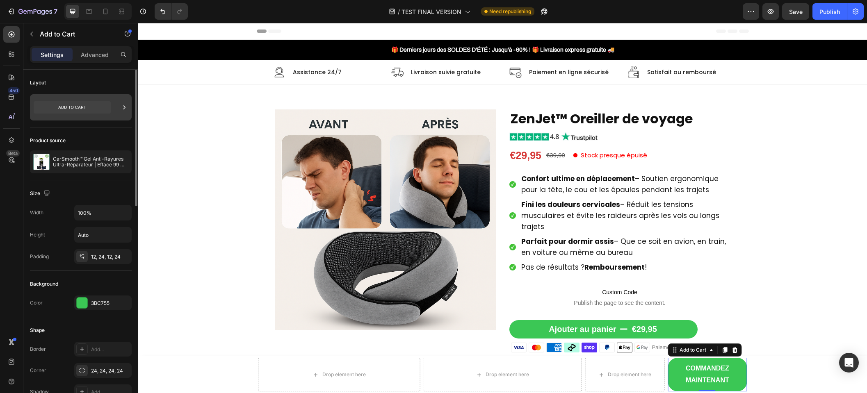
click at [111, 109] on div at bounding box center [81, 107] width 102 height 26
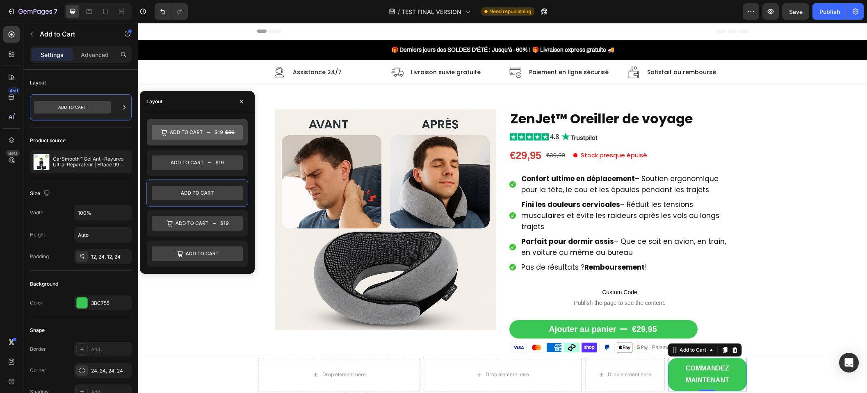
click at [212, 130] on icon at bounding box center [197, 132] width 91 height 15
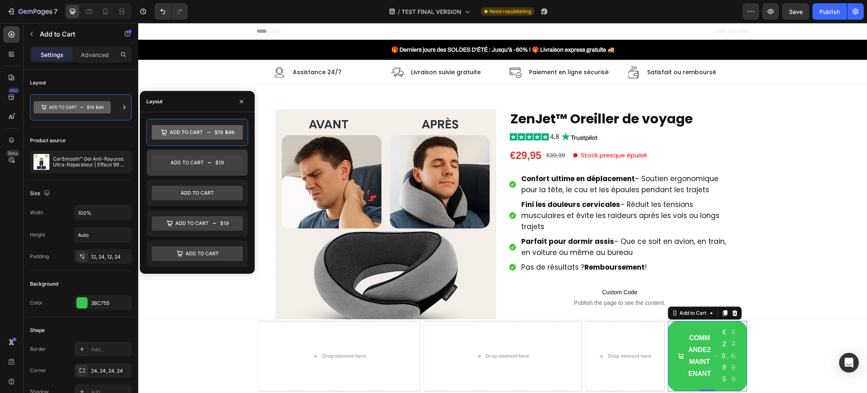
click at [216, 166] on icon at bounding box center [197, 163] width 91 height 15
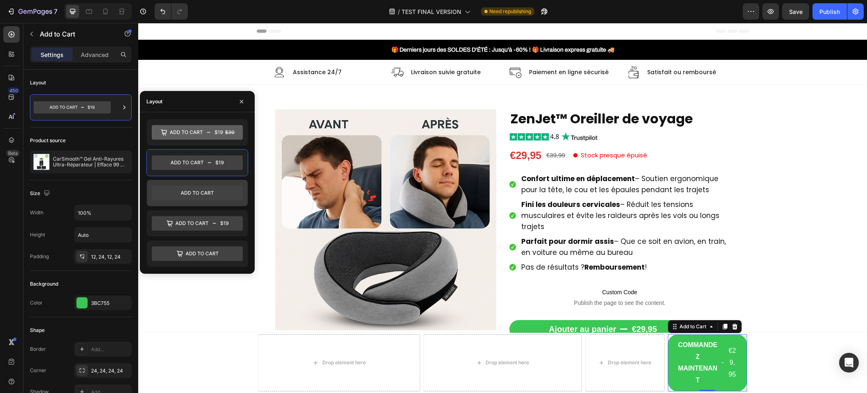
click at [216, 194] on icon at bounding box center [197, 193] width 91 height 15
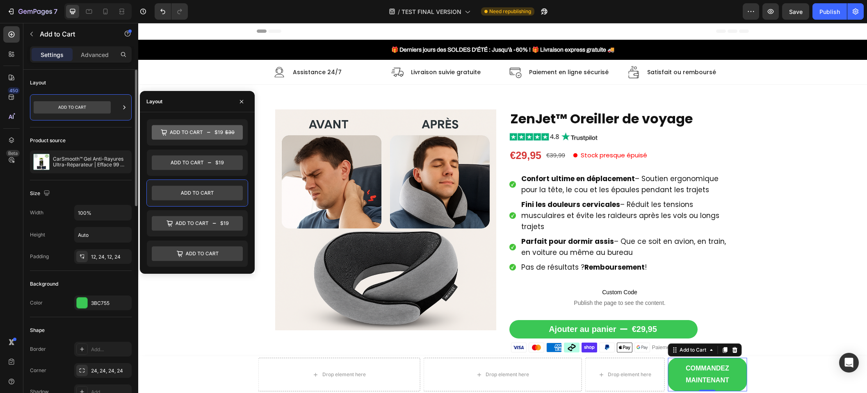
click at [104, 192] on div "Size" at bounding box center [81, 193] width 102 height 13
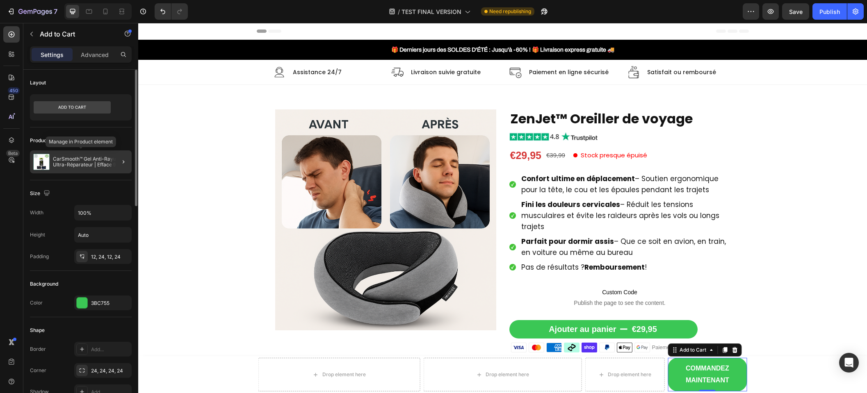
click at [113, 158] on div at bounding box center [120, 162] width 23 height 23
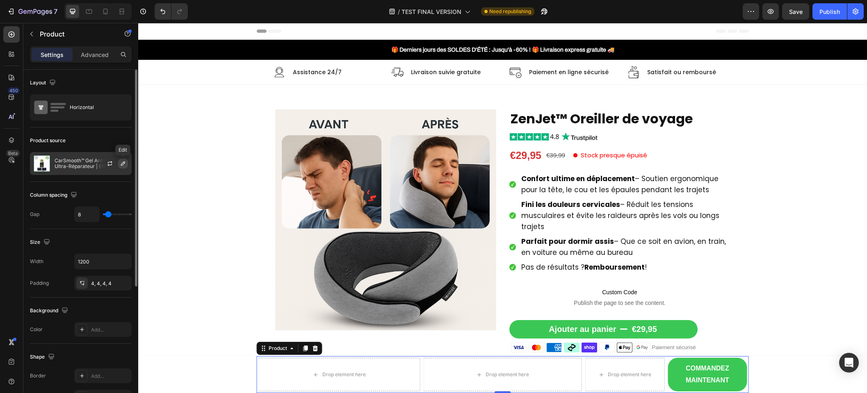
click at [124, 163] on icon "button" at bounding box center [123, 164] width 4 height 4
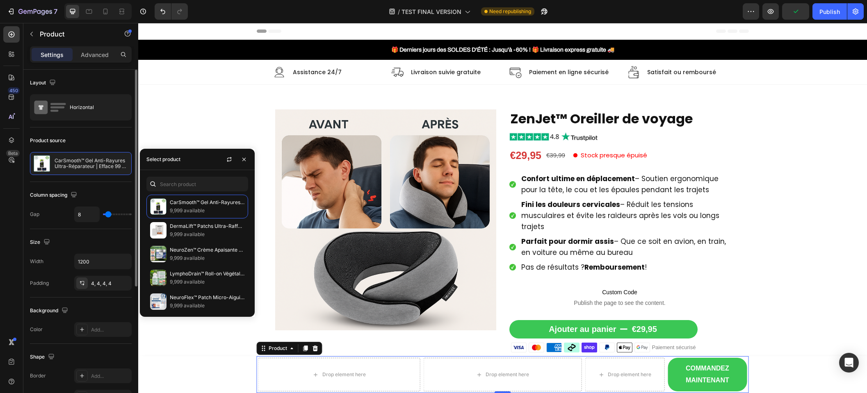
click at [90, 147] on div "Product source CarSmooth™ Gel Anti-Rayures Ultra-Réparateur | Efface 99 % des r…" at bounding box center [81, 155] width 102 height 55
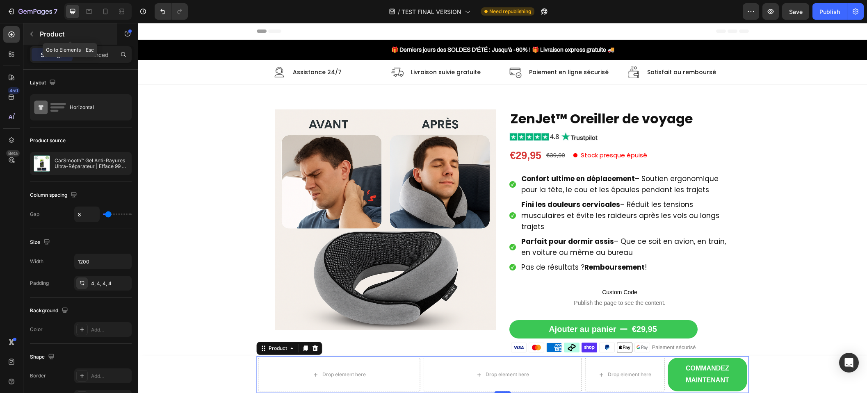
click at [32, 36] on icon "button" at bounding box center [31, 34] width 7 height 7
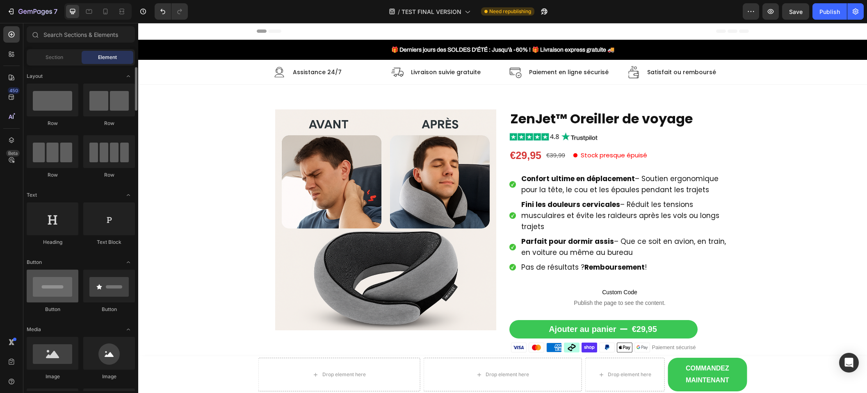
scroll to position [160, 0]
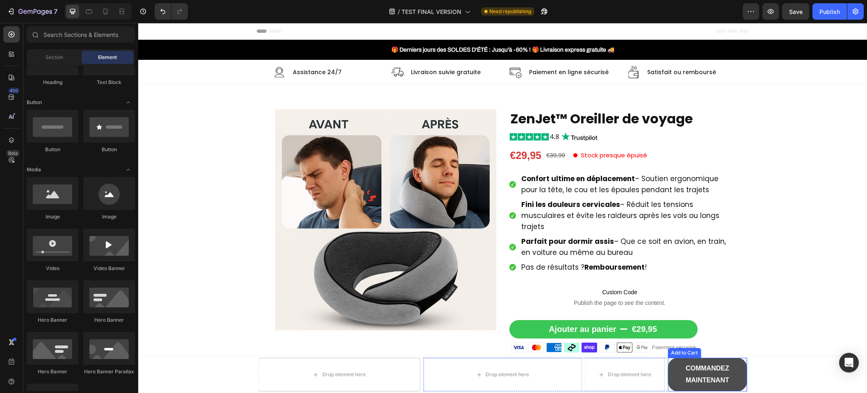
click at [671, 374] on button "COMMANDEZ MAINTENANT" at bounding box center [707, 375] width 79 height 34
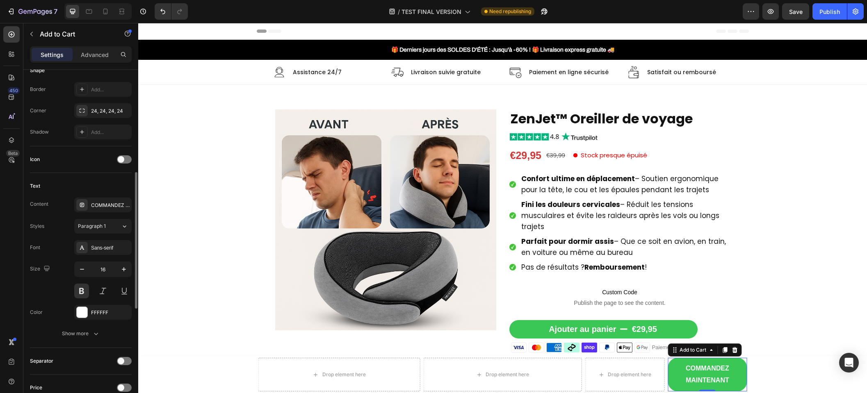
scroll to position [366, 0]
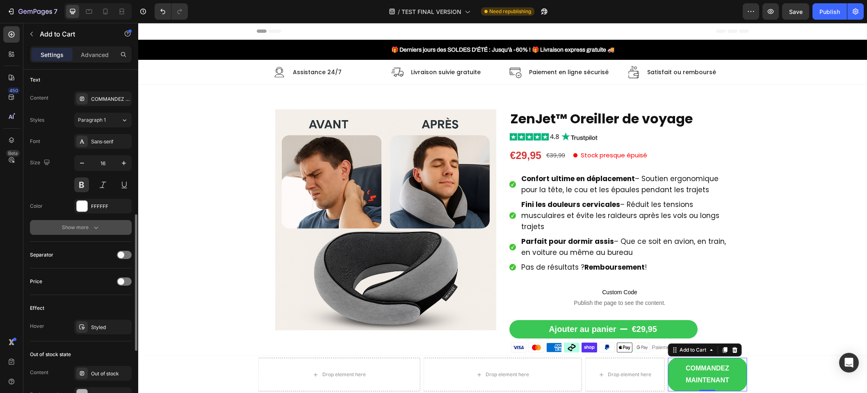
click at [87, 231] on div "Show more" at bounding box center [81, 228] width 38 height 8
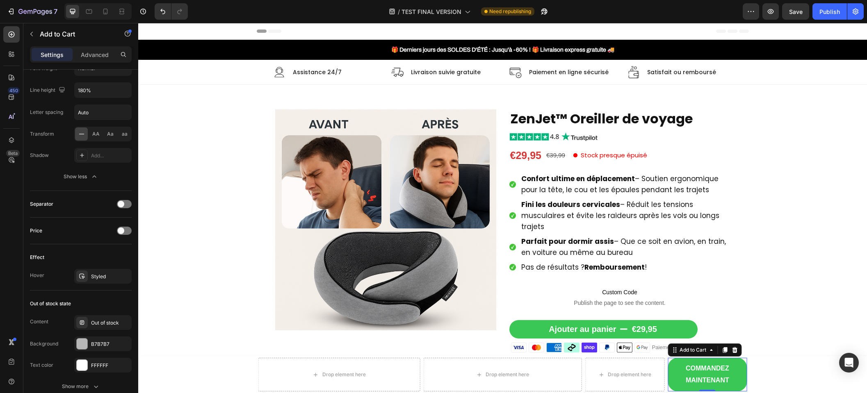
scroll to position [640, 0]
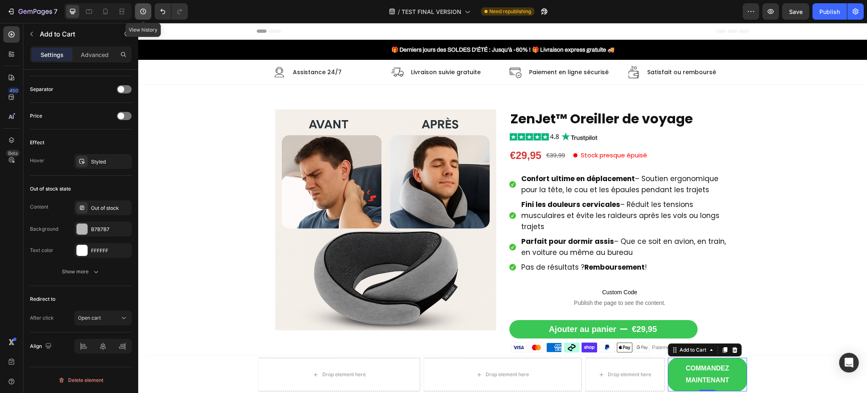
click at [139, 11] on icon "button" at bounding box center [143, 11] width 8 height 8
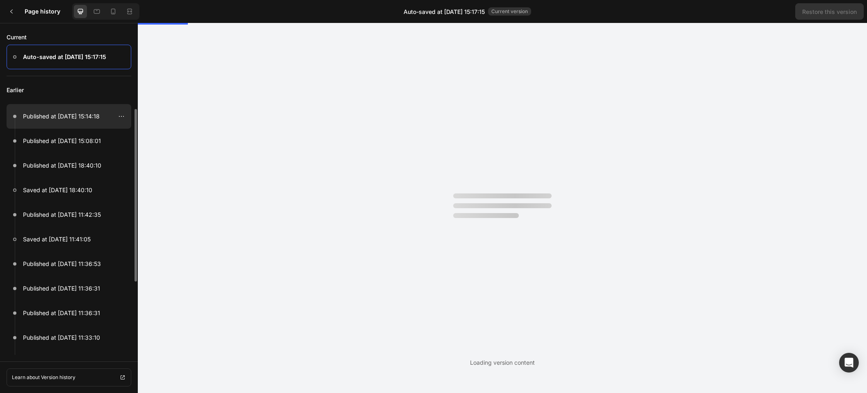
scroll to position [0, 0]
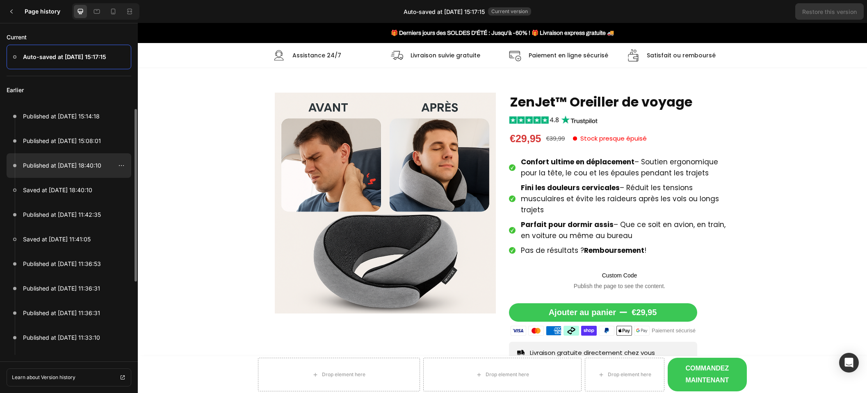
click at [80, 164] on p "Published at [DATE] 18:40:10" at bounding box center [62, 166] width 78 height 10
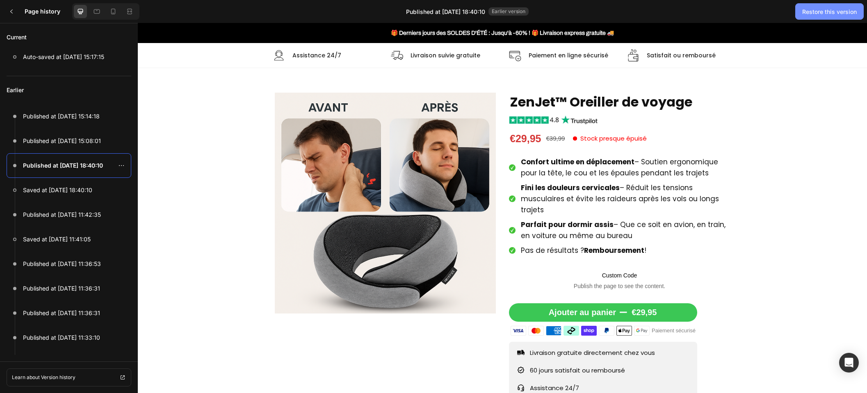
click at [828, 14] on div "Restore this version" at bounding box center [830, 11] width 55 height 9
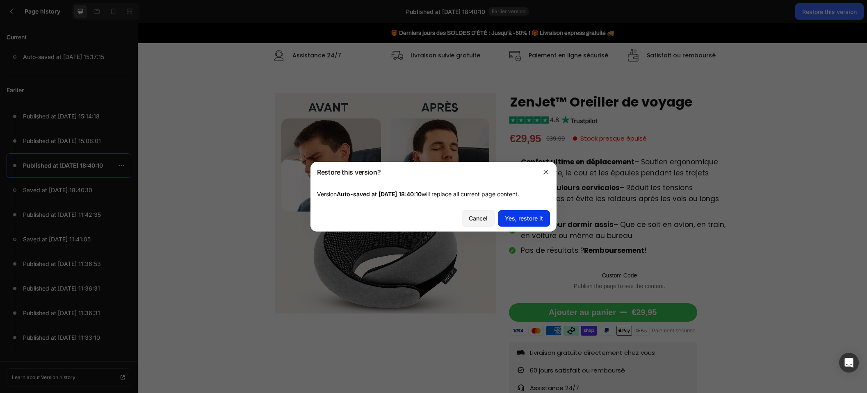
click at [526, 220] on div "Yes, restore it" at bounding box center [524, 218] width 38 height 9
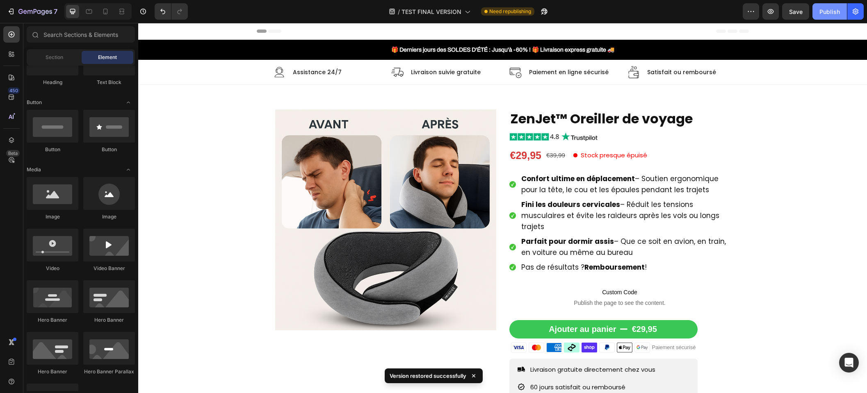
click at [826, 14] on div "Publish" at bounding box center [830, 11] width 21 height 9
click at [14, 77] on icon at bounding box center [12, 78] width 6 height 6
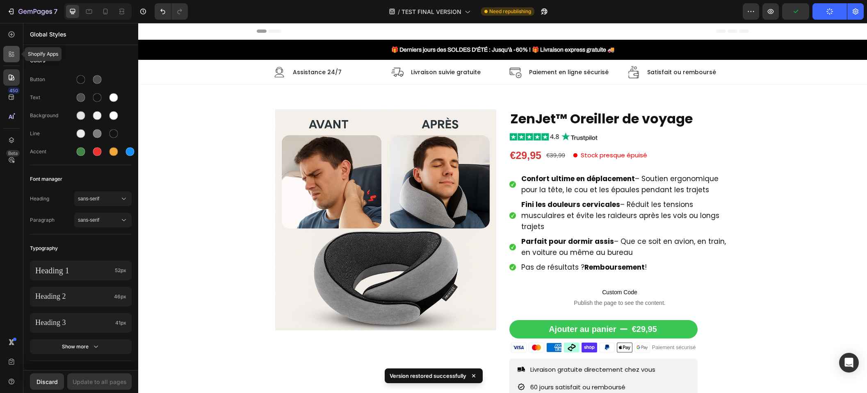
click at [14, 53] on icon at bounding box center [11, 54] width 8 height 8
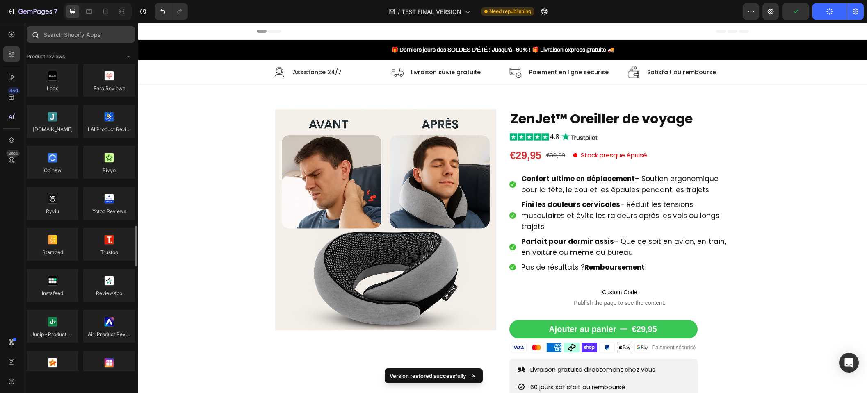
scroll to position [160, 0]
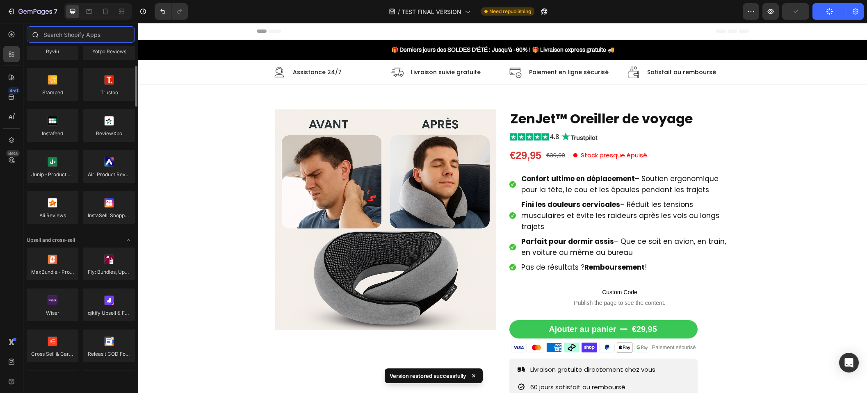
click at [71, 34] on input "text" at bounding box center [81, 34] width 108 height 16
click at [14, 36] on icon at bounding box center [12, 35] width 6 height 6
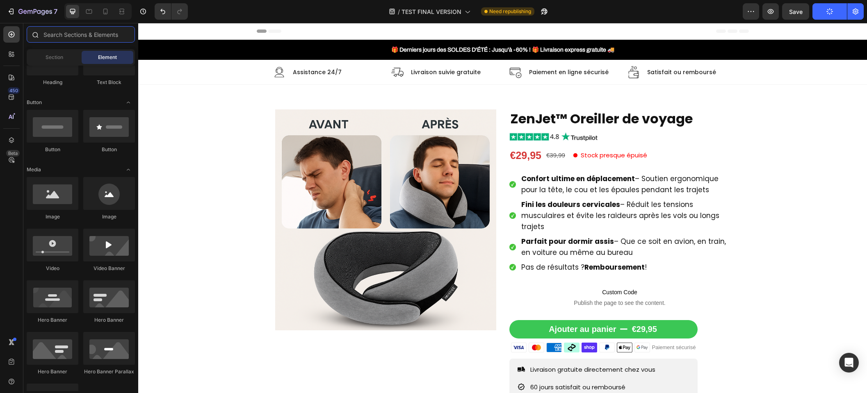
click at [68, 38] on input "text" at bounding box center [81, 34] width 108 height 16
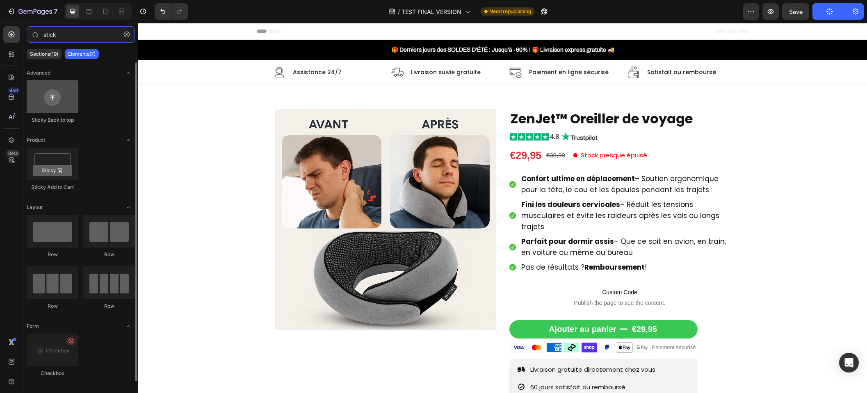
type input "stick"
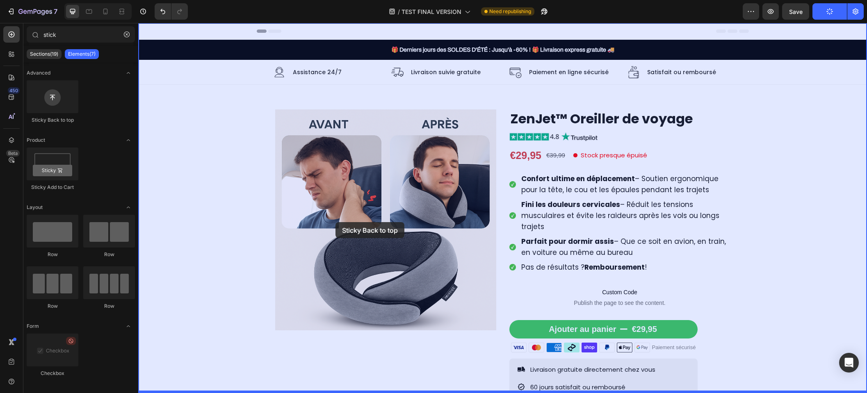
drag, startPoint x: 197, startPoint y: 116, endPoint x: 336, endPoint y: 223, distance: 175.2
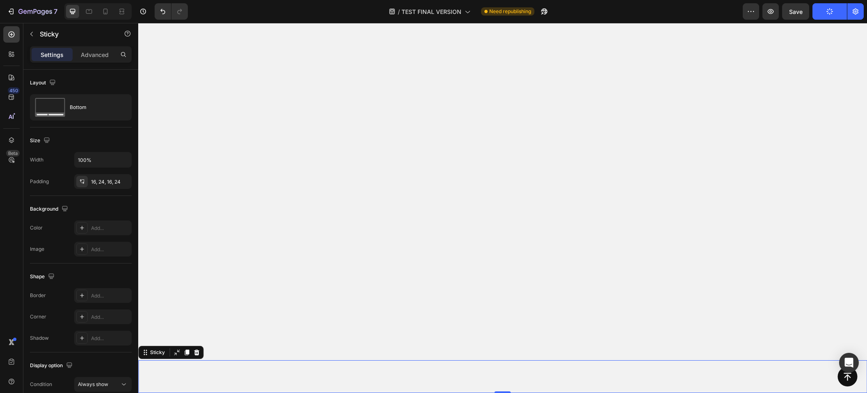
scroll to position [671, 0]
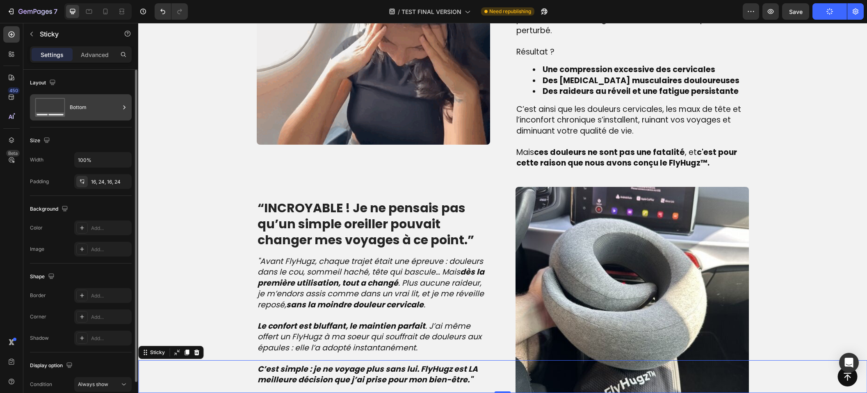
click at [81, 109] on div "Bottom" at bounding box center [95, 107] width 50 height 19
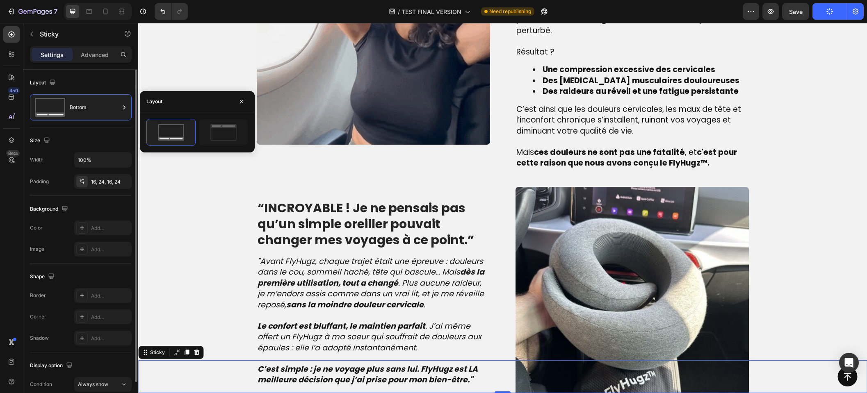
click at [88, 84] on div "Layout" at bounding box center [81, 82] width 102 height 13
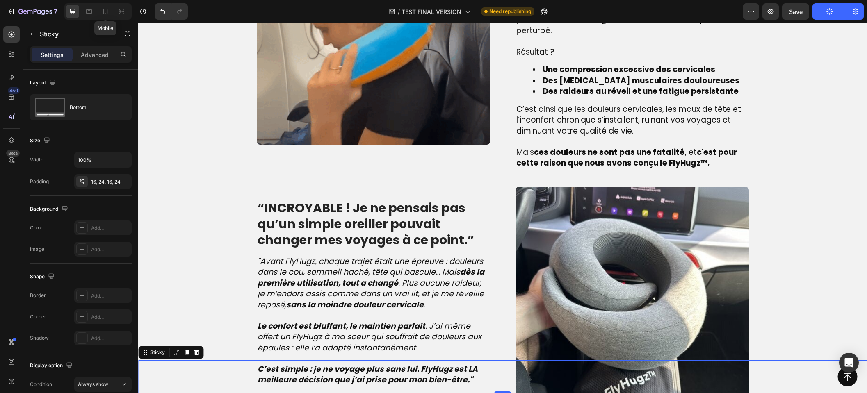
drag, startPoint x: 105, startPoint y: 15, endPoint x: 78, endPoint y: 11, distance: 27.7
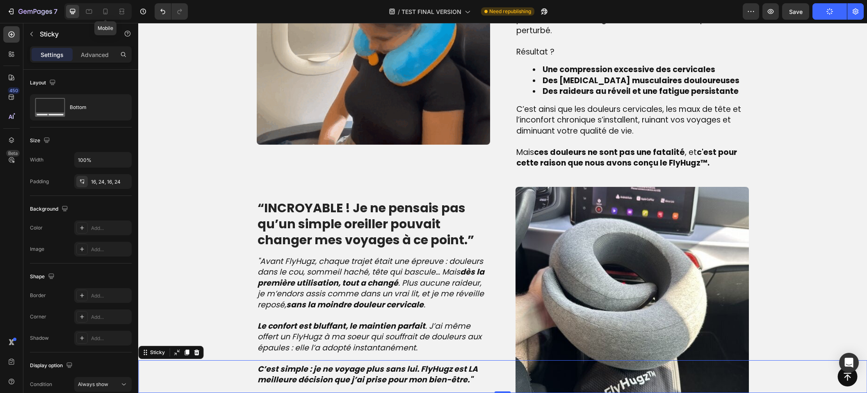
click at [105, 15] on icon at bounding box center [105, 11] width 8 height 8
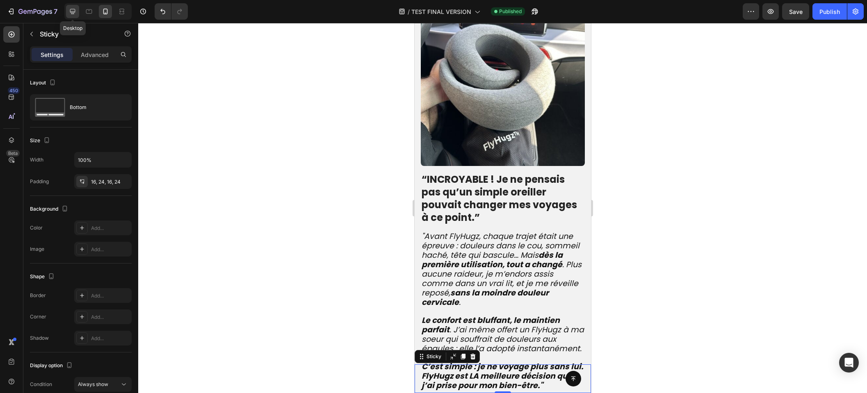
click at [71, 12] on icon at bounding box center [73, 11] width 8 height 8
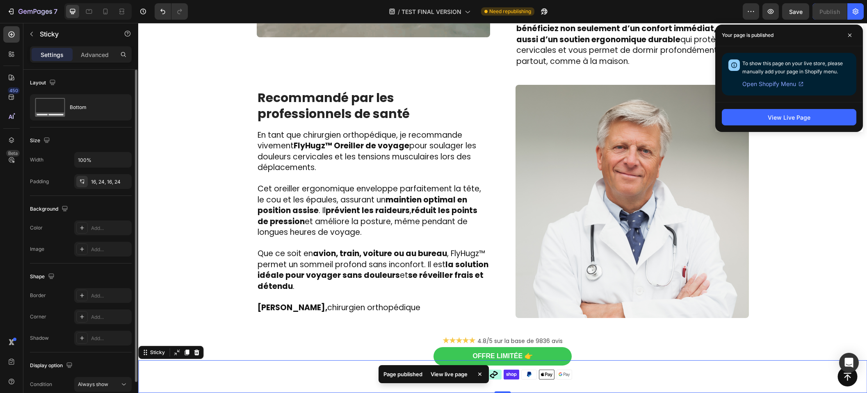
scroll to position [38, 0]
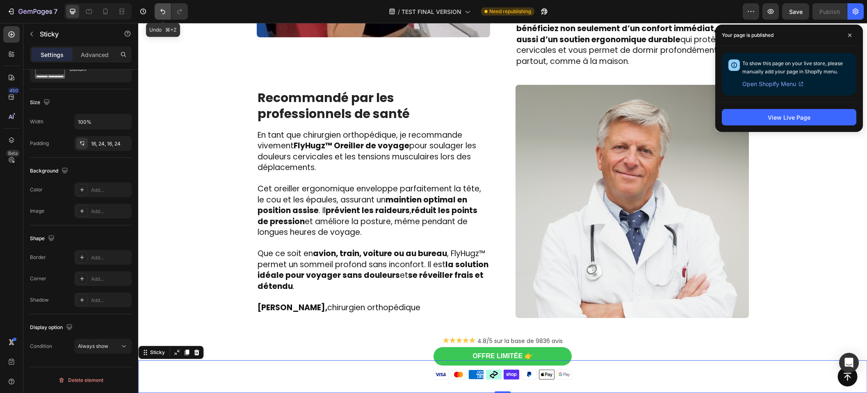
click at [159, 15] on icon "Undo/Redo" at bounding box center [163, 11] width 8 height 8
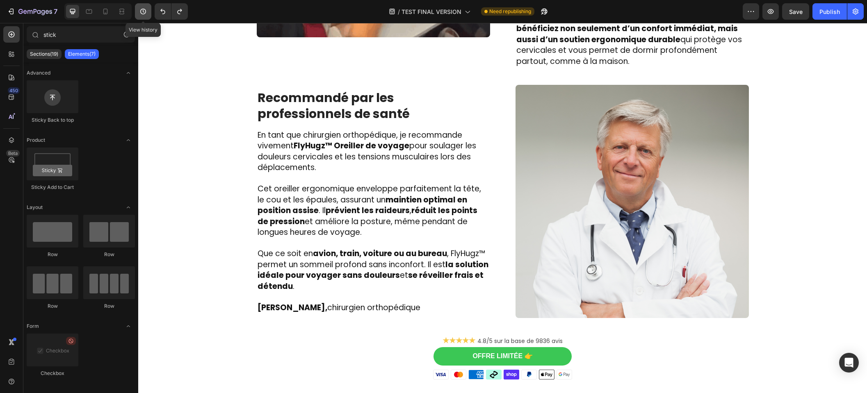
click at [143, 10] on icon "button" at bounding box center [143, 11] width 8 height 8
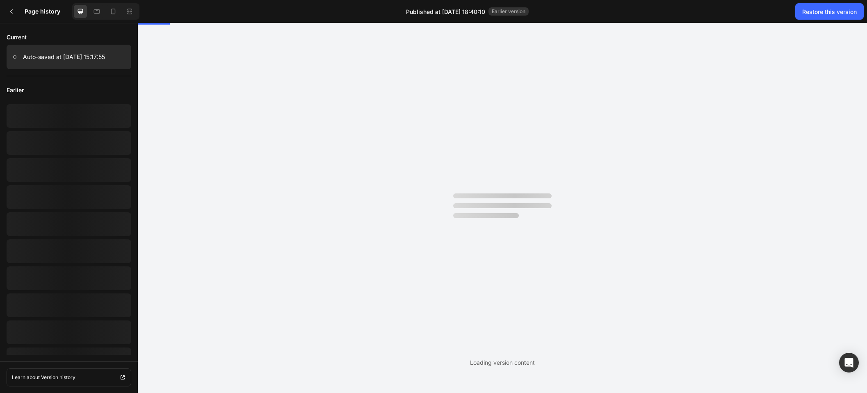
scroll to position [0, 0]
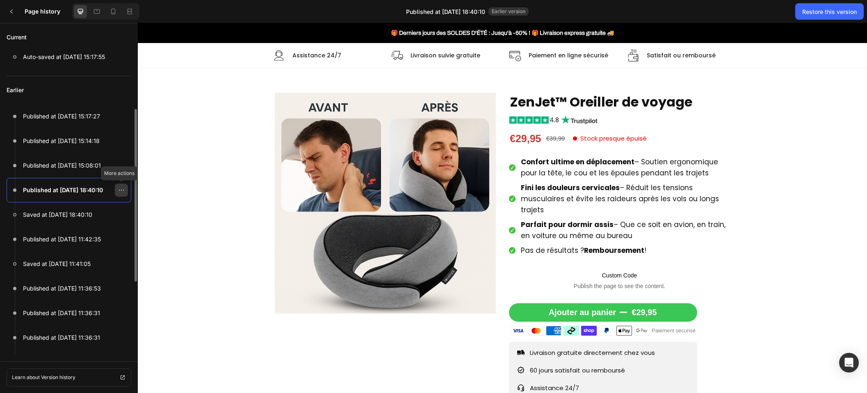
click at [120, 188] on icon at bounding box center [121, 190] width 7 height 7
click at [75, 188] on p "Published at [DATE] 18:40:10" at bounding box center [63, 190] width 80 height 10
click at [66, 188] on p "Published at [DATE] 18:40:10" at bounding box center [63, 190] width 80 height 10
click at [124, 189] on icon at bounding box center [121, 190] width 7 height 7
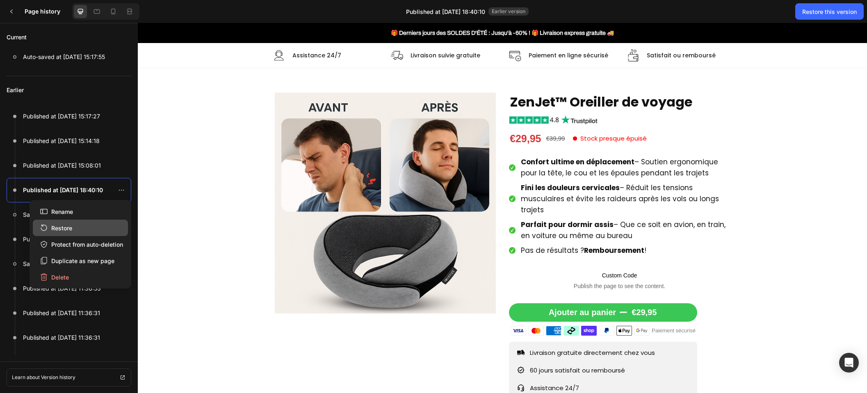
click at [85, 231] on button "Restore" at bounding box center [80, 228] width 95 height 16
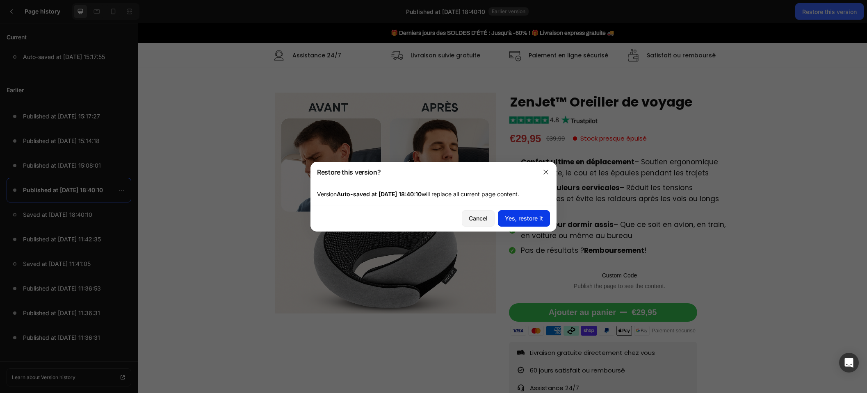
click at [528, 224] on button "Yes, restore it" at bounding box center [524, 218] width 52 height 16
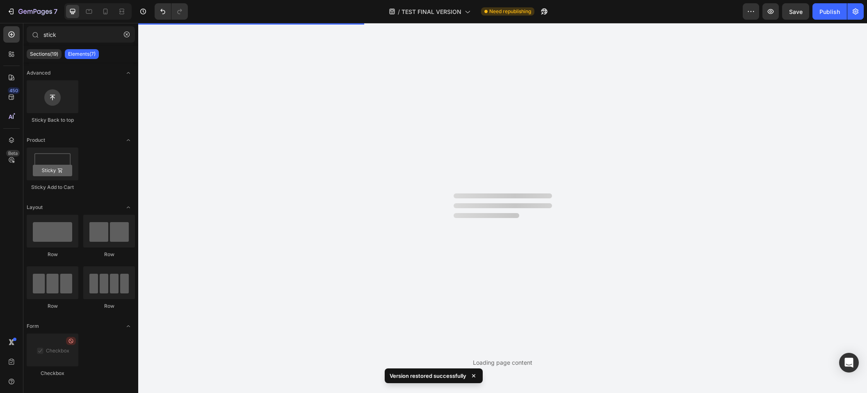
click at [523, 218] on div at bounding box center [503, 209] width 98 height 30
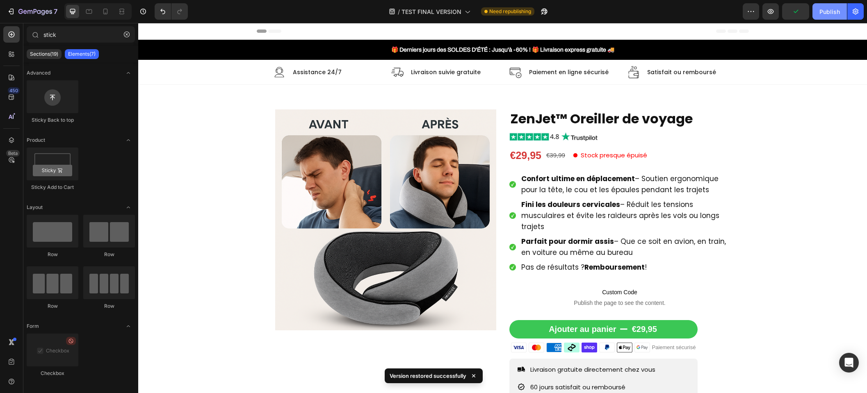
click at [819, 16] on button "Publish" at bounding box center [830, 11] width 34 height 16
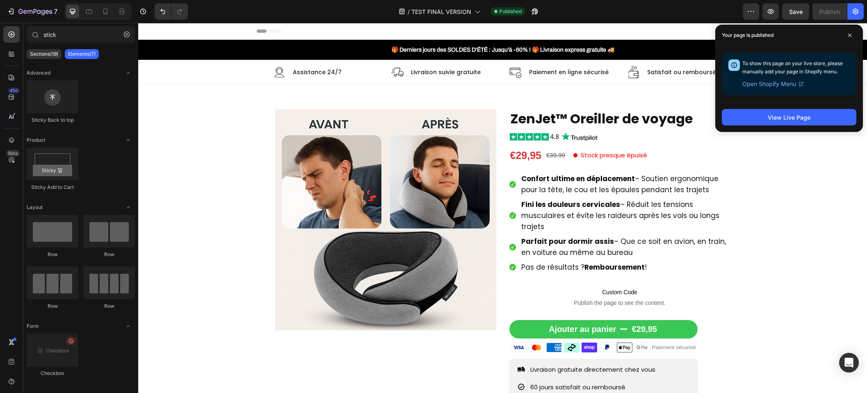
click at [791, 126] on div "View Live Page" at bounding box center [790, 117] width 148 height 30
click at [783, 119] on div "View Live Page" at bounding box center [789, 117] width 43 height 9
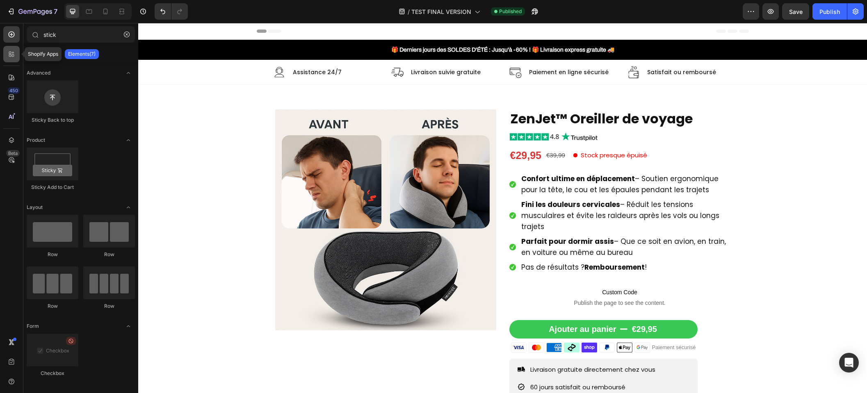
click at [10, 53] on icon at bounding box center [11, 54] width 8 height 8
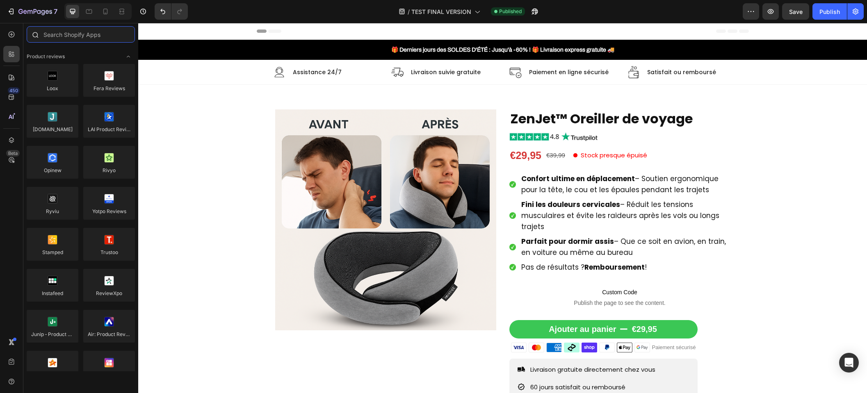
click at [76, 34] on input "text" at bounding box center [81, 34] width 108 height 16
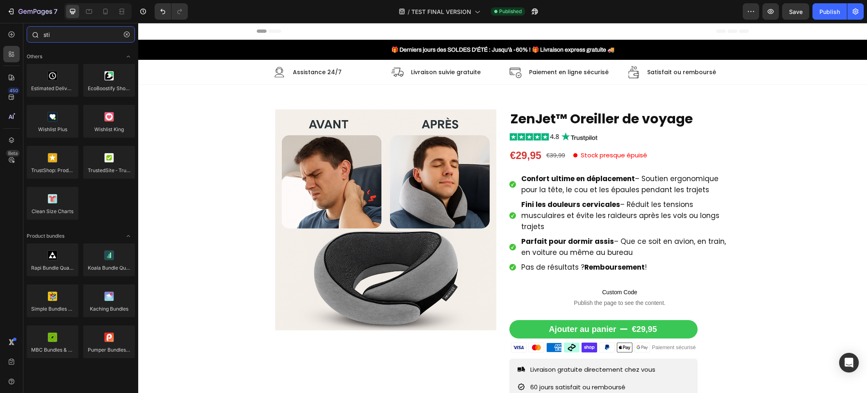
click at [67, 33] on input "sti" at bounding box center [81, 34] width 108 height 16
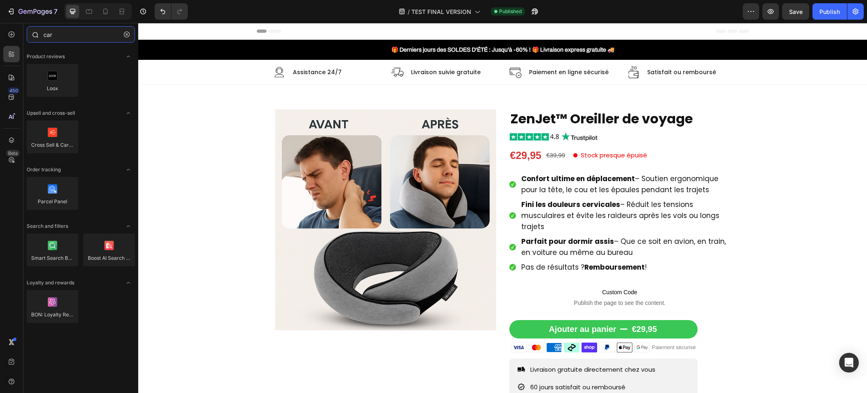
type input "cart"
